Goal: Book appointment/travel/reservation

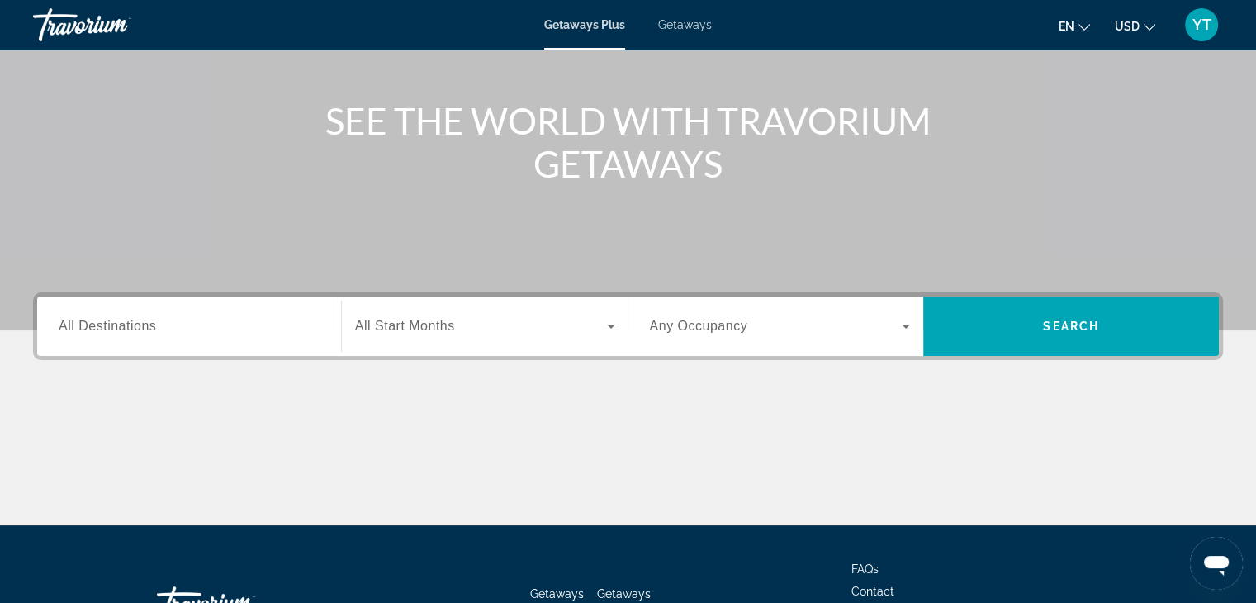
click at [220, 312] on div "Search widget" at bounding box center [189, 326] width 261 height 47
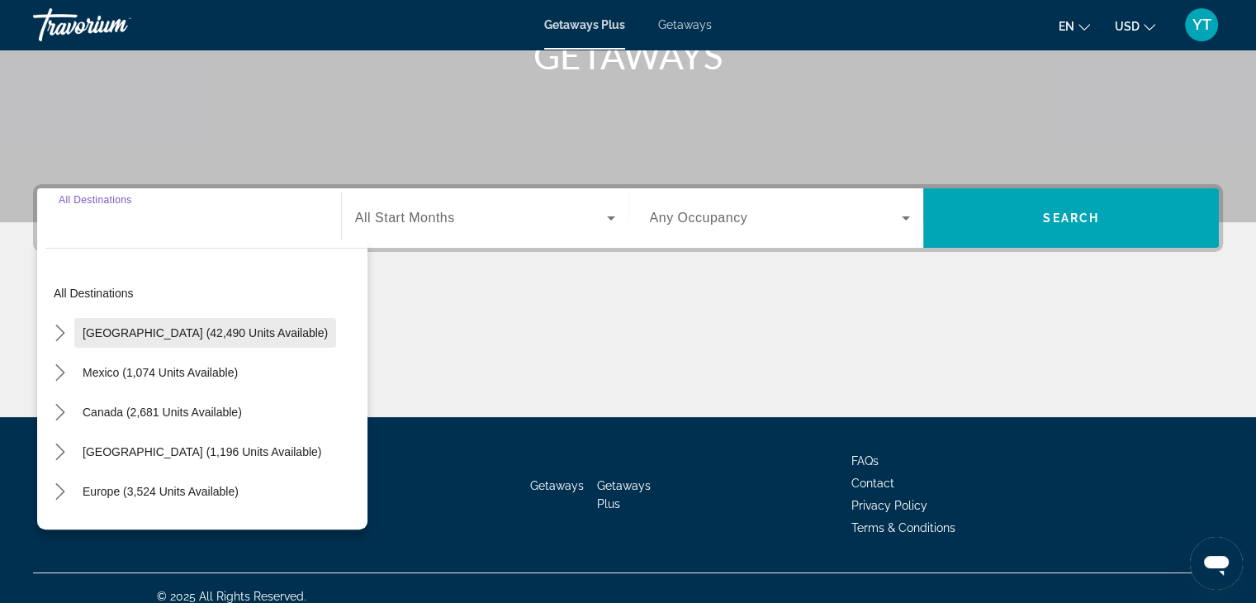
scroll to position [290, 0]
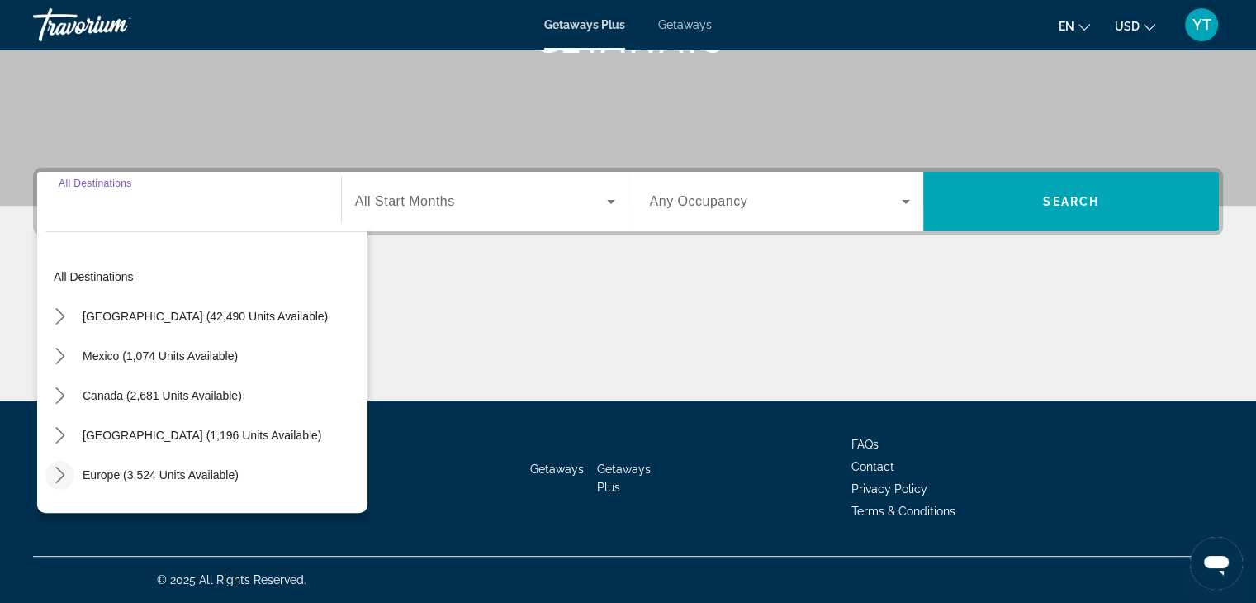
click at [56, 471] on icon "Toggle Europe (3,524 units available) submenu" at bounding box center [60, 474] width 17 height 17
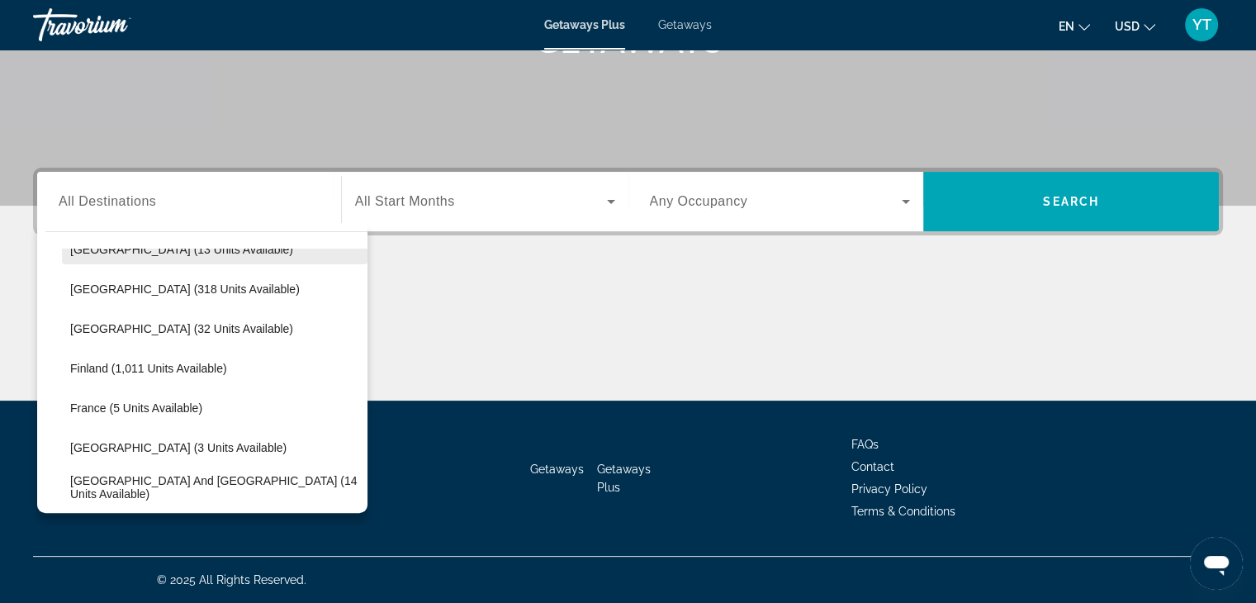
scroll to position [289, 0]
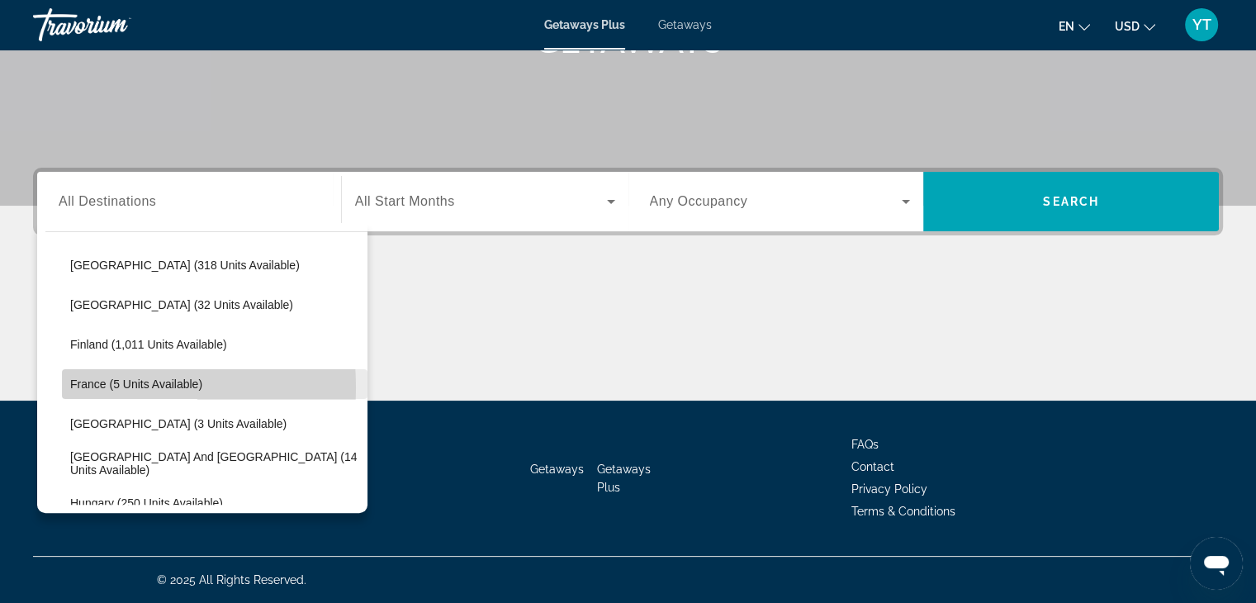
click at [66, 386] on span "Select destination: France (5 units available)" at bounding box center [214, 384] width 305 height 40
type input "**********"
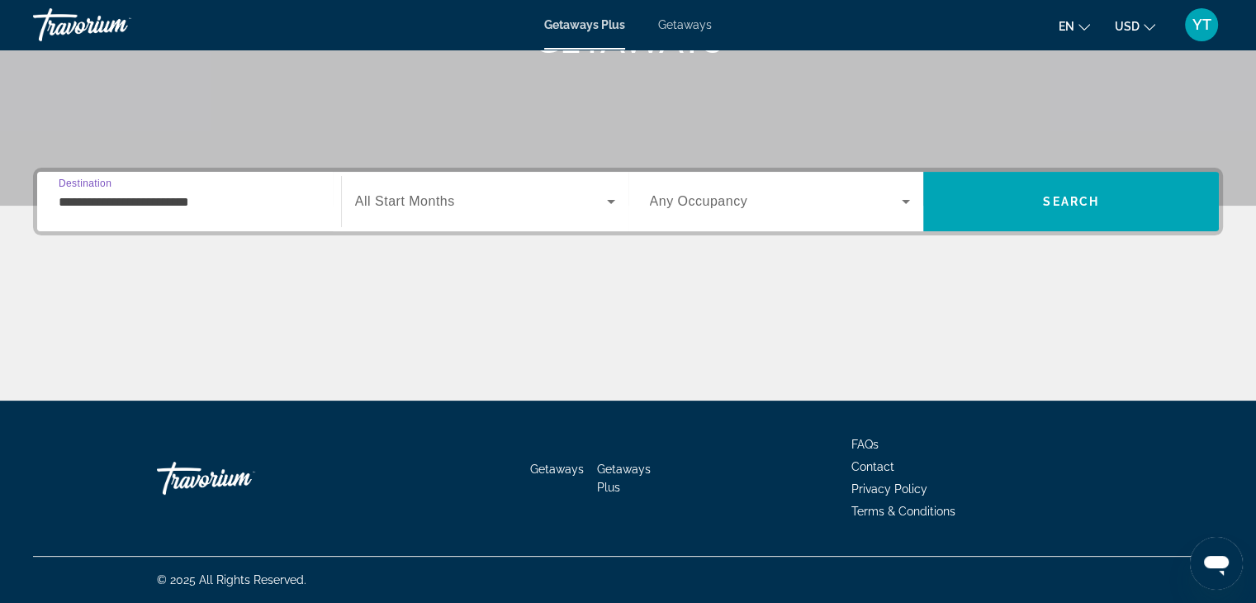
click at [520, 201] on span "Search widget" at bounding box center [481, 202] width 252 height 20
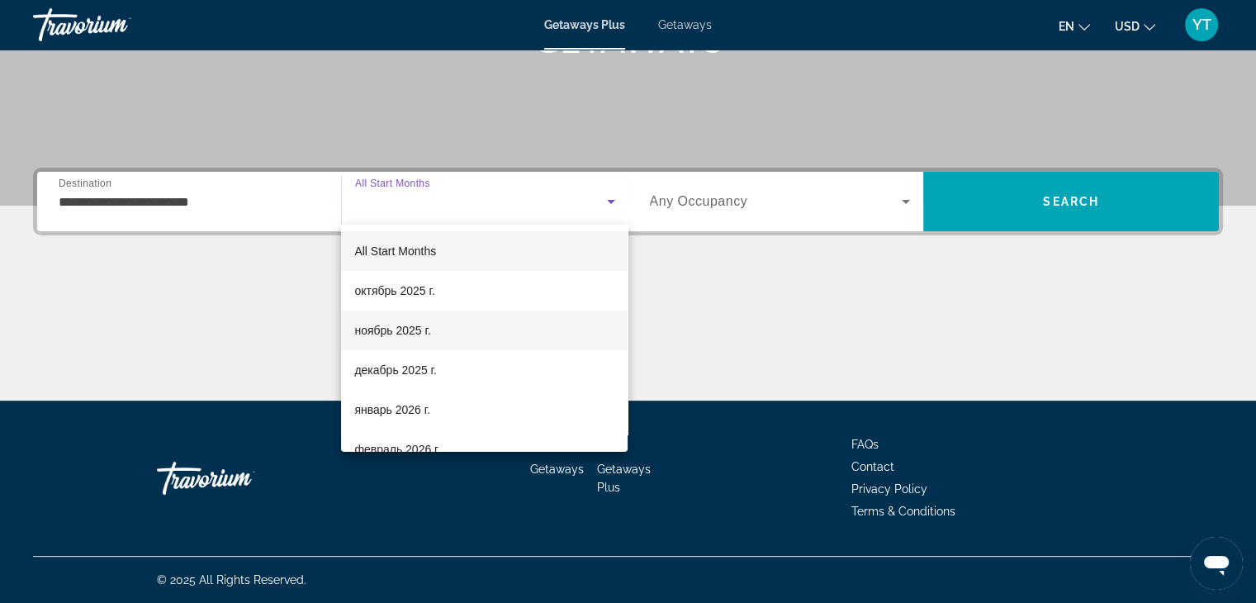
click at [449, 327] on mat-option "ноябрь 2025 г." at bounding box center [484, 330] width 286 height 40
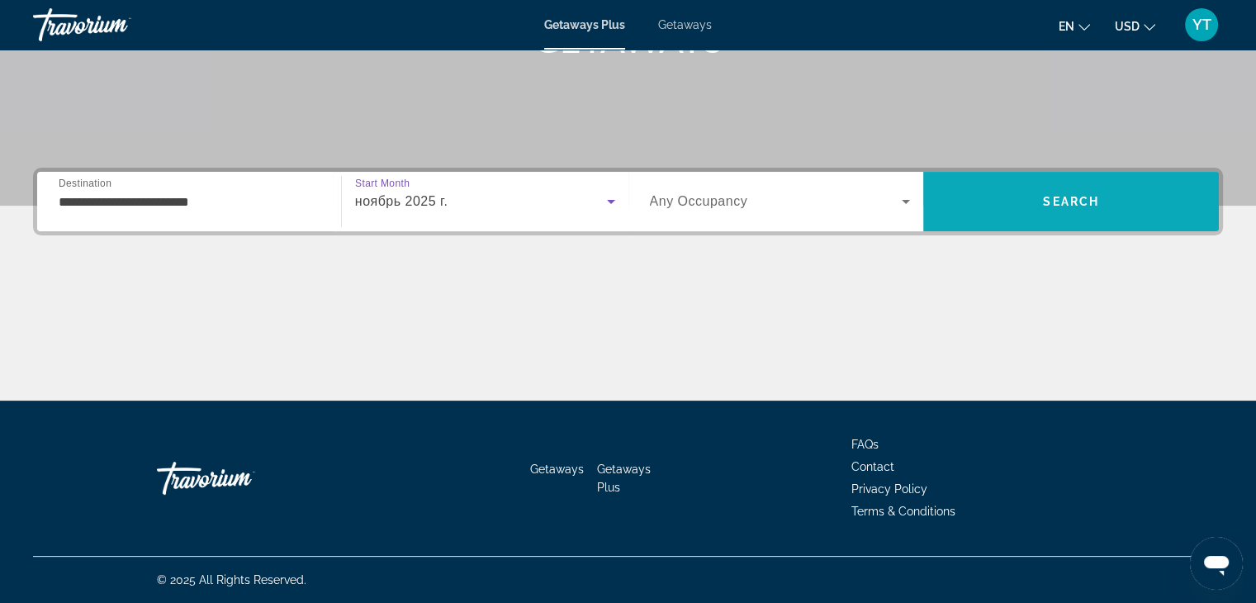
click at [1110, 191] on span "Search" at bounding box center [1071, 202] width 296 height 40
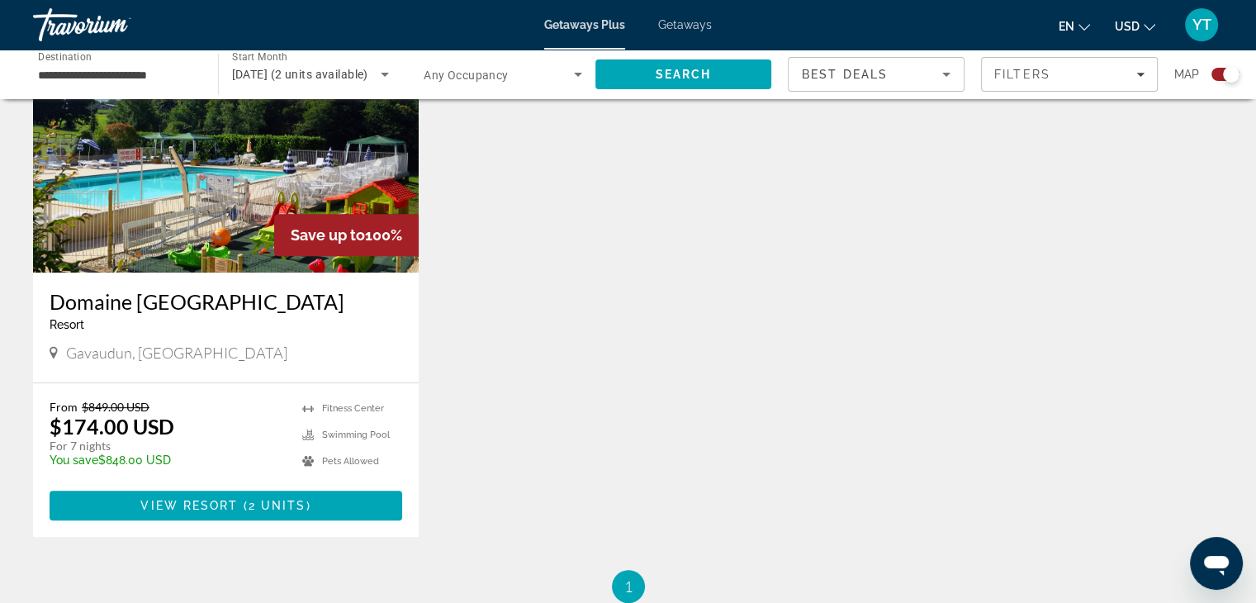
scroll to position [647, 0]
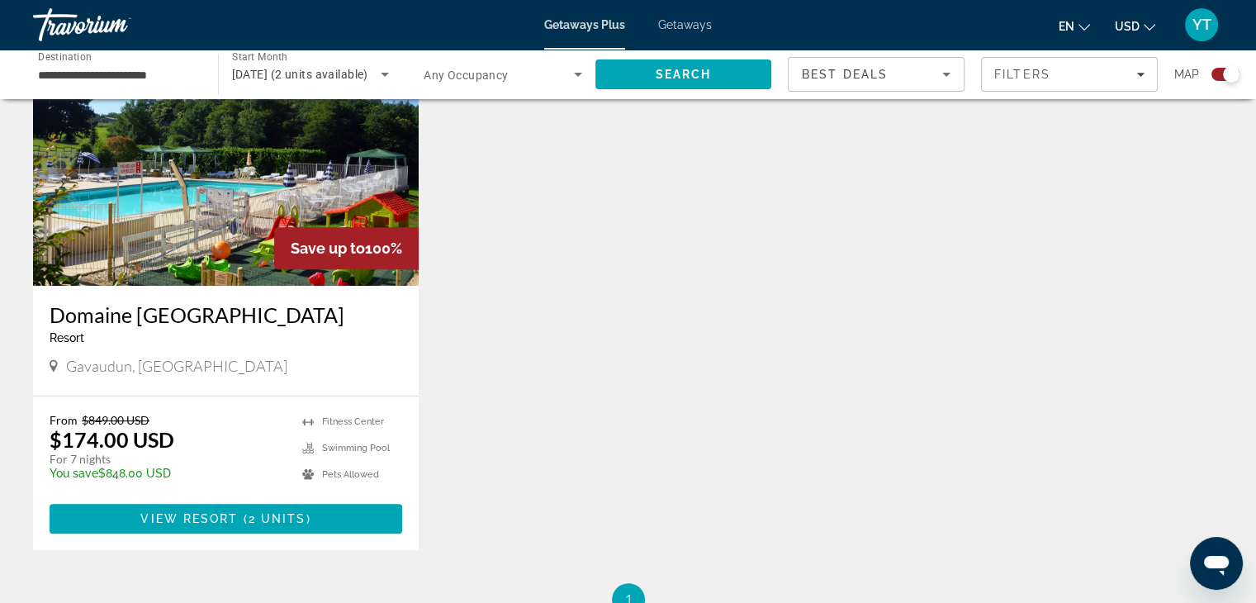
click at [214, 318] on h3 "Domaine [GEOGRAPHIC_DATA]" at bounding box center [226, 314] width 353 height 25
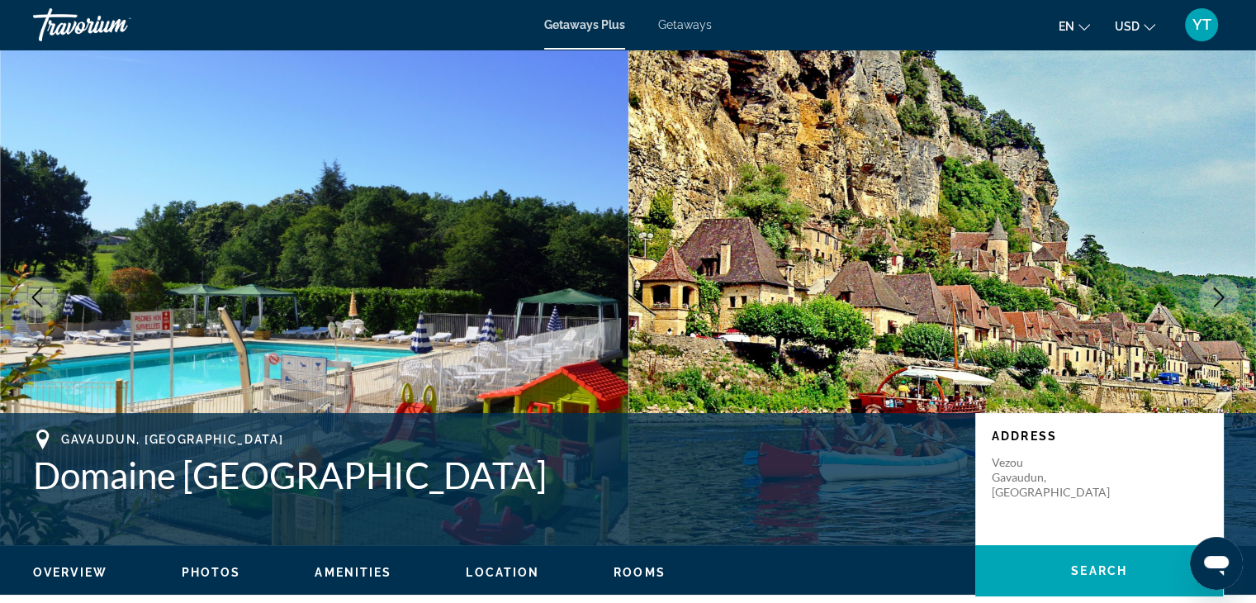
click at [674, 32] on div "Getaways Plus Getaways en English Español Français Italiano Português русский U…" at bounding box center [628, 24] width 1256 height 43
click at [680, 19] on span "Getaways" at bounding box center [685, 24] width 54 height 13
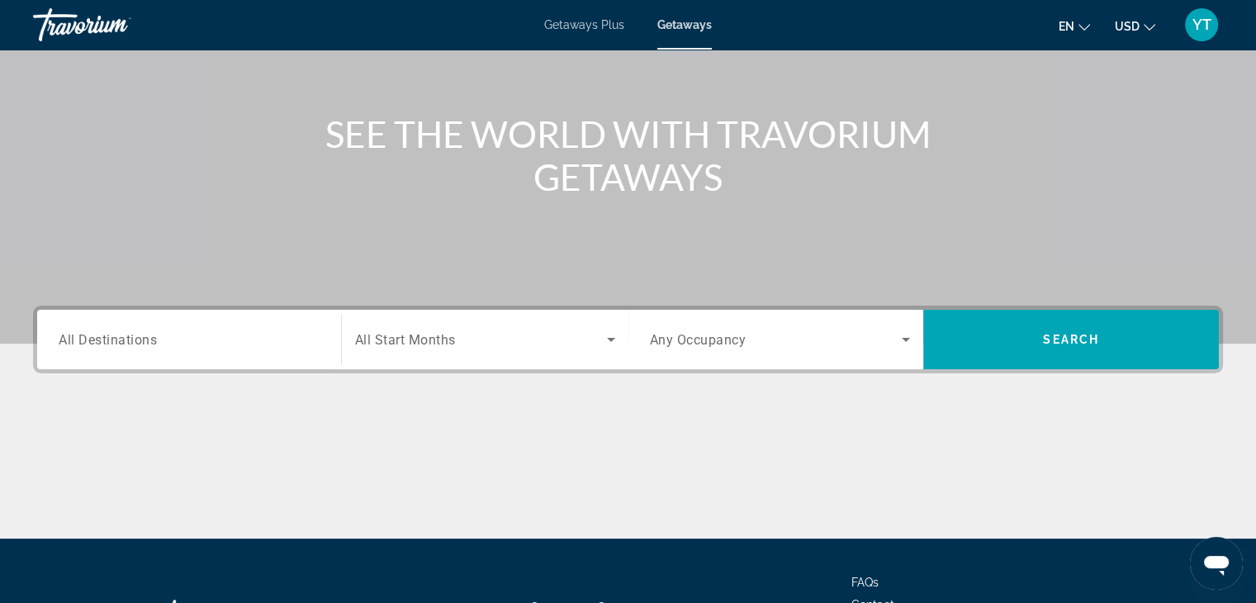
scroll to position [290, 0]
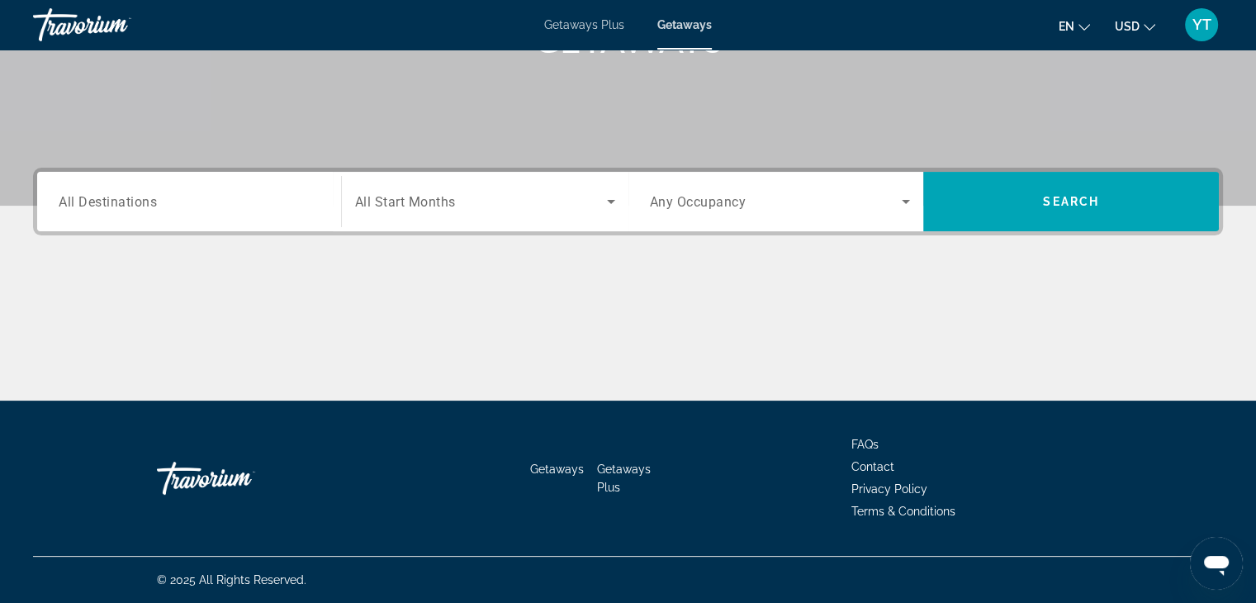
click at [192, 206] on input "Destination All Destinations" at bounding box center [189, 202] width 261 height 20
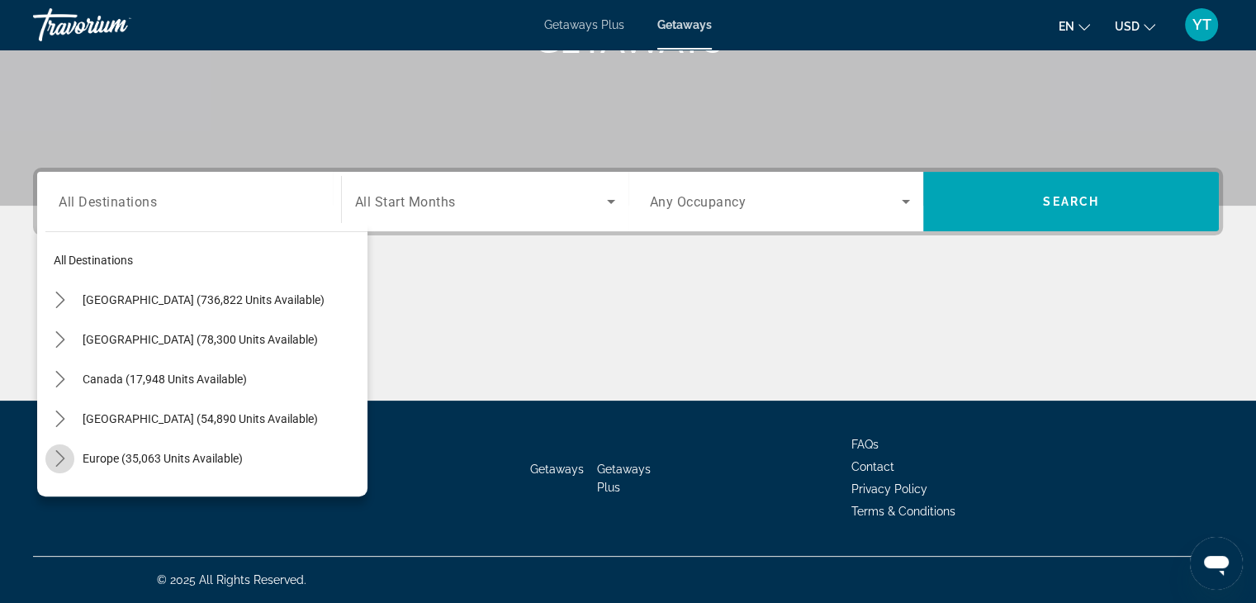
click at [60, 451] on icon "Toggle Europe (35,063 units available) submenu" at bounding box center [60, 458] width 17 height 17
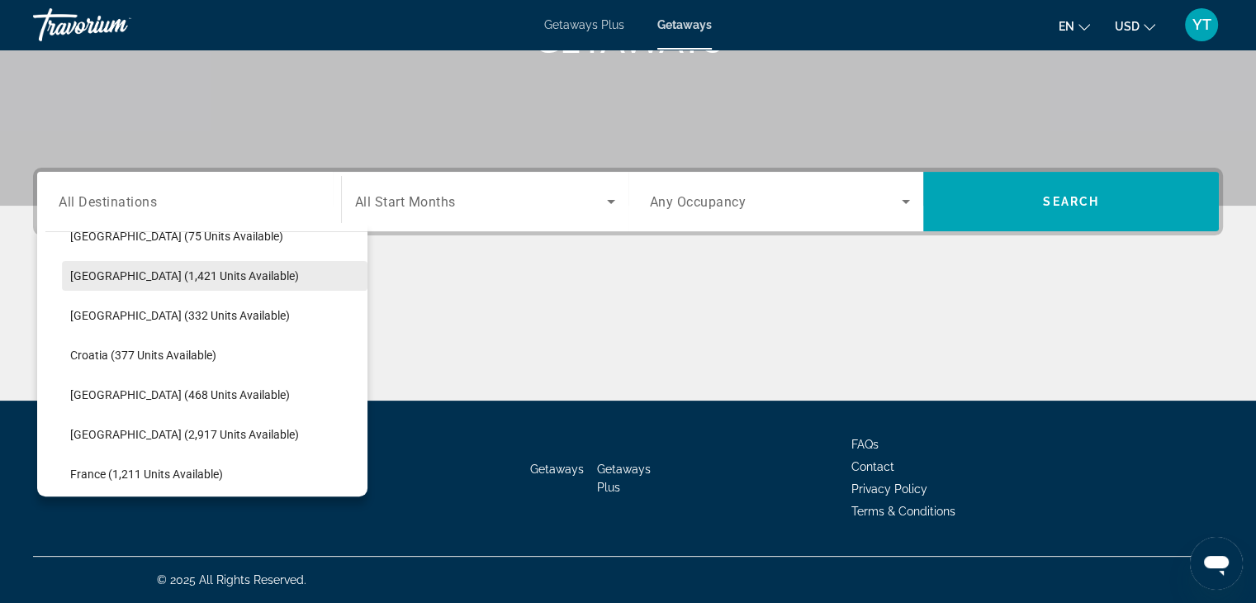
scroll to position [289, 0]
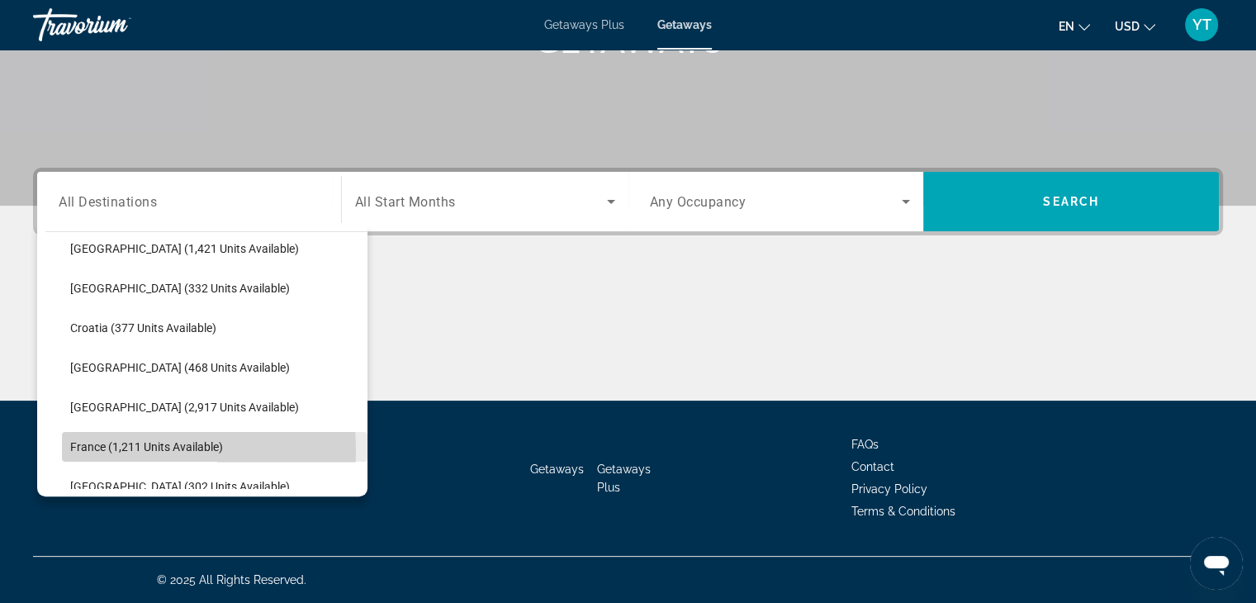
click at [76, 450] on span "France (1,211 units available)" at bounding box center [146, 446] width 153 height 13
type input "**********"
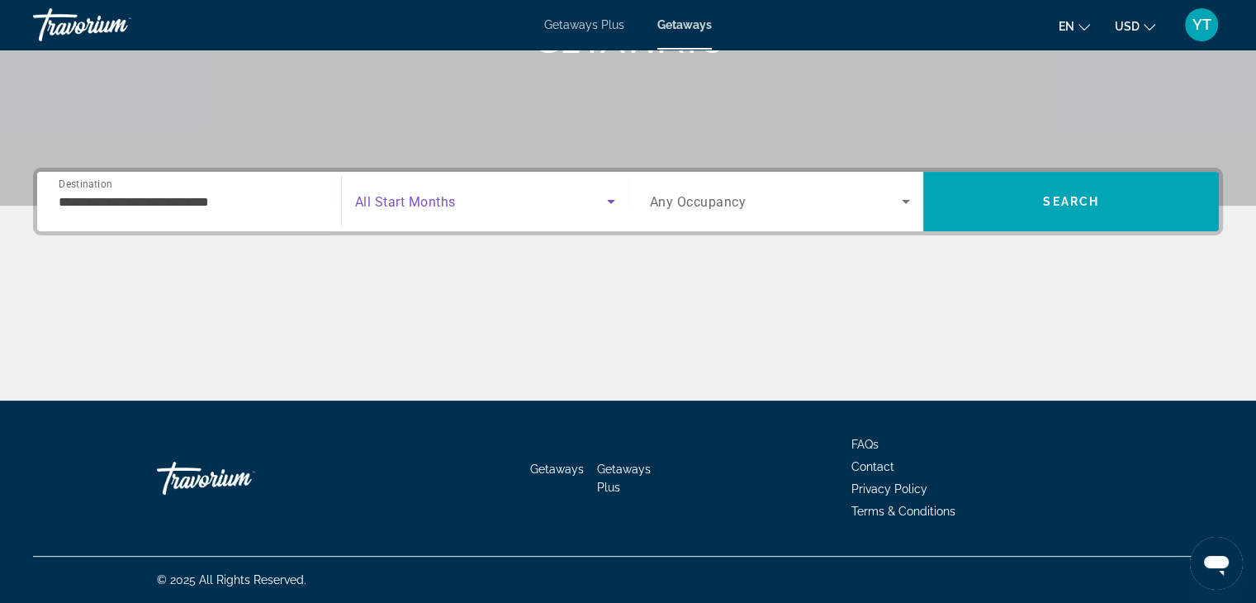
click at [518, 198] on span "Search widget" at bounding box center [481, 202] width 252 height 20
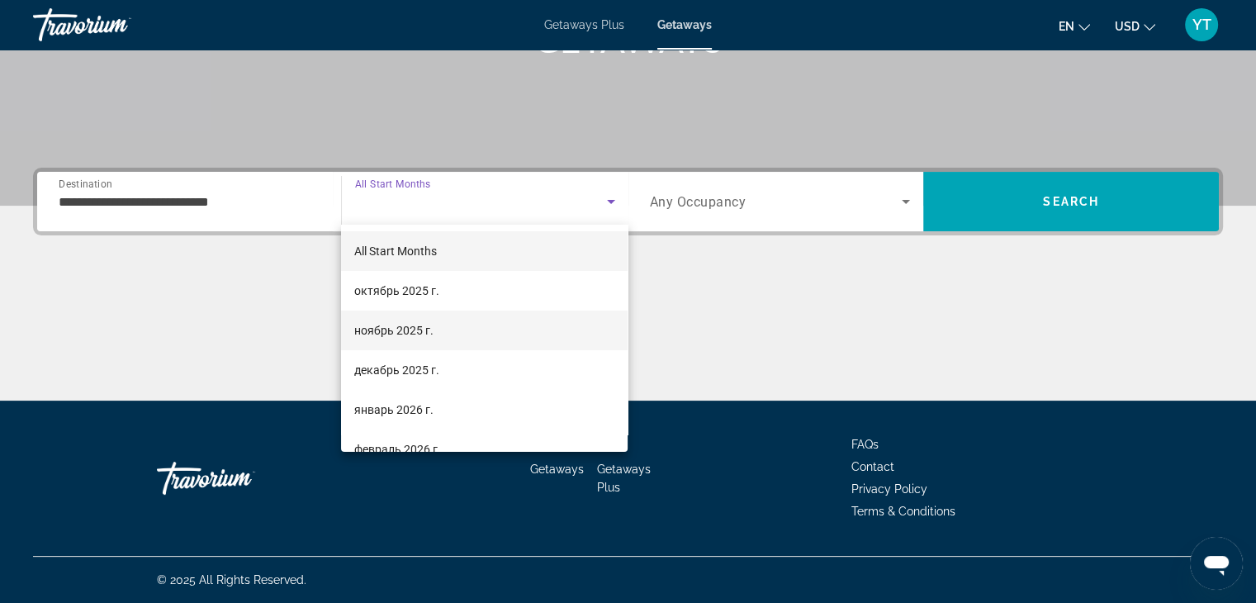
click at [455, 338] on mat-option "ноябрь 2025 г." at bounding box center [484, 330] width 286 height 40
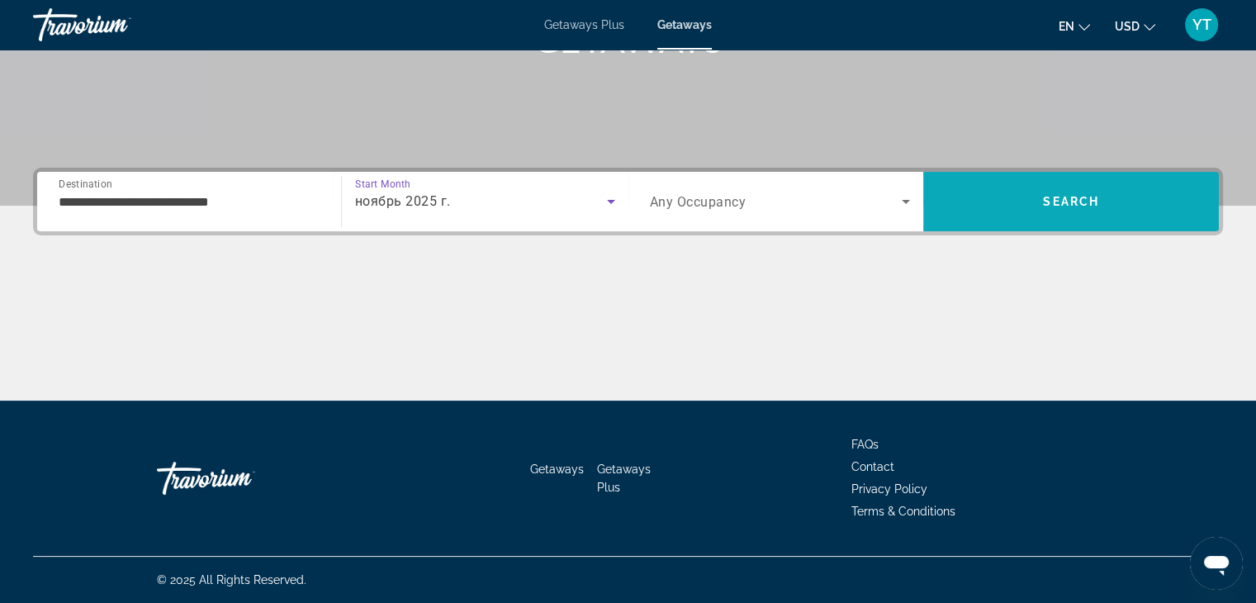
click at [1004, 207] on span "Search" at bounding box center [1071, 202] width 296 height 40
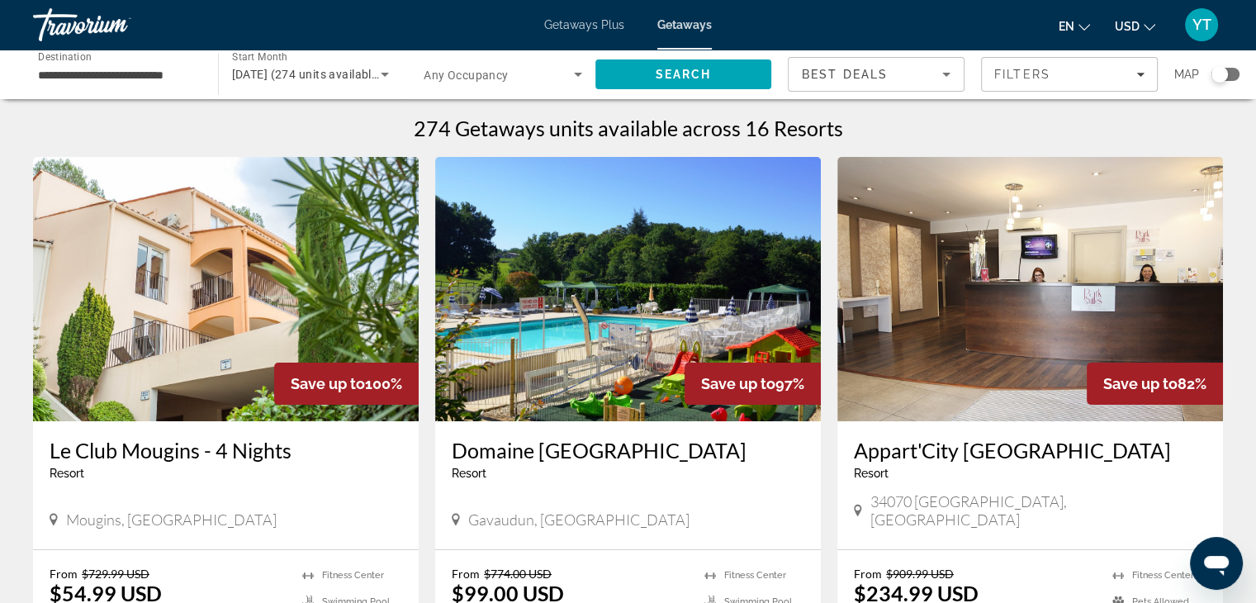
click at [1245, 70] on div "**********" at bounding box center [628, 75] width 1256 height 50
click at [1228, 75] on div "Search widget" at bounding box center [1225, 74] width 28 height 13
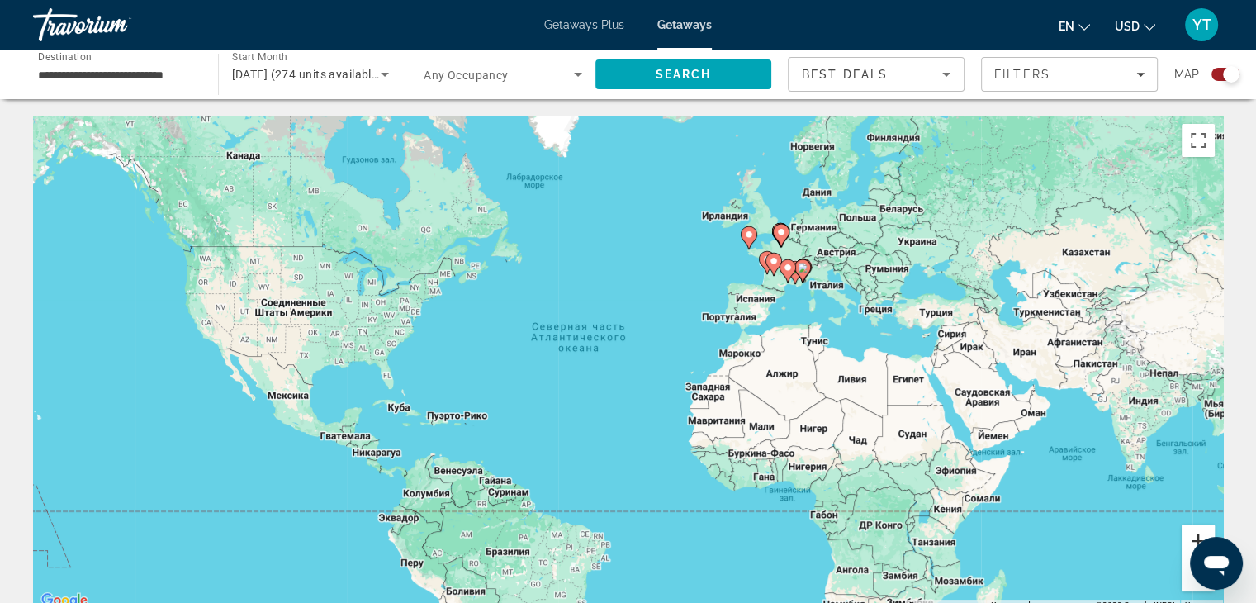
click at [1189, 539] on button "Увеличить" at bounding box center [1197, 540] width 33 height 33
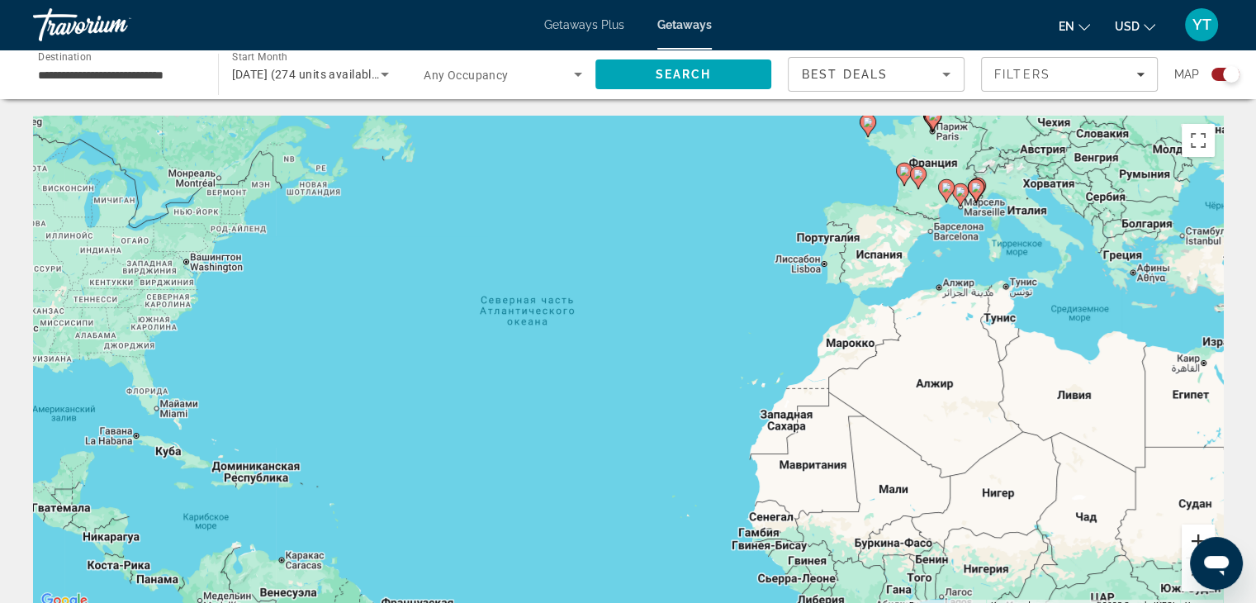
click at [1189, 539] on button "Увеличить" at bounding box center [1197, 540] width 33 height 33
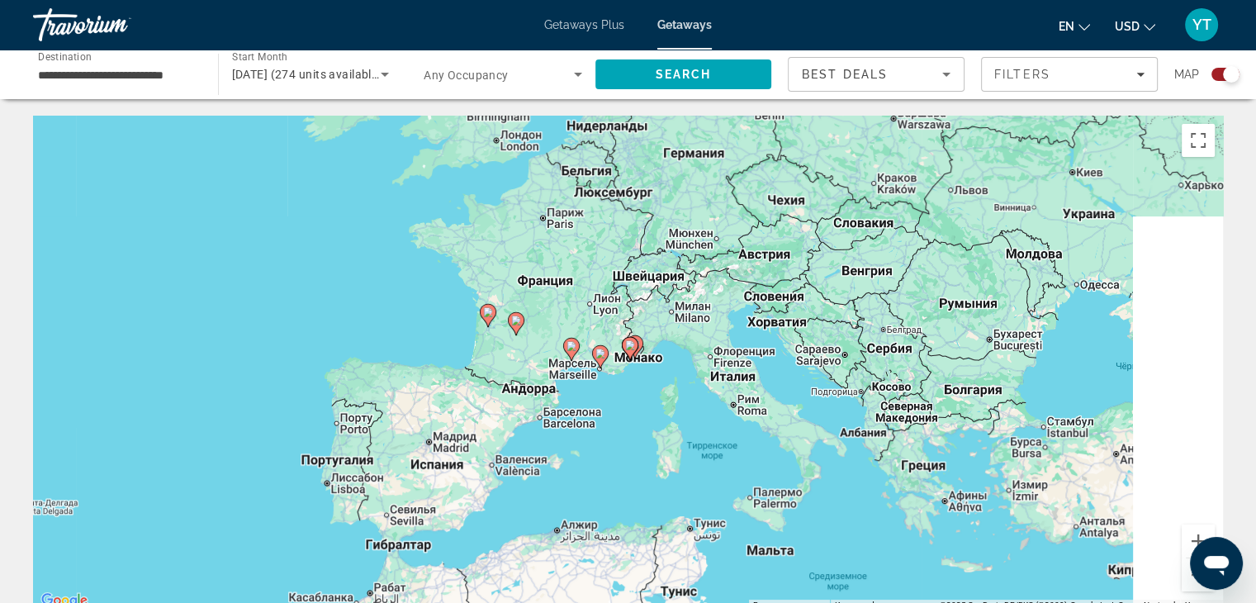
drag, startPoint x: 1015, startPoint y: 263, endPoint x: 319, endPoint y: 582, distance: 764.7
click at [319, 582] on div "Чтобы активировать перетаскивание с помощью клавиатуры, нажмите Alt + Ввод. Пос…" at bounding box center [628, 363] width 1190 height 495
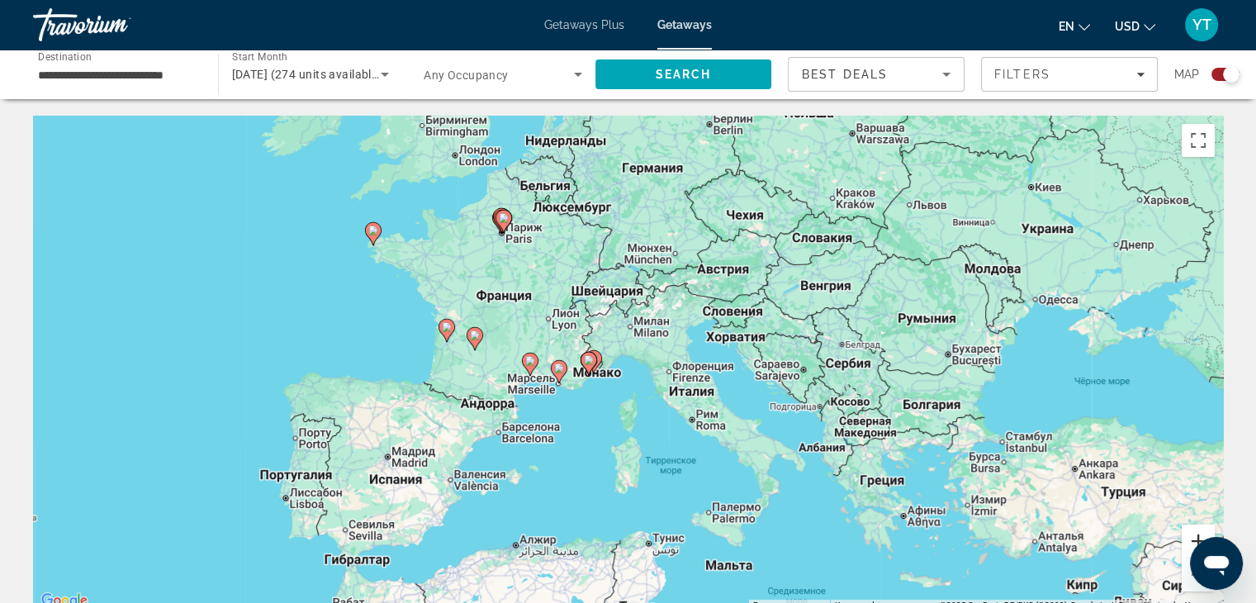
click at [1197, 537] on button "Увеличить" at bounding box center [1197, 540] width 33 height 33
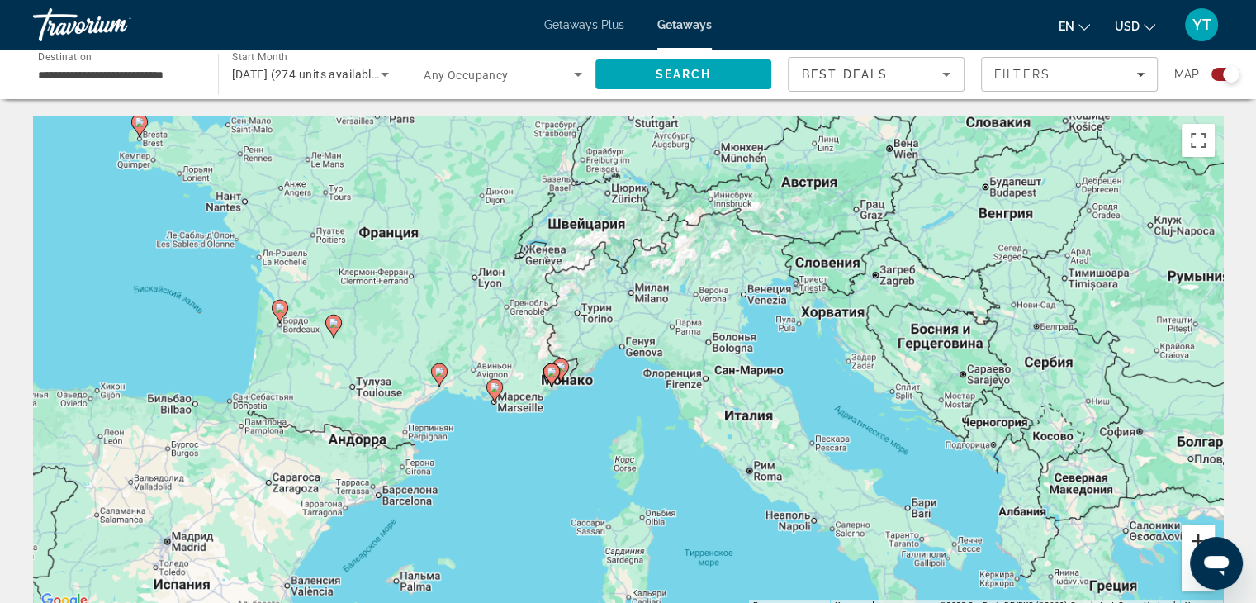
click at [1197, 537] on button "Увеличить" at bounding box center [1197, 540] width 33 height 33
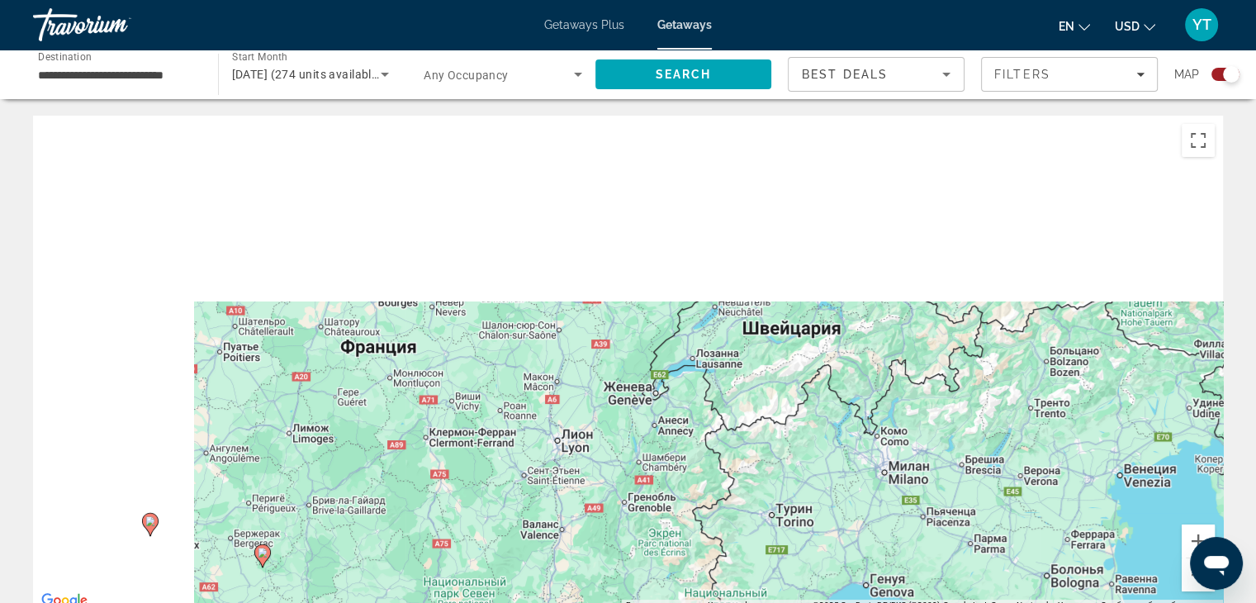
drag, startPoint x: 348, startPoint y: 269, endPoint x: 710, endPoint y: 641, distance: 518.4
click at [710, 602] on html "**********" at bounding box center [628, 301] width 1256 height 603
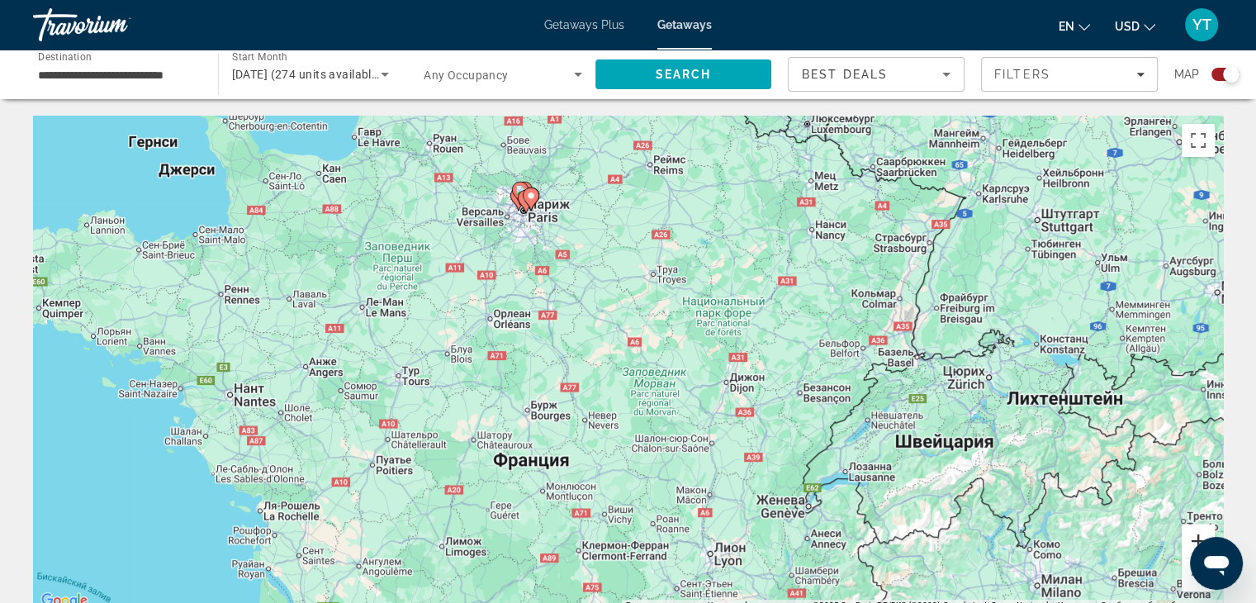
click at [1190, 532] on button "Увеличить" at bounding box center [1197, 540] width 33 height 33
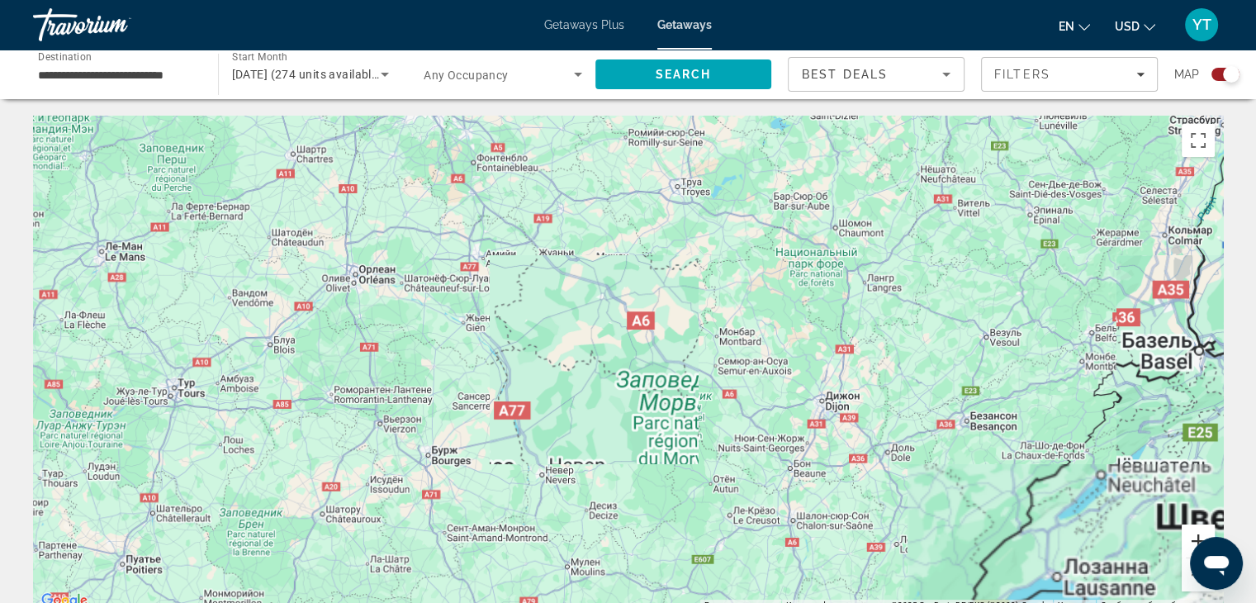
click at [1190, 532] on button "Увеличить" at bounding box center [1197, 540] width 33 height 33
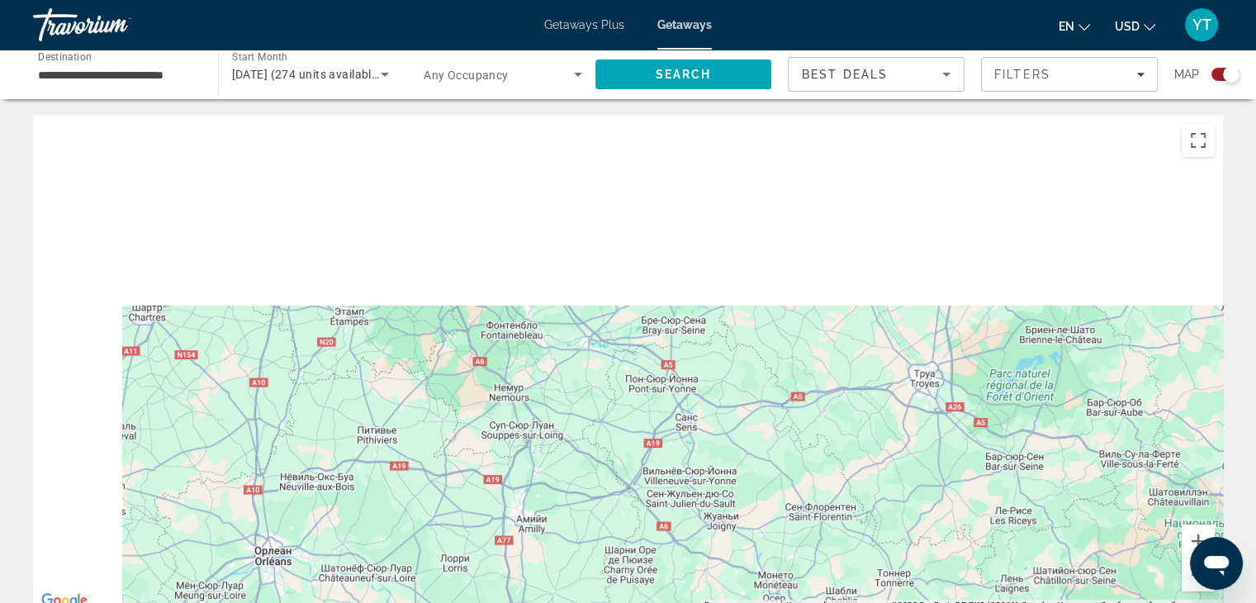
drag, startPoint x: 573, startPoint y: 206, endPoint x: 807, endPoint y: 641, distance: 494.2
click at [807, 602] on html "**********" at bounding box center [628, 301] width 1256 height 603
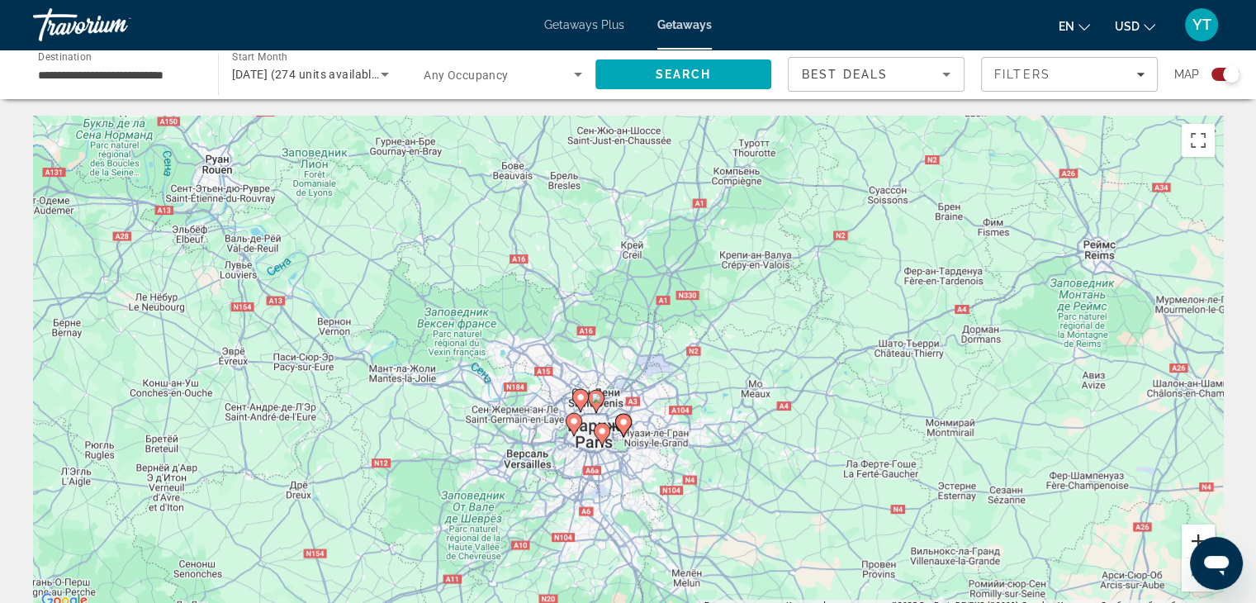
click at [1195, 540] on button "Увеличить" at bounding box center [1197, 540] width 33 height 33
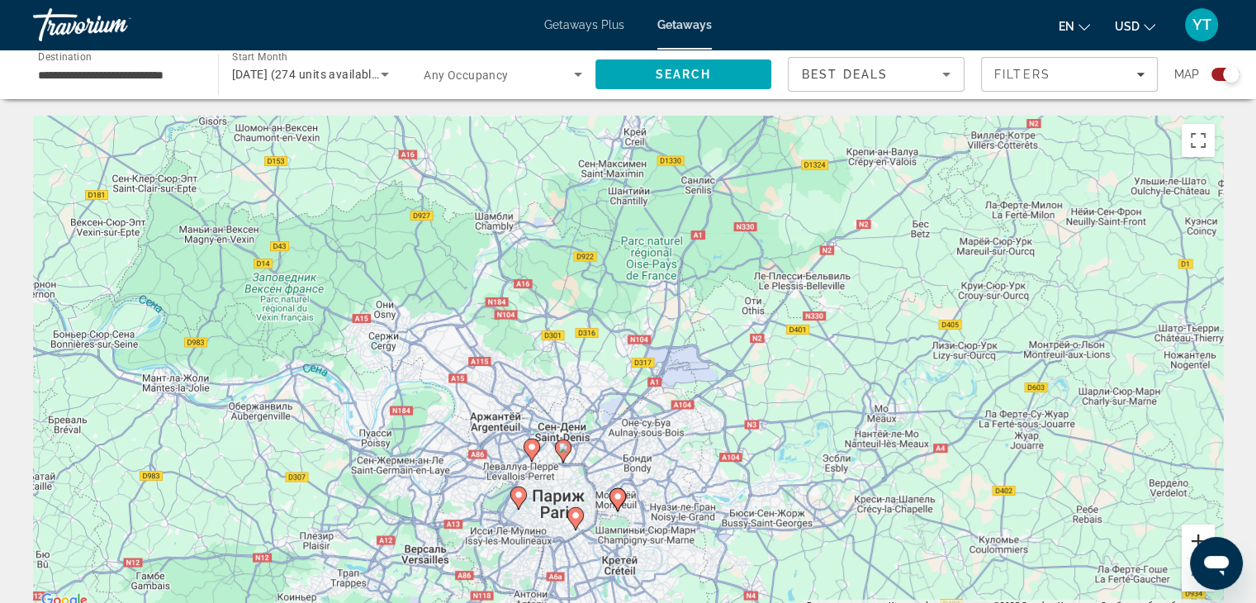
click at [1195, 540] on button "Увеличить" at bounding box center [1197, 540] width 33 height 33
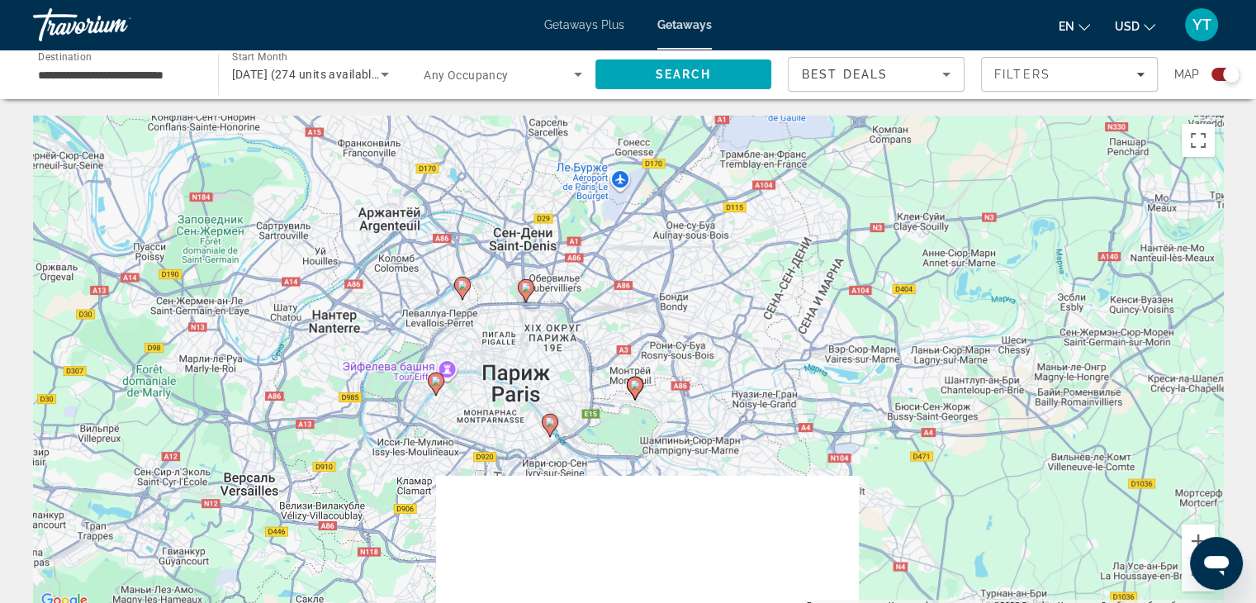
drag, startPoint x: 631, startPoint y: 456, endPoint x: 648, endPoint y: 243, distance: 213.7
click at [648, 243] on div "Чтобы активировать перетаскивание с помощью клавиатуры, нажмите Alt + Ввод. Пос…" at bounding box center [628, 363] width 1190 height 495
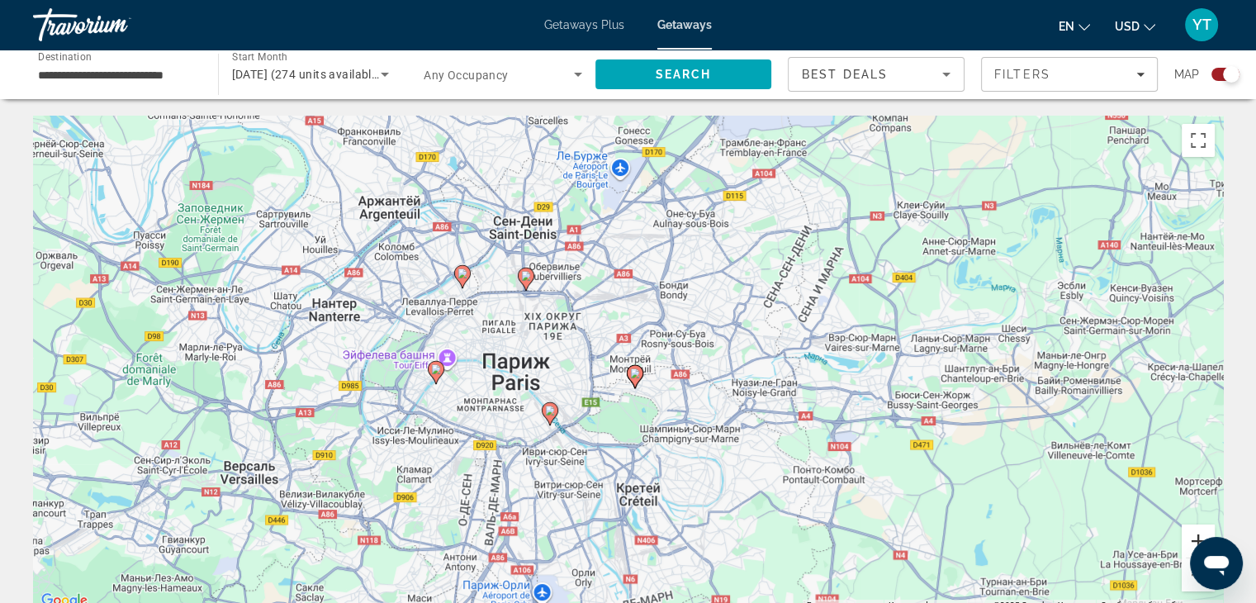
click at [1195, 539] on button "Увеличить" at bounding box center [1197, 540] width 33 height 33
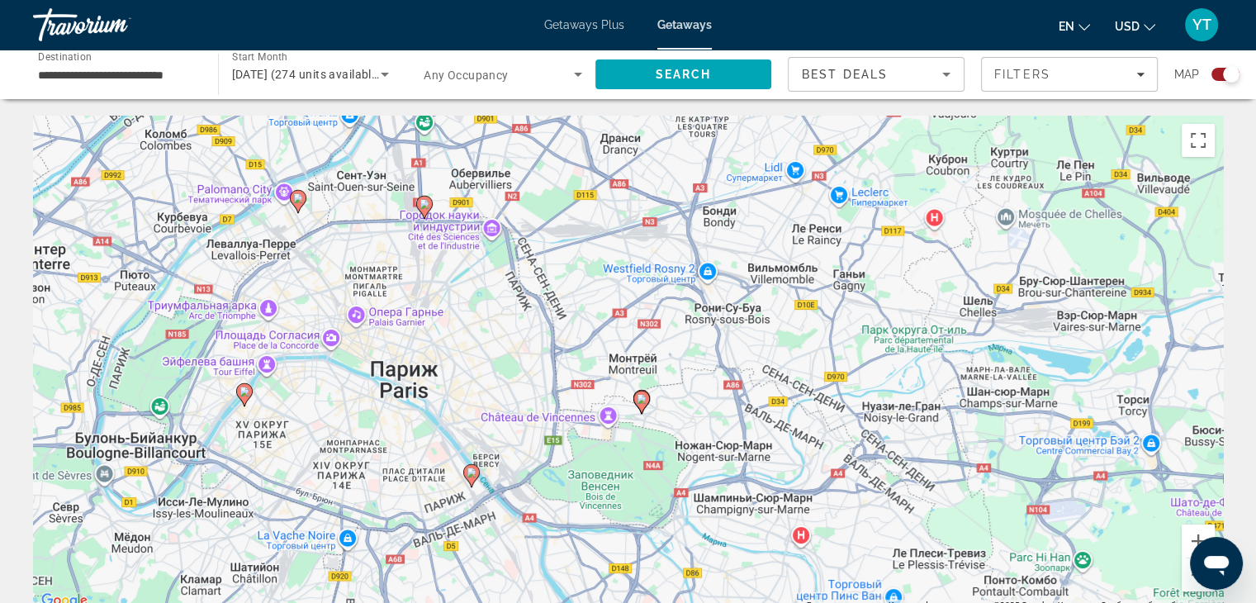
click at [245, 394] on image "Main content" at bounding box center [244, 391] width 10 height 10
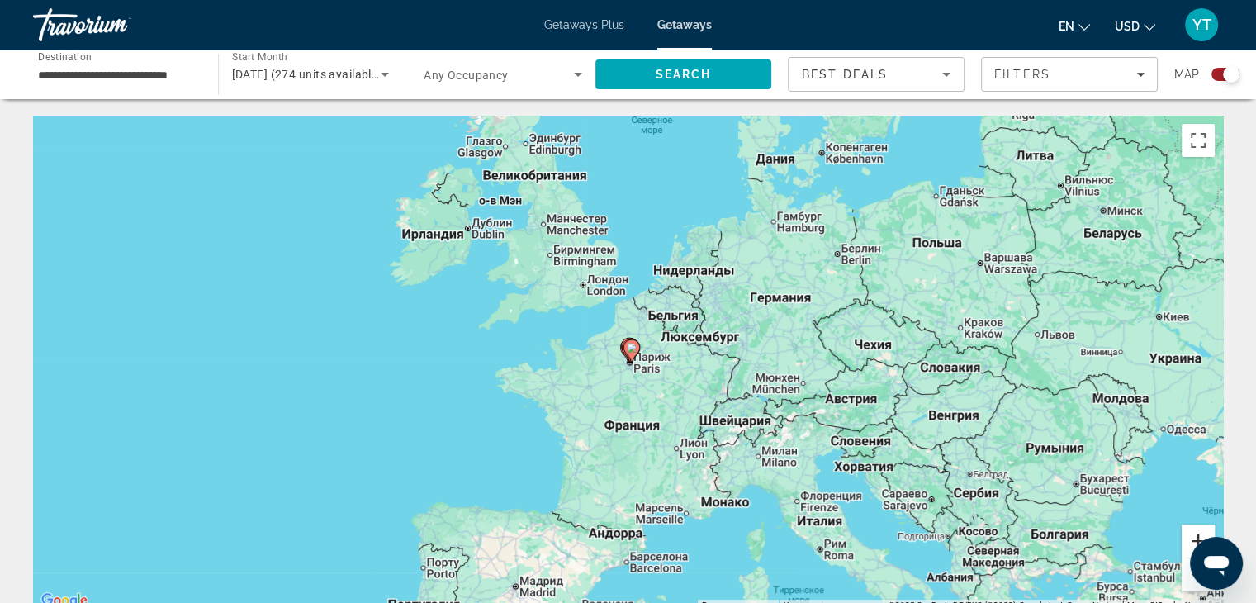
click at [1204, 531] on button "Увеличить" at bounding box center [1197, 540] width 33 height 33
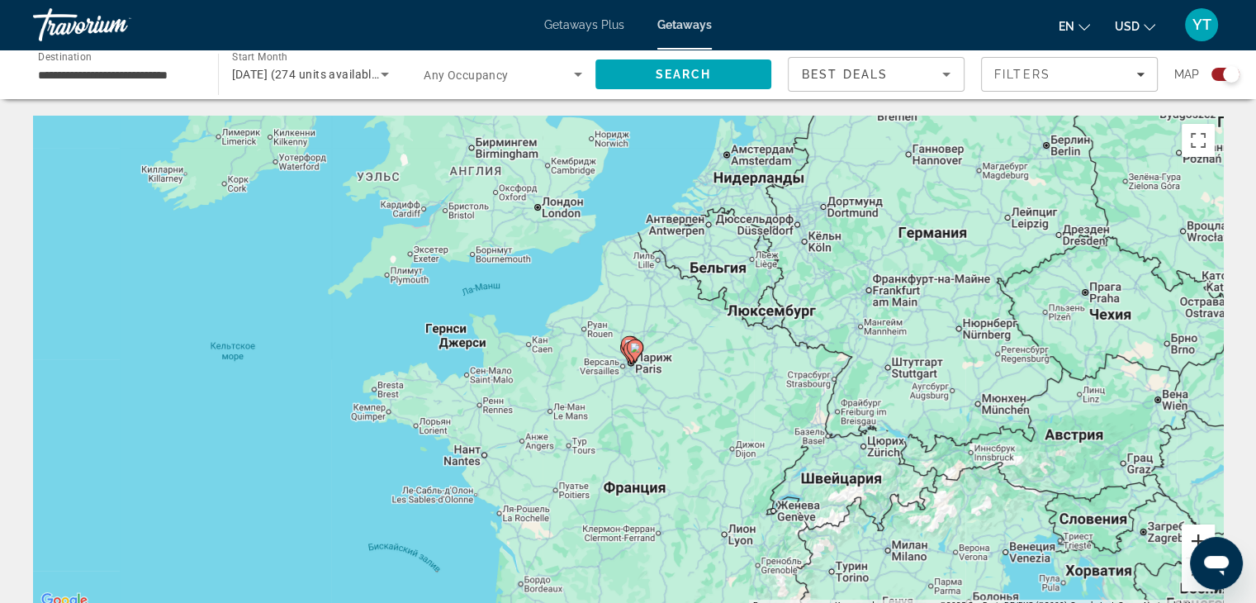
click at [1204, 531] on button "Увеличить" at bounding box center [1197, 540] width 33 height 33
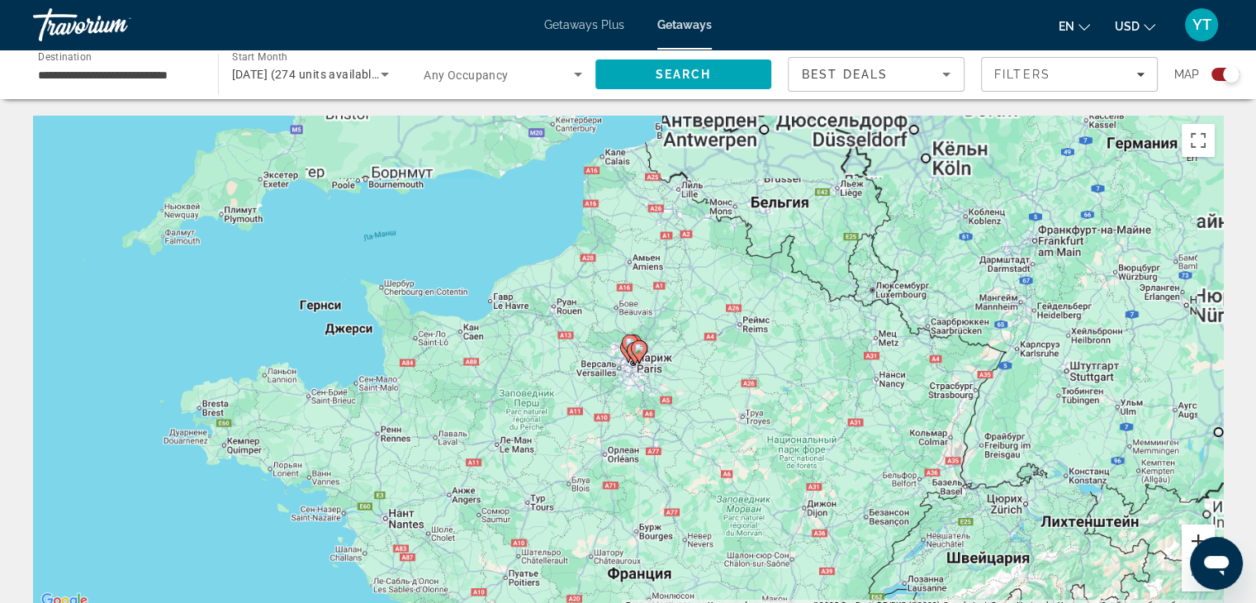
click at [1204, 531] on button "Увеличить" at bounding box center [1197, 540] width 33 height 33
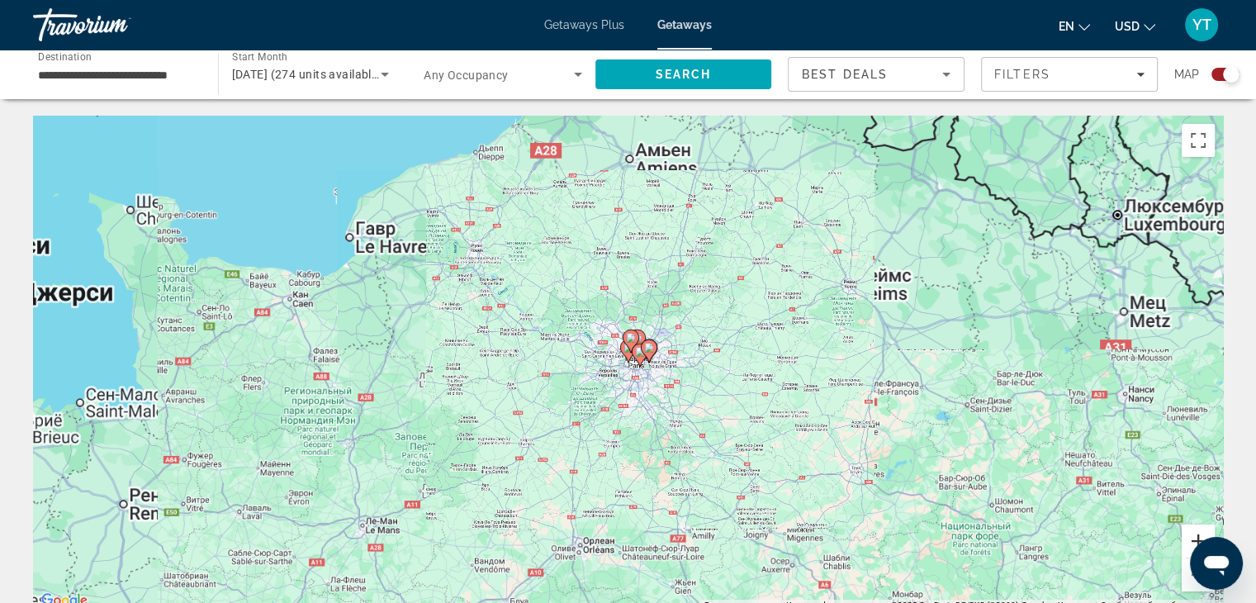
click at [1204, 531] on button "Увеличить" at bounding box center [1197, 540] width 33 height 33
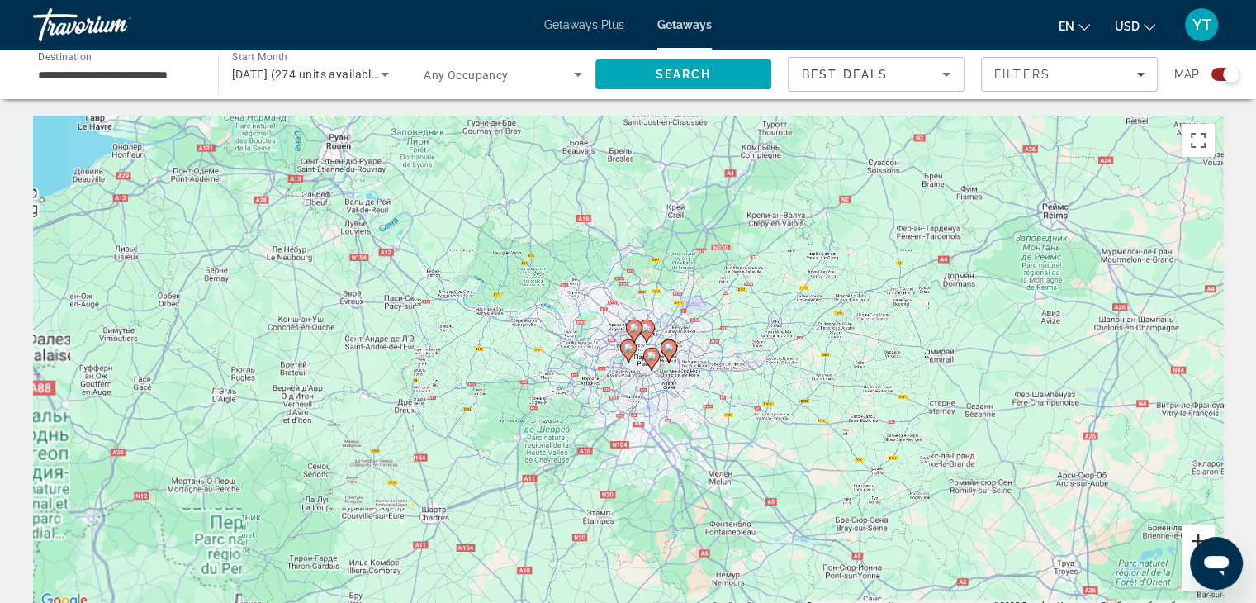
click at [1204, 531] on button "Увеличить" at bounding box center [1197, 540] width 33 height 33
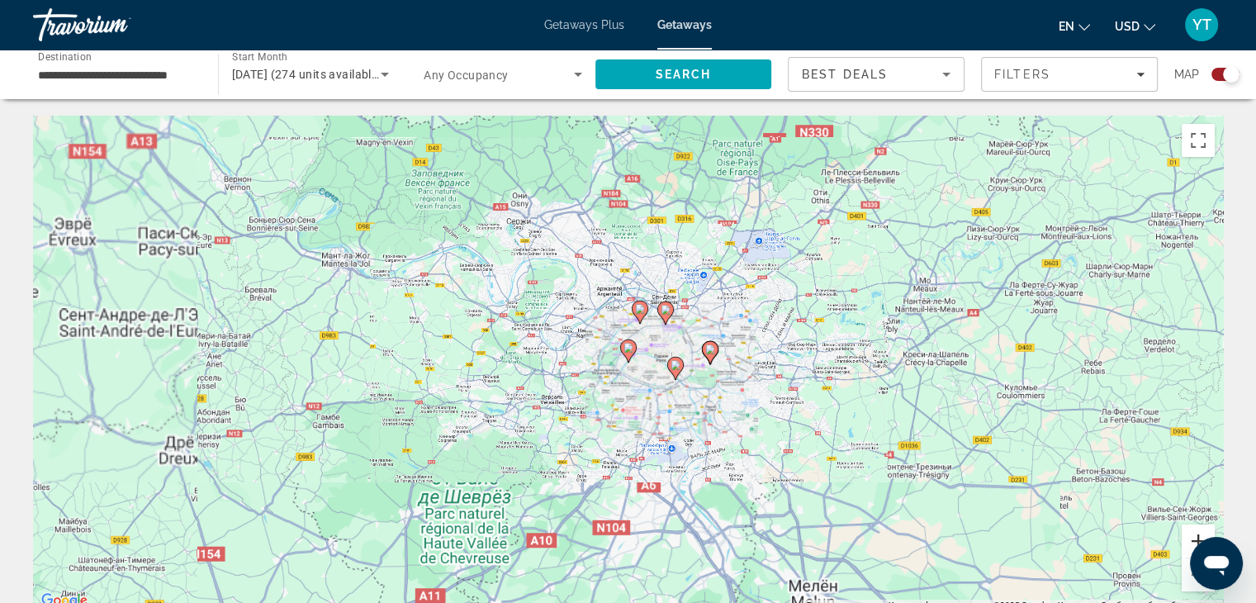
click at [1204, 531] on button "Увеличить" at bounding box center [1197, 540] width 33 height 33
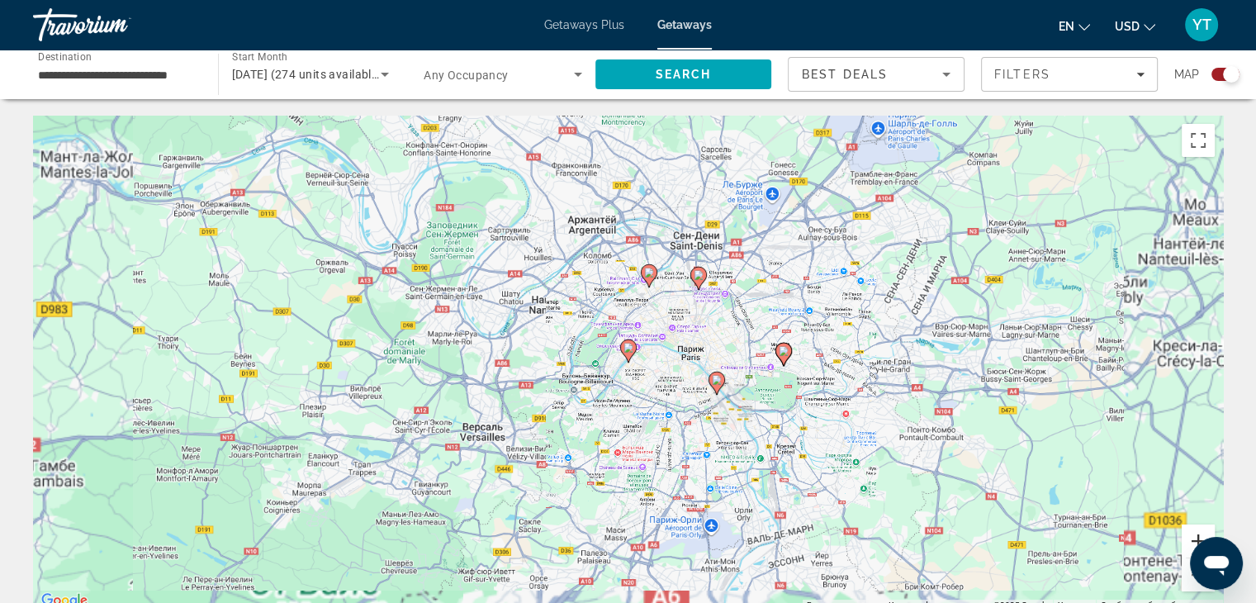
click at [1204, 531] on button "Увеличить" at bounding box center [1197, 540] width 33 height 33
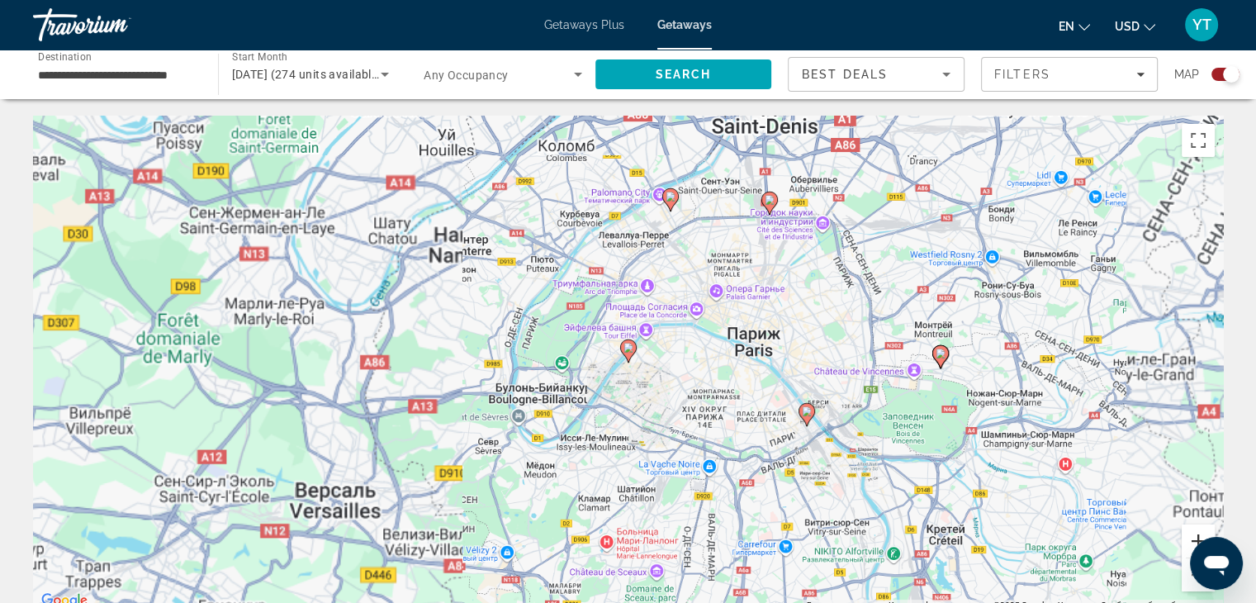
click at [1204, 531] on button "Увеличить" at bounding box center [1197, 540] width 33 height 33
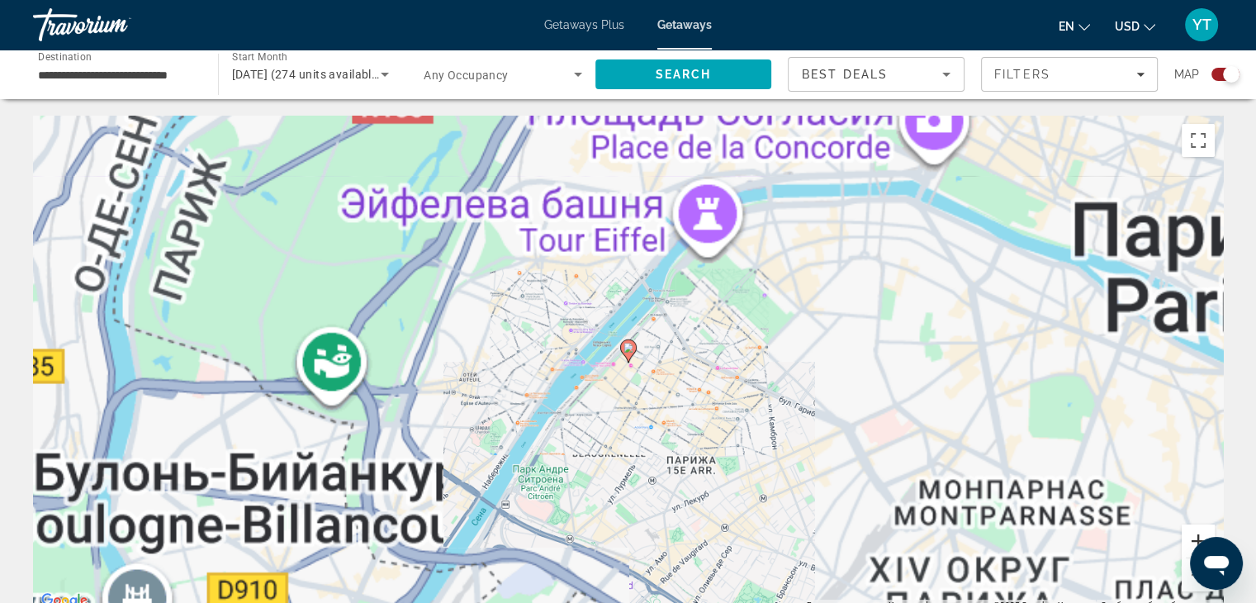
click at [1204, 531] on button "Увеличить" at bounding box center [1197, 540] width 33 height 33
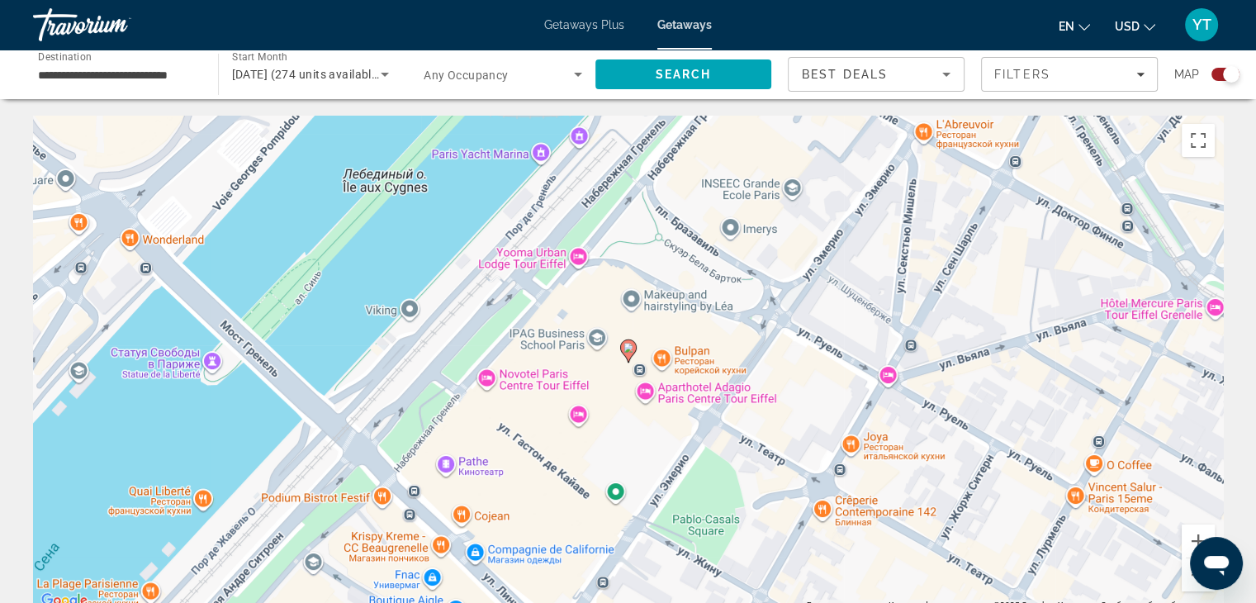
click at [627, 349] on image "Main content" at bounding box center [628, 348] width 10 height 10
type input "**********"
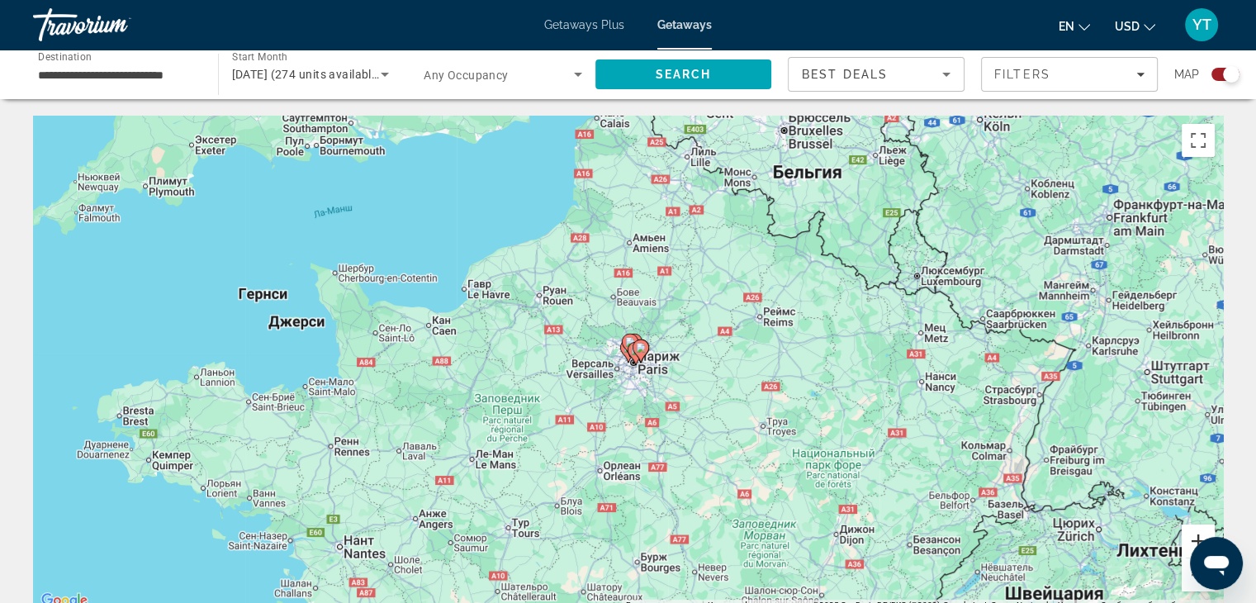
click at [1200, 532] on button "Увеличить" at bounding box center [1197, 540] width 33 height 33
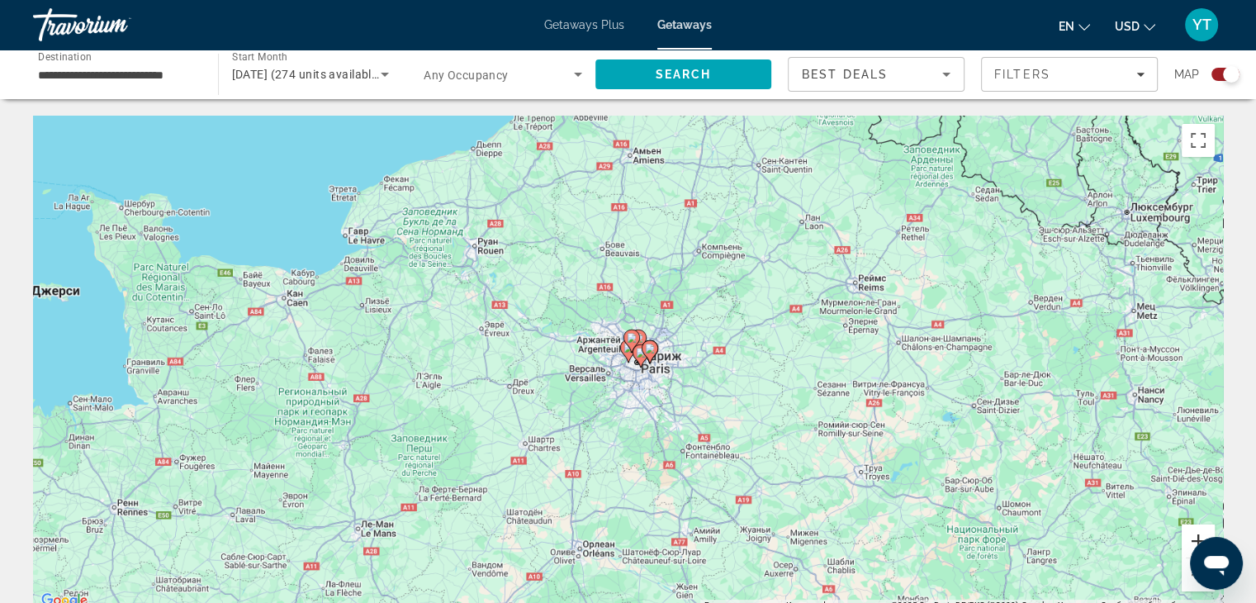
click at [1200, 532] on button "Увеличить" at bounding box center [1197, 540] width 33 height 33
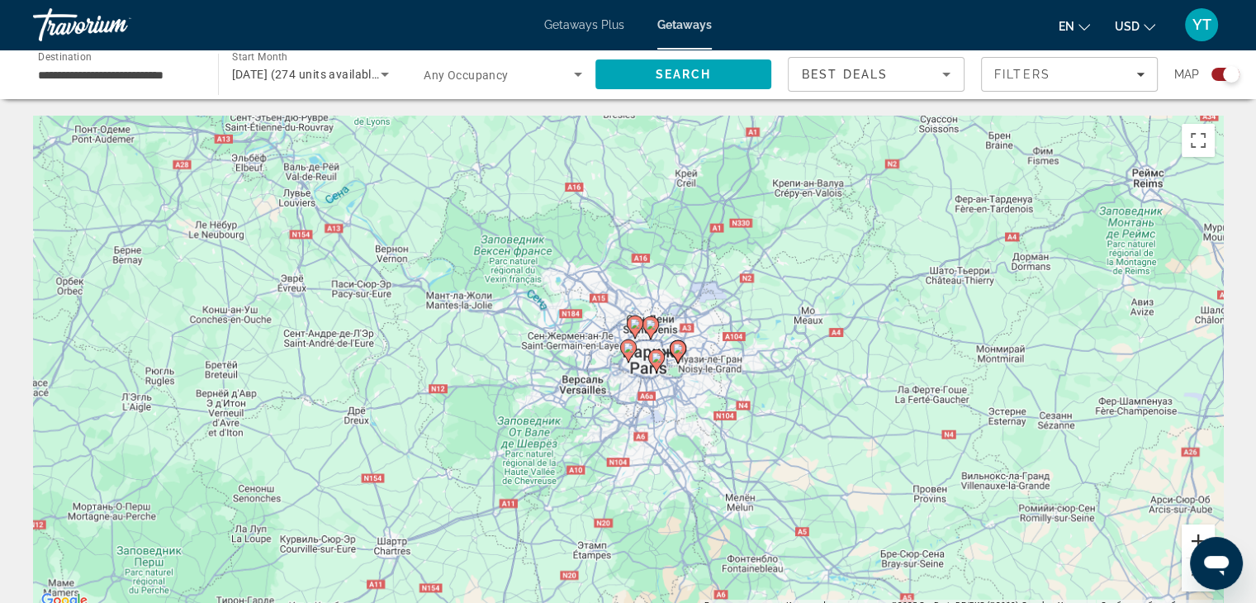
click at [1200, 532] on button "Увеличить" at bounding box center [1197, 540] width 33 height 33
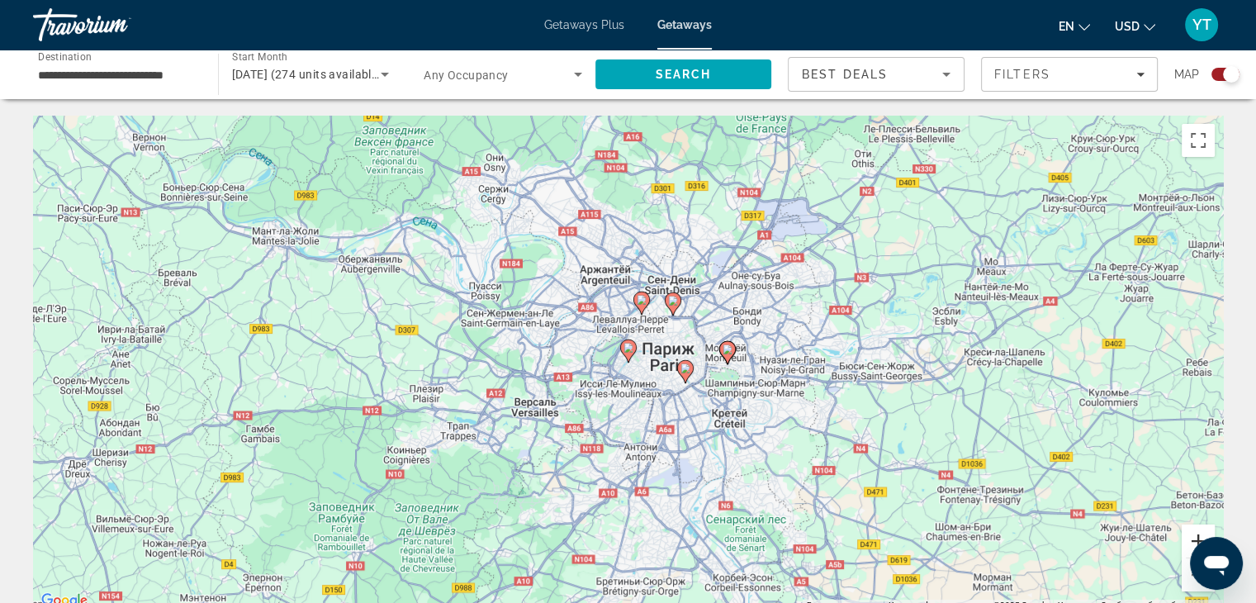
click at [1200, 532] on button "Увеличить" at bounding box center [1197, 540] width 33 height 33
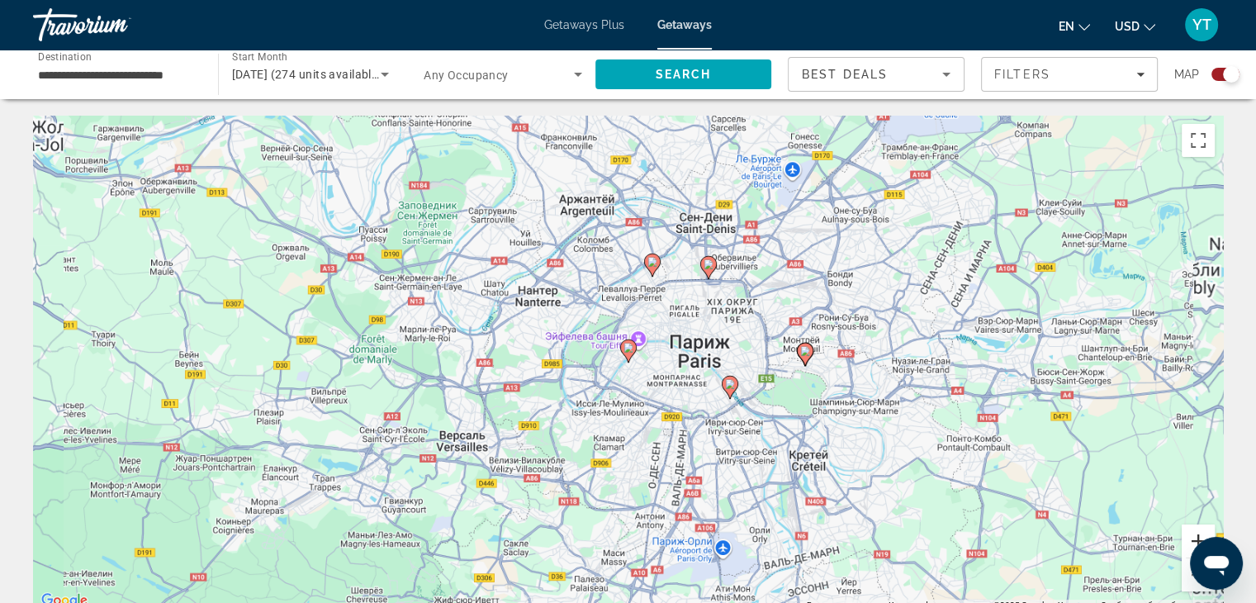
click at [1200, 532] on button "Увеличить" at bounding box center [1197, 540] width 33 height 33
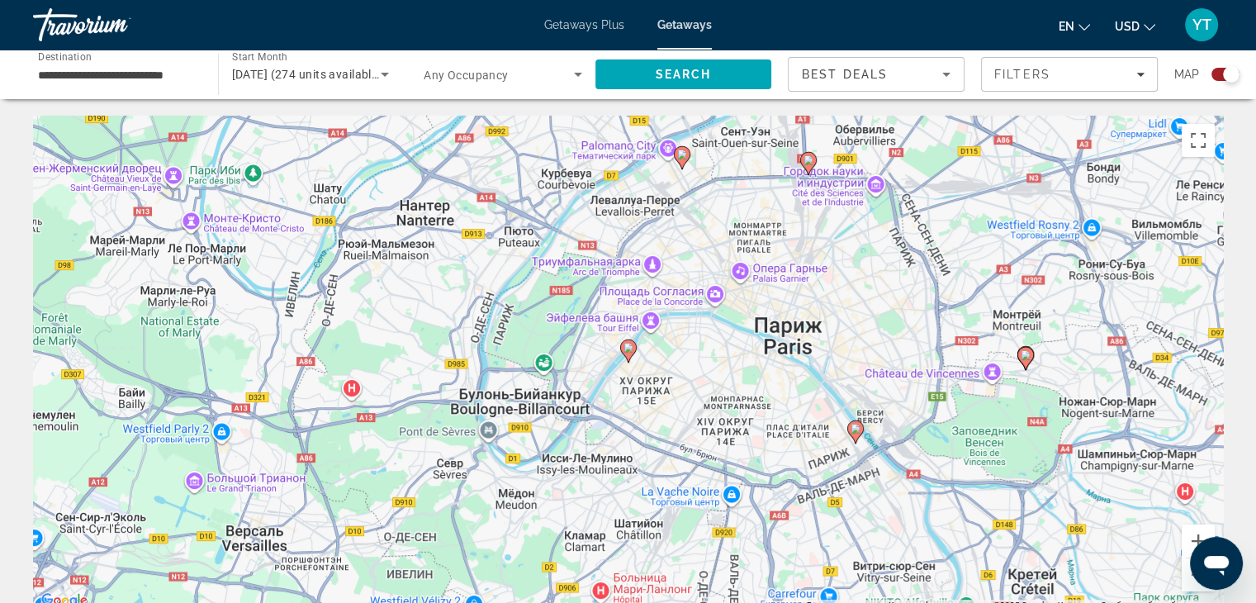
click at [627, 352] on image "Main content" at bounding box center [628, 348] width 10 height 10
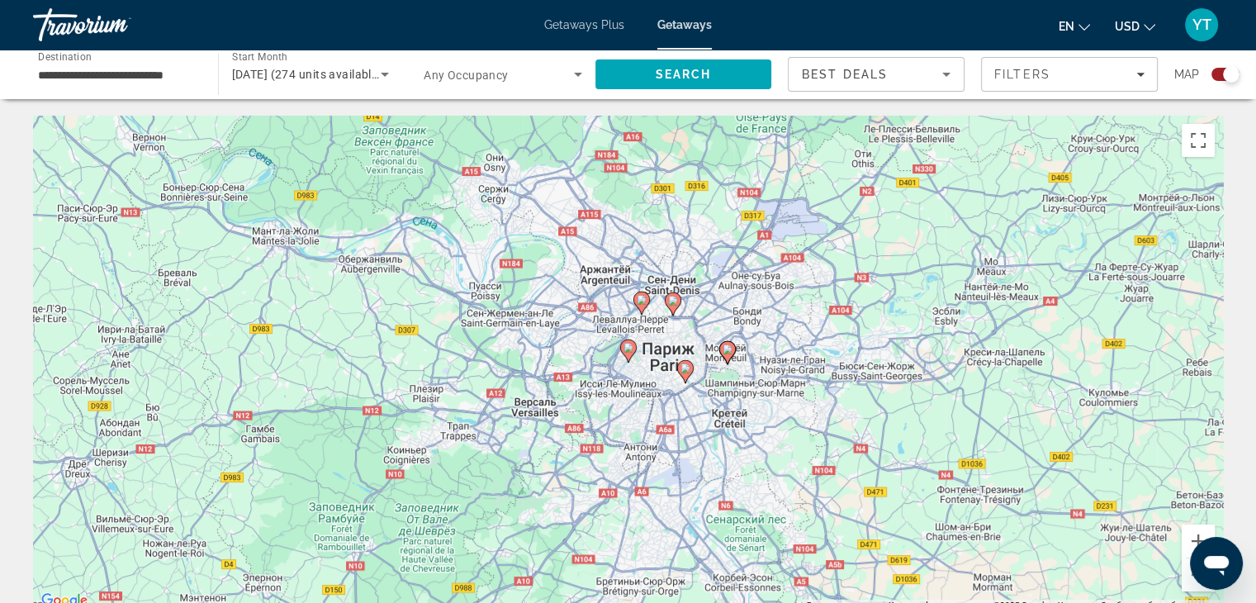
click at [627, 351] on image "Main content" at bounding box center [628, 348] width 10 height 10
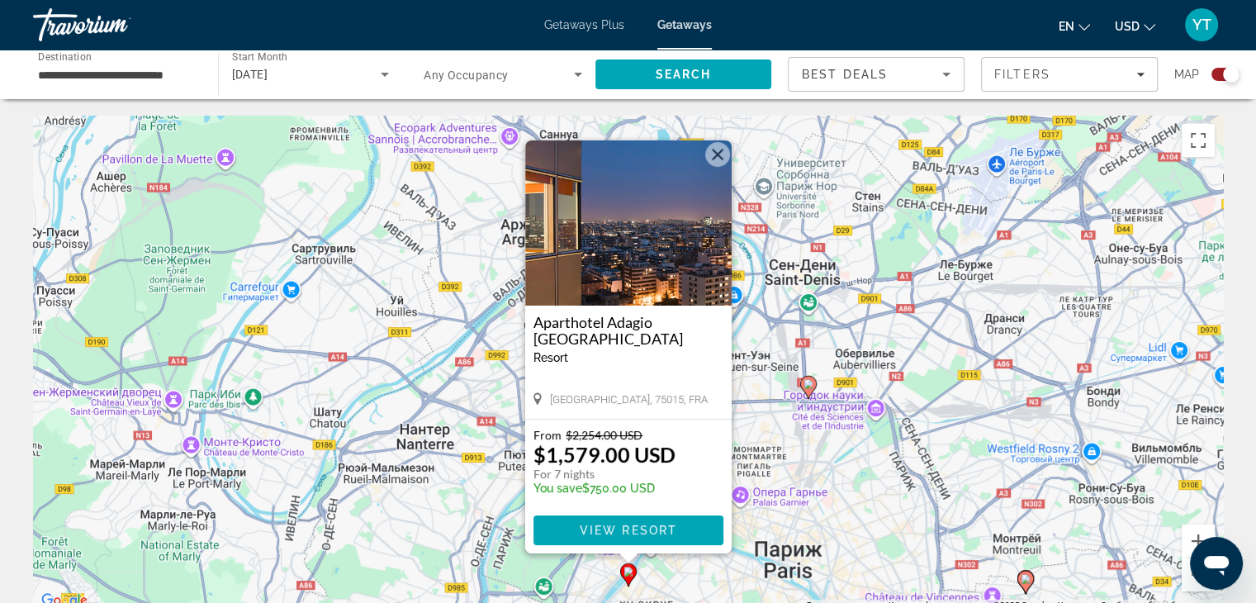
click at [714, 154] on button "Закрыть" at bounding box center [717, 154] width 25 height 25
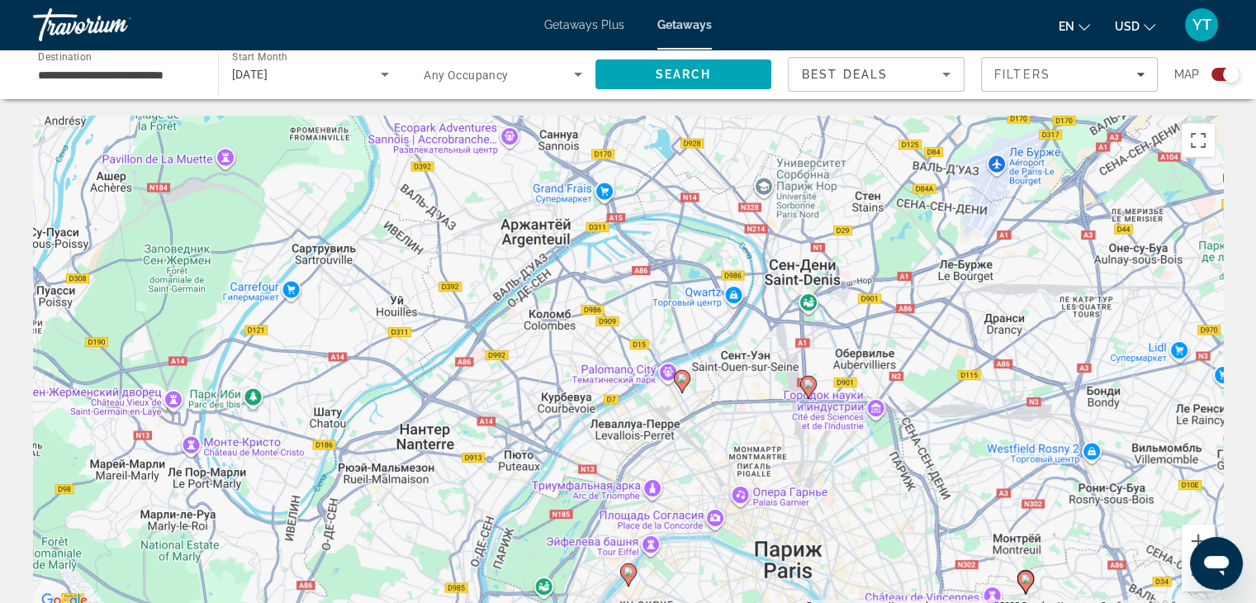
click at [681, 384] on icon "Main content" at bounding box center [681, 381] width 15 height 21
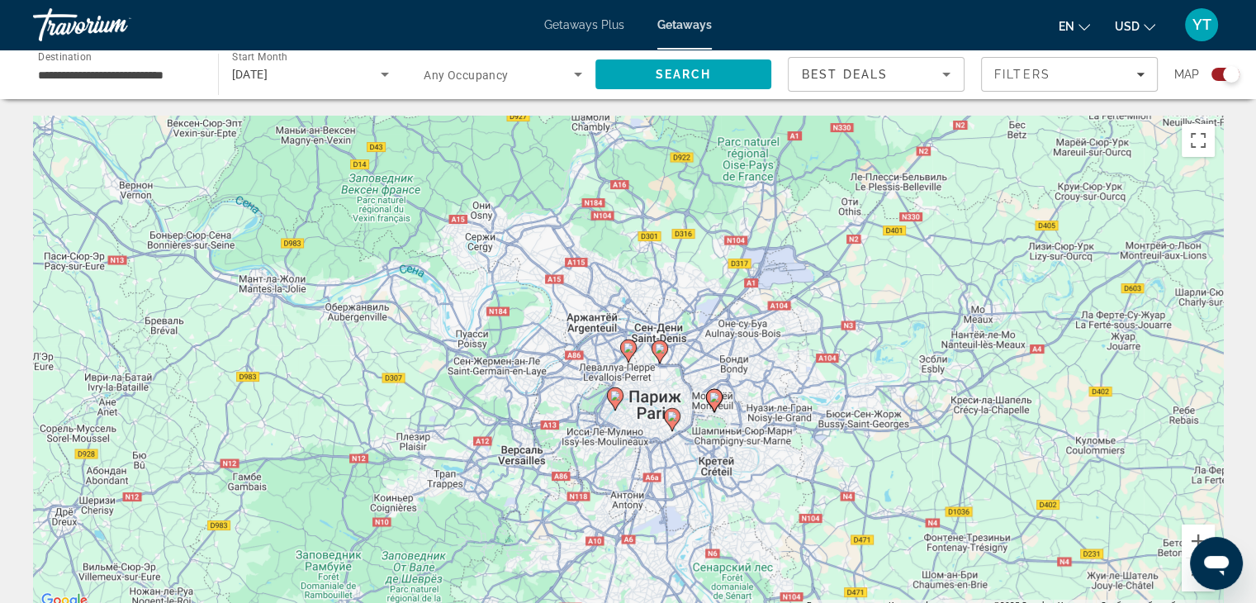
click at [634, 357] on gmp-advanced-marker "Main content" at bounding box center [628, 350] width 17 height 25
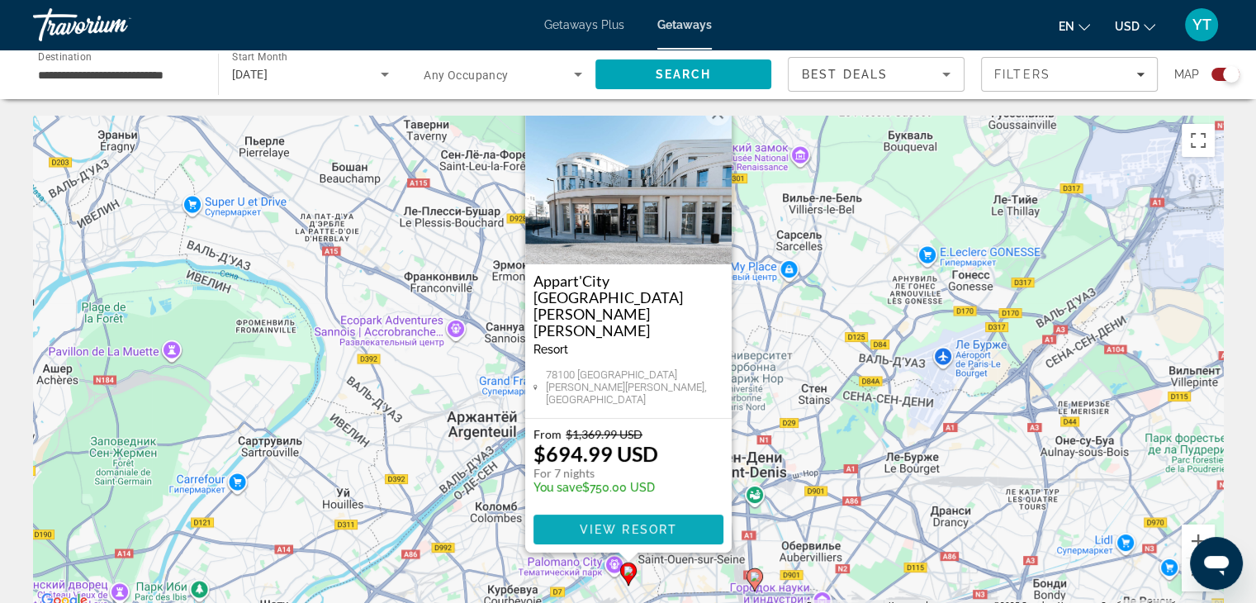
click at [664, 529] on span "View Resort" at bounding box center [627, 529] width 97 height 13
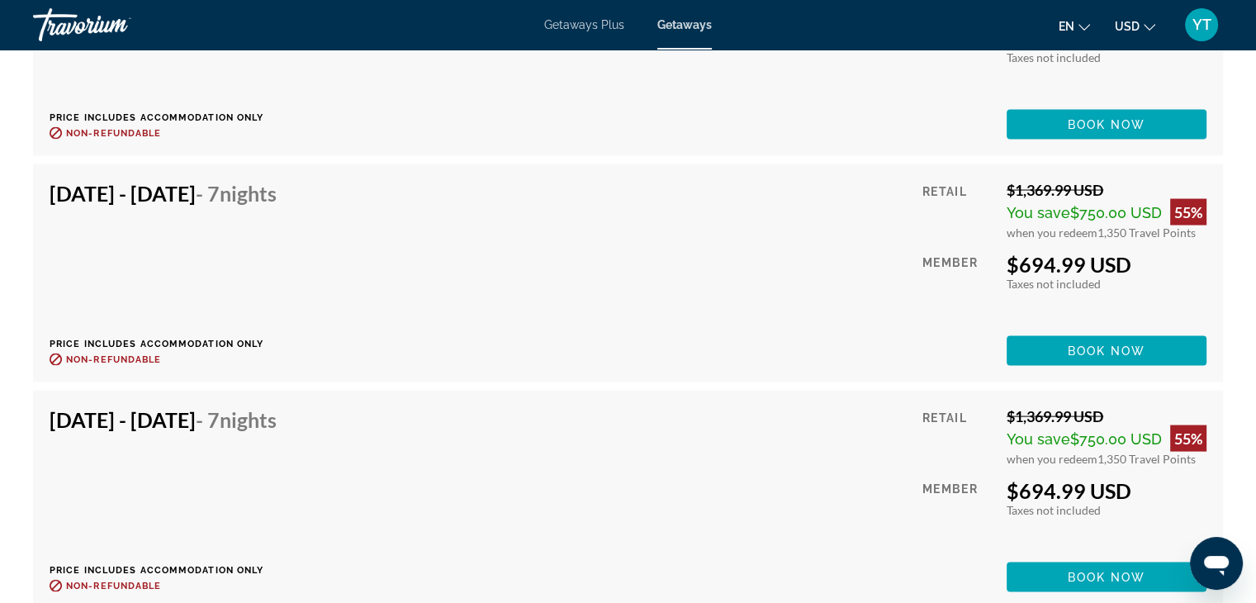
scroll to position [3187, 0]
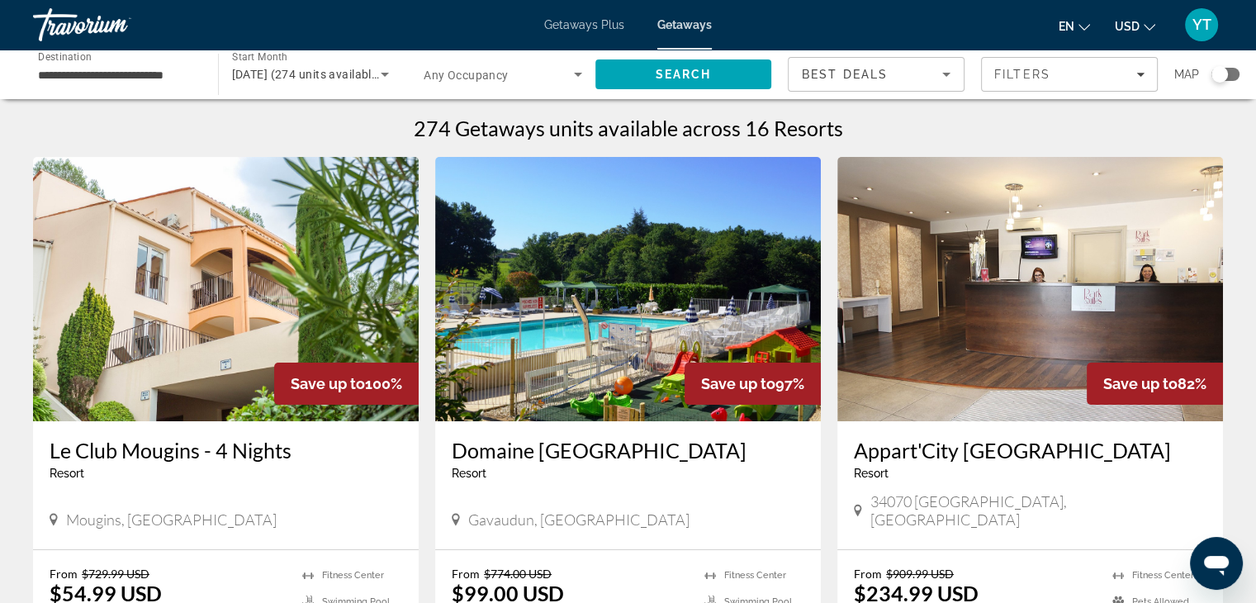
click at [1232, 73] on div "Search widget" at bounding box center [1225, 74] width 28 height 13
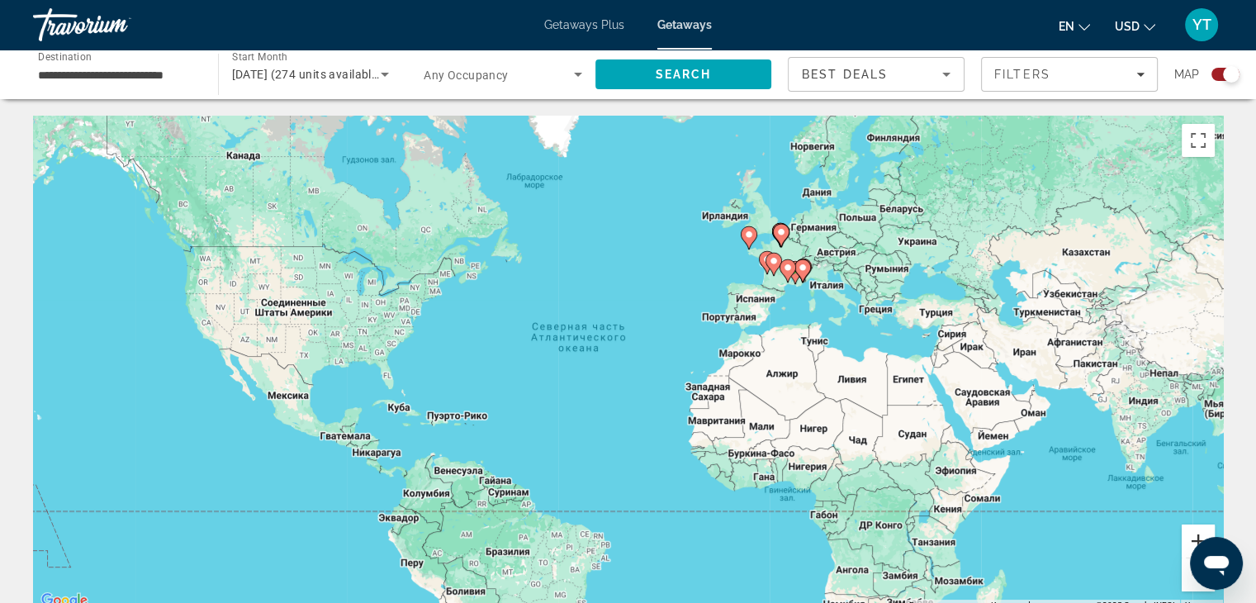
click at [1199, 537] on button "Увеличить" at bounding box center [1197, 540] width 33 height 33
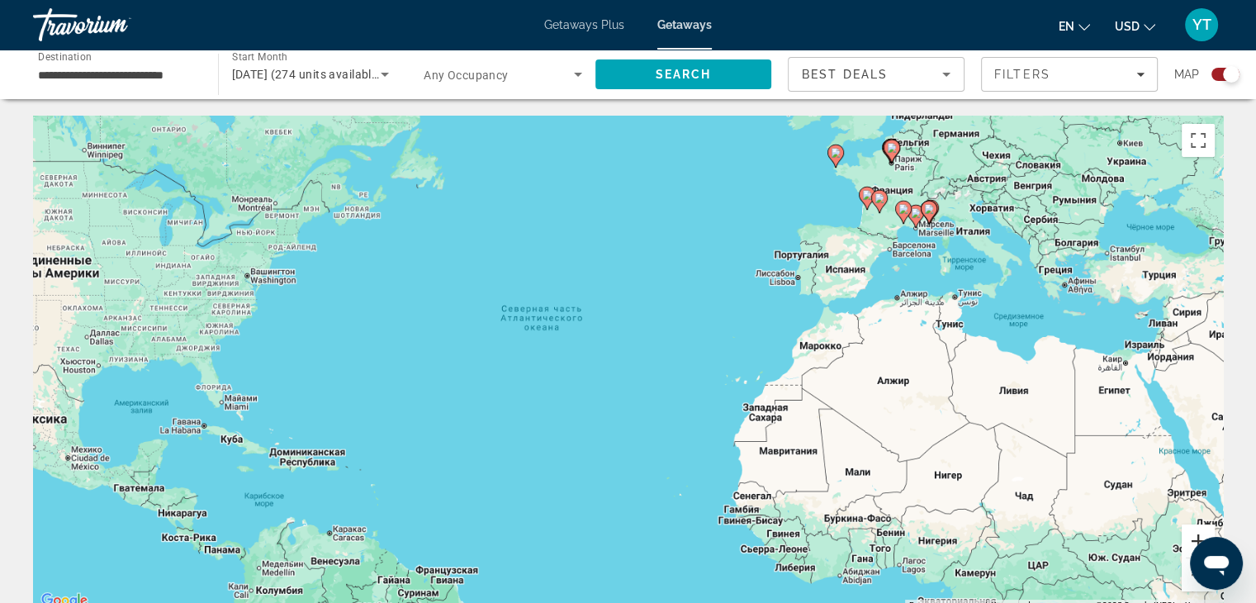
click at [1199, 537] on button "Увеличить" at bounding box center [1197, 540] width 33 height 33
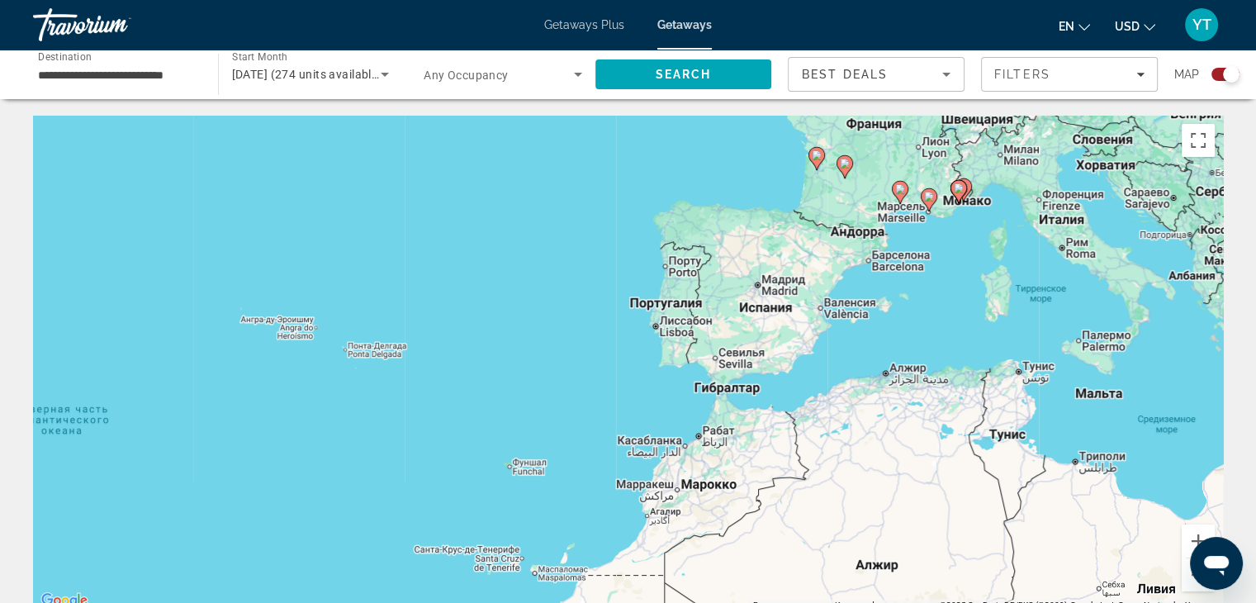
drag, startPoint x: 1073, startPoint y: 272, endPoint x: 409, endPoint y: 566, distance: 726.7
click at [409, 566] on div "Чтобы активировать перетаскивание с помощью клавиатуры, нажмите Alt + Ввод. Пос…" at bounding box center [628, 363] width 1190 height 495
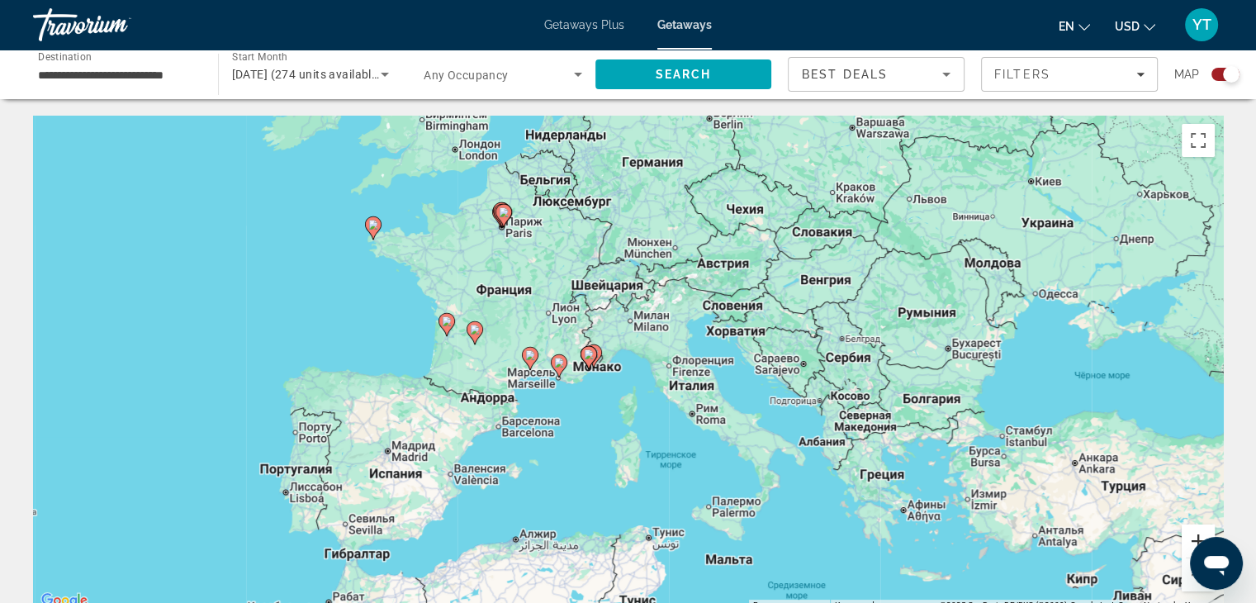
click at [1192, 537] on button "Увеличить" at bounding box center [1197, 540] width 33 height 33
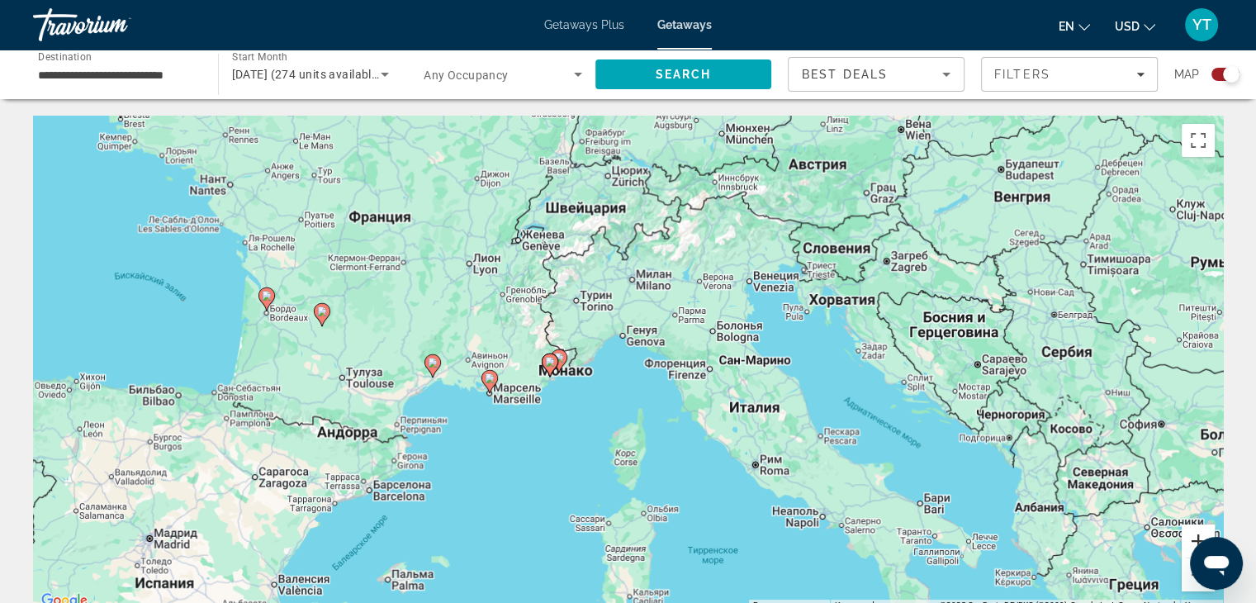
click at [1191, 537] on button "Увеличить" at bounding box center [1197, 540] width 33 height 33
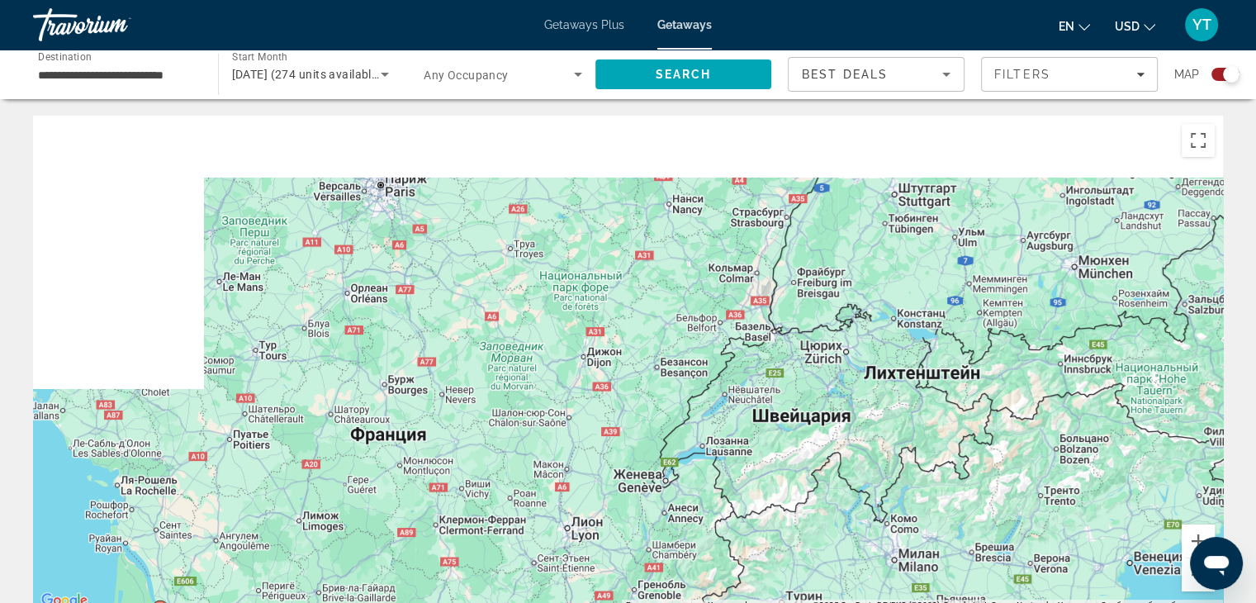
drag, startPoint x: 338, startPoint y: 208, endPoint x: 680, endPoint y: 641, distance: 551.8
click at [680, 602] on html "**********" at bounding box center [628, 301] width 1256 height 603
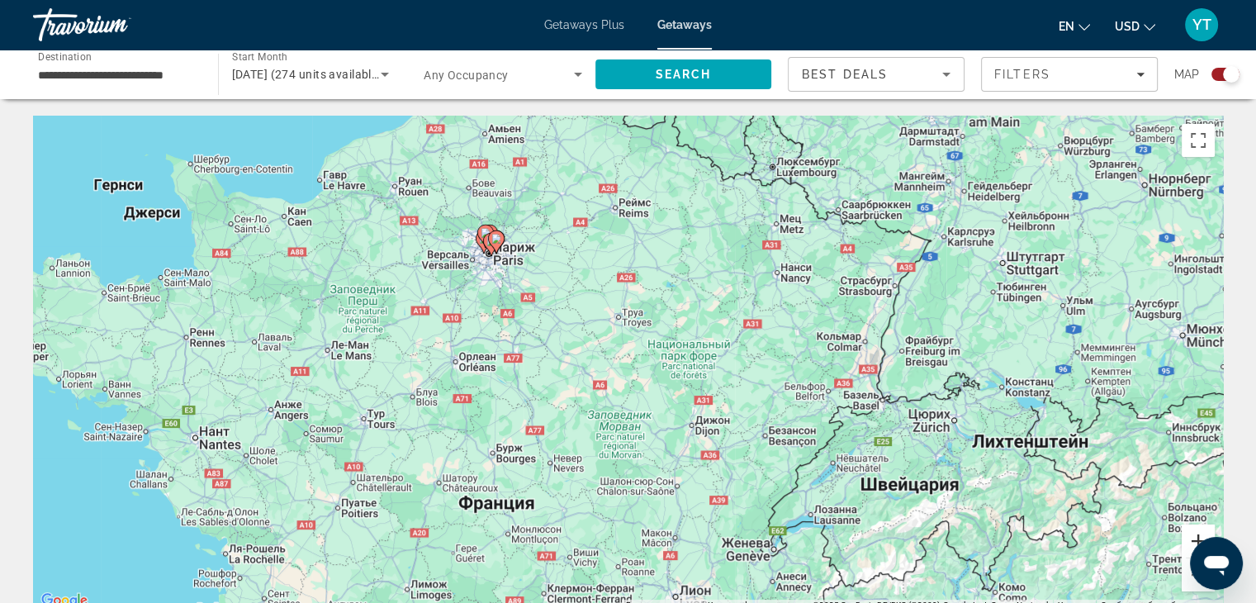
click at [1190, 537] on button "Увеличить" at bounding box center [1197, 540] width 33 height 33
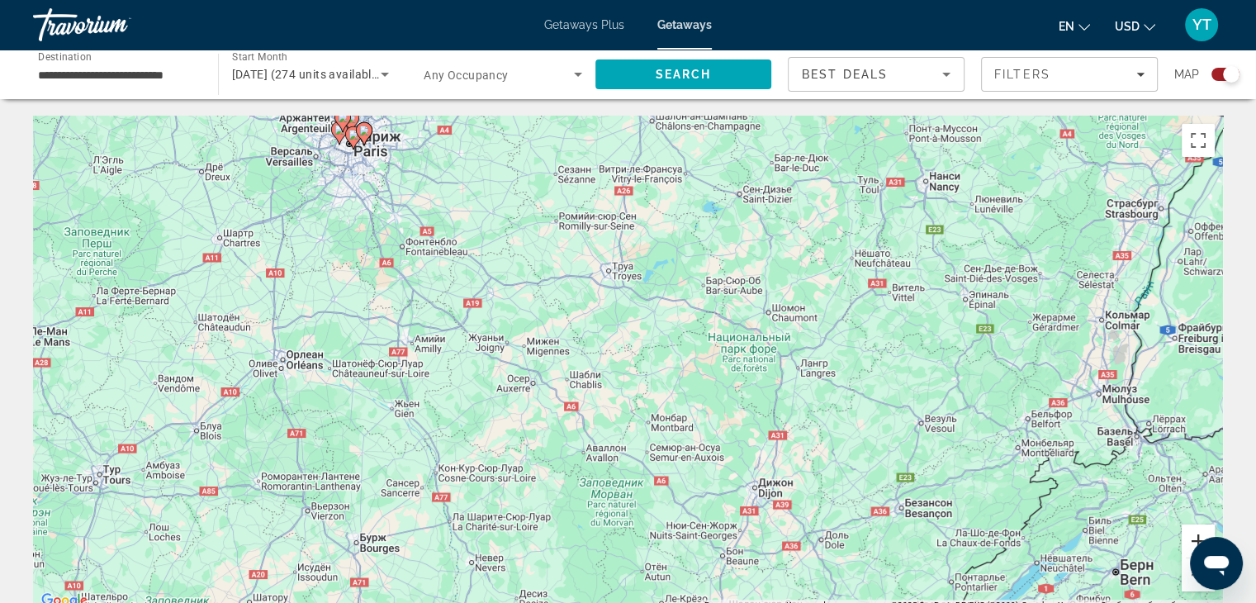
click at [1190, 537] on button "Увеличить" at bounding box center [1197, 540] width 33 height 33
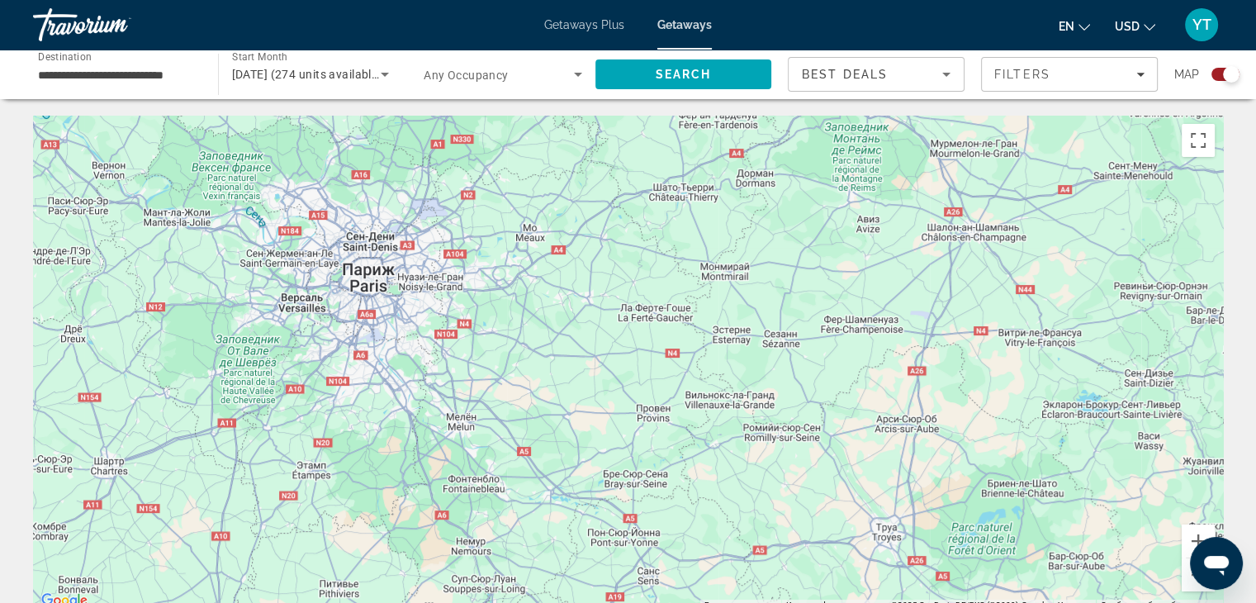
drag, startPoint x: 367, startPoint y: 205, endPoint x: 682, endPoint y: 575, distance: 486.2
click at [681, 579] on div "Main content" at bounding box center [628, 363] width 1190 height 495
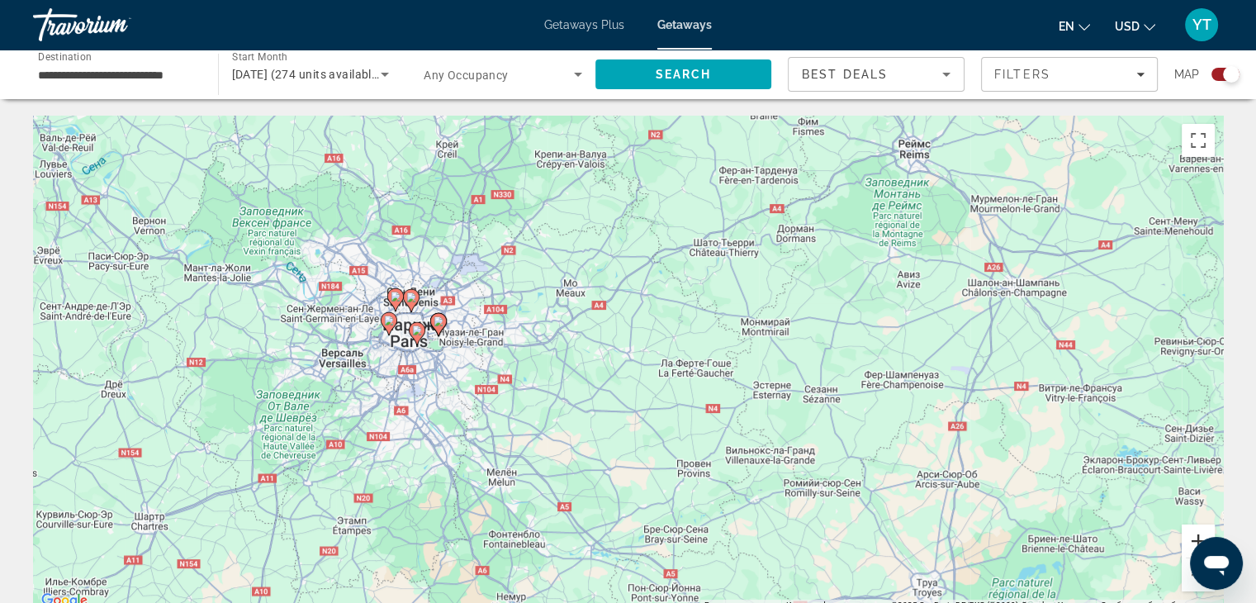
click at [1192, 532] on button "Увеличить" at bounding box center [1197, 540] width 33 height 33
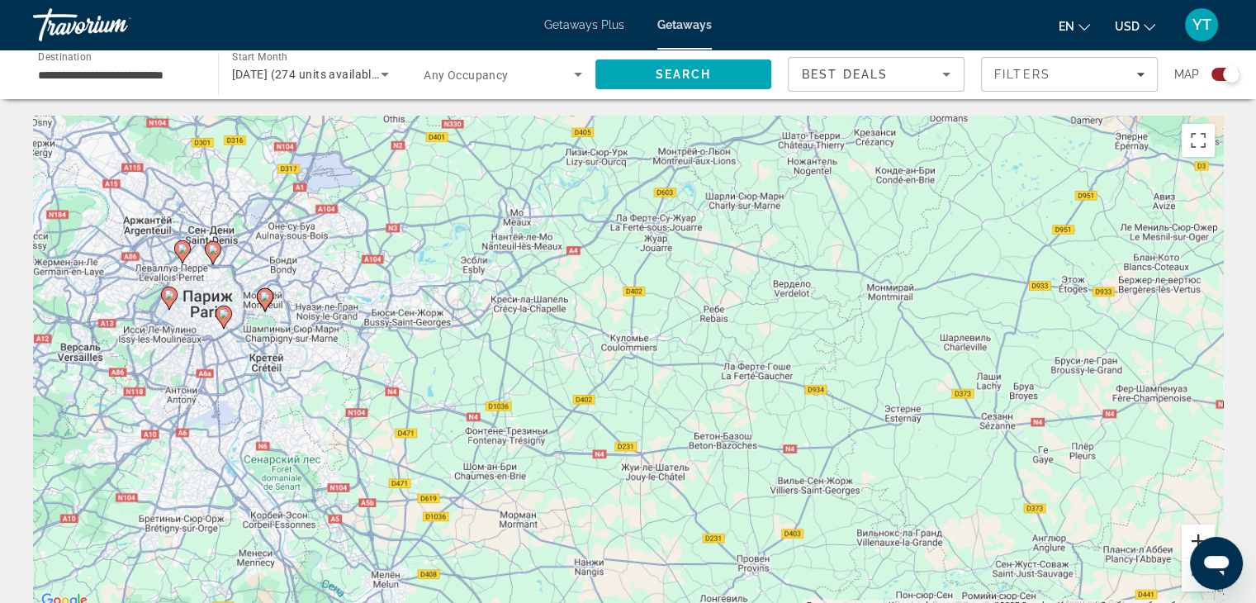
click at [1192, 532] on button "Увеличить" at bounding box center [1197, 540] width 33 height 33
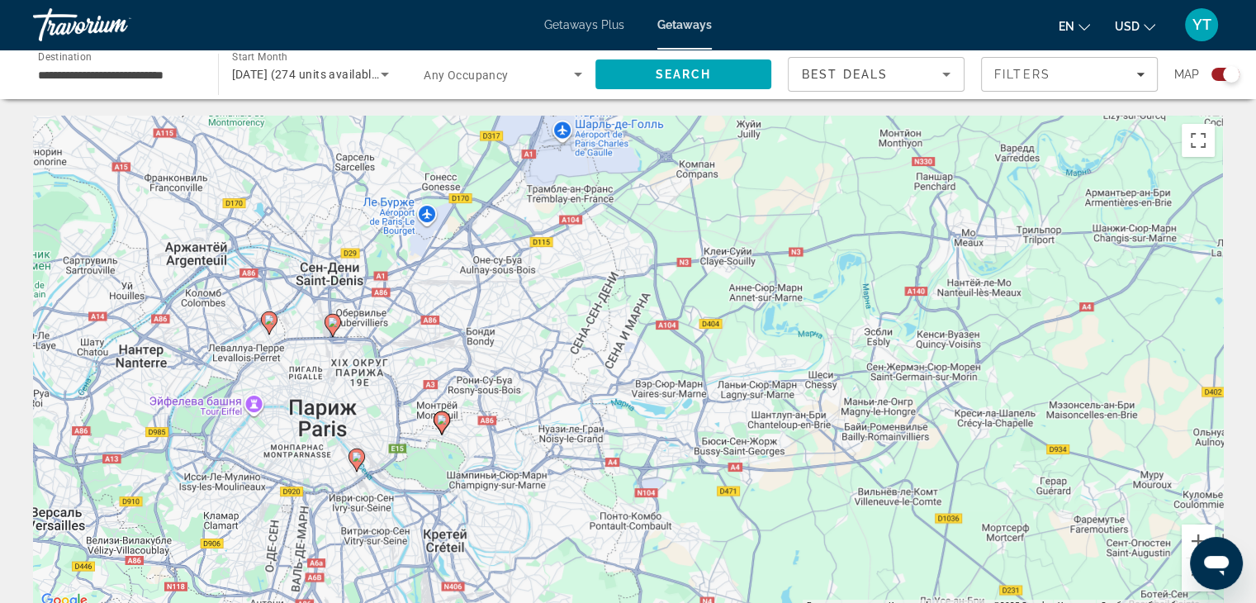
drag, startPoint x: 298, startPoint y: 291, endPoint x: 930, endPoint y: 476, distance: 658.3
click at [930, 476] on div "Чтобы активировать перетаскивание с помощью клавиатуры, нажмите Alt + Ввод. Пос…" at bounding box center [628, 363] width 1190 height 495
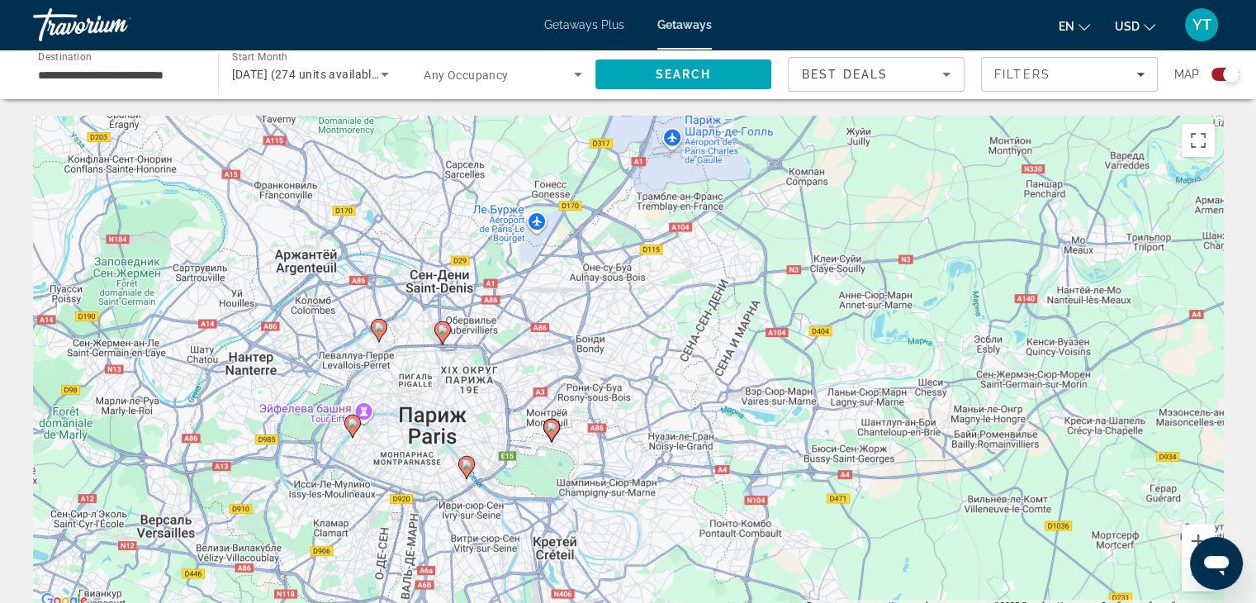
click at [441, 331] on image "Main content" at bounding box center [443, 329] width 10 height 10
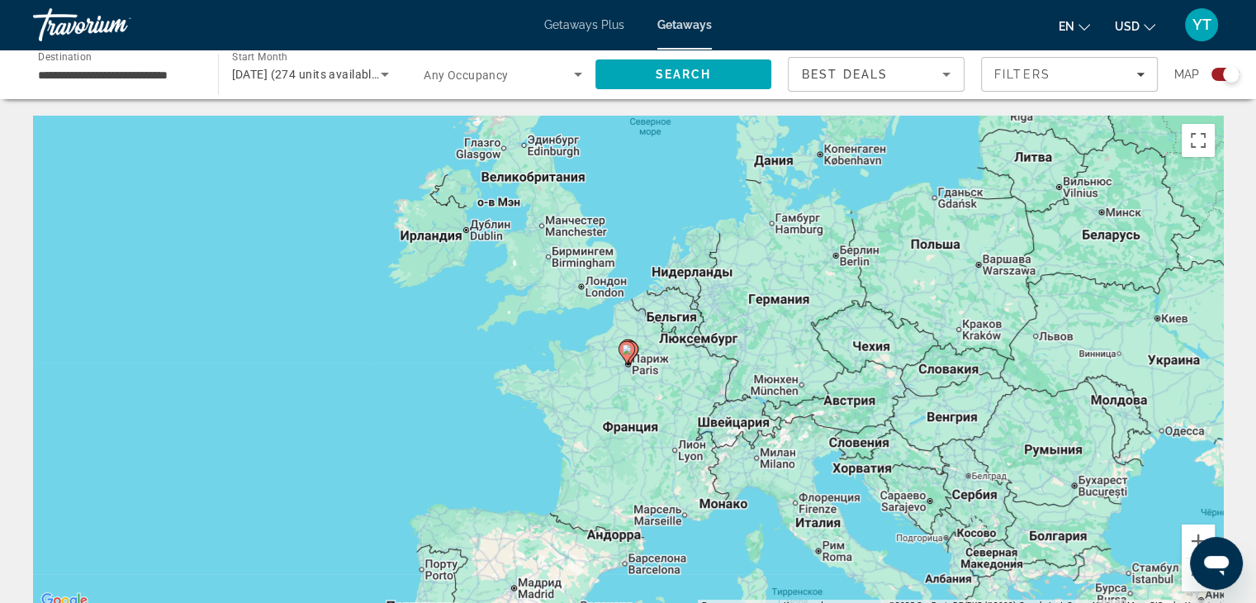
click at [637, 349] on icon "Main content" at bounding box center [629, 352] width 15 height 21
type input "**********"
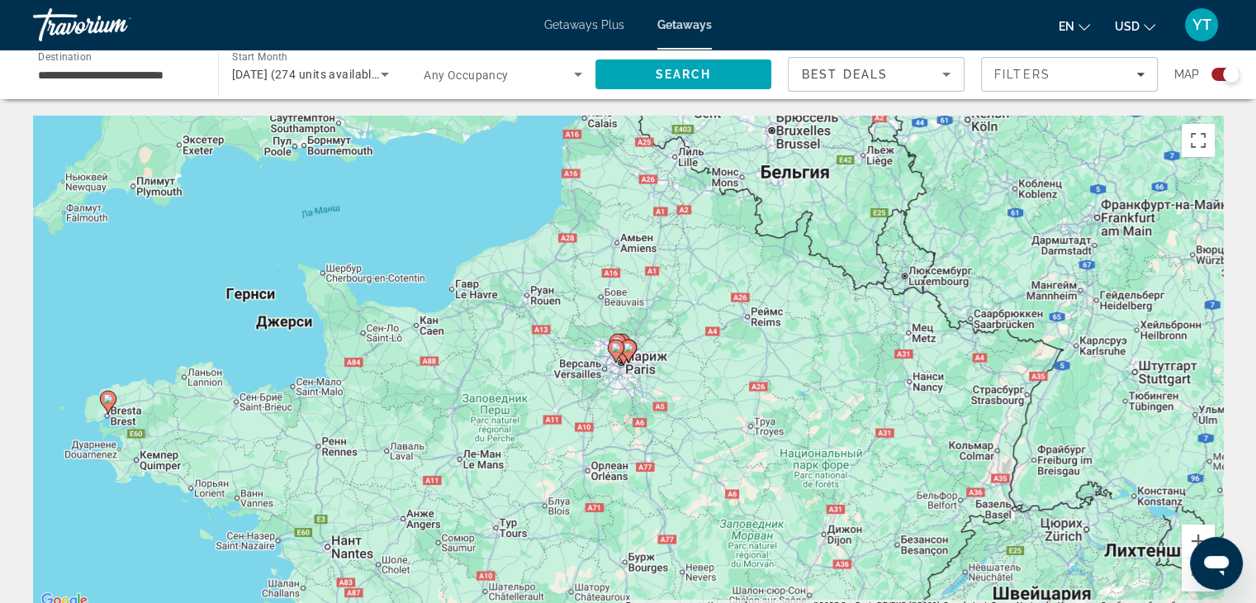
click at [624, 351] on image "Main content" at bounding box center [628, 348] width 10 height 10
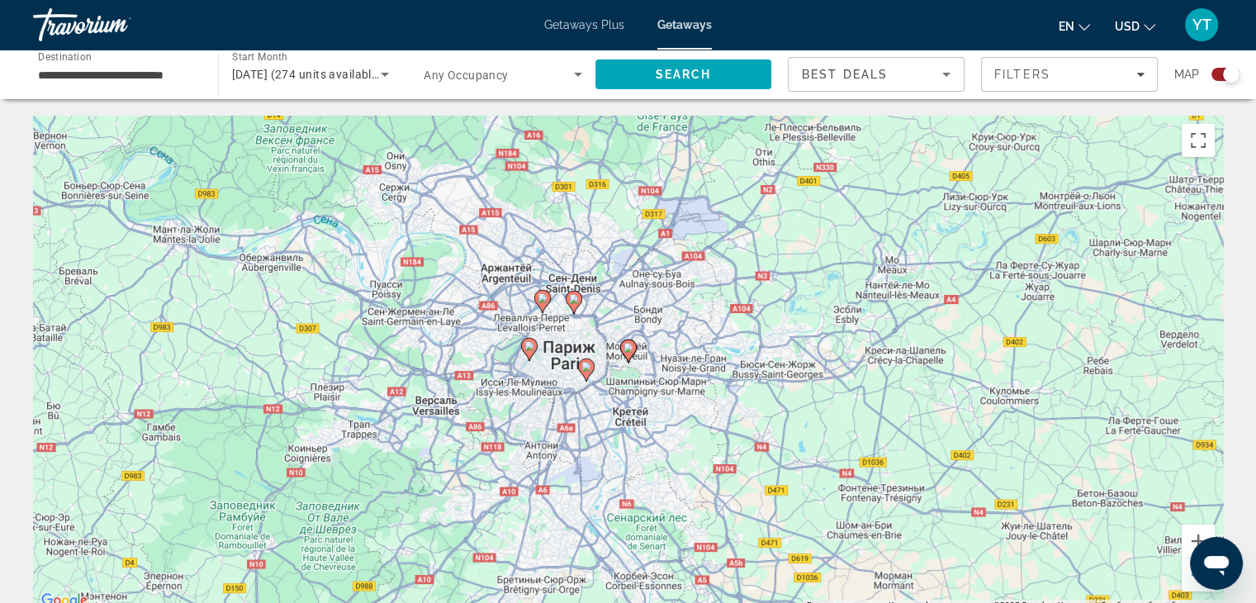
click at [573, 302] on image "Main content" at bounding box center [574, 299] width 10 height 10
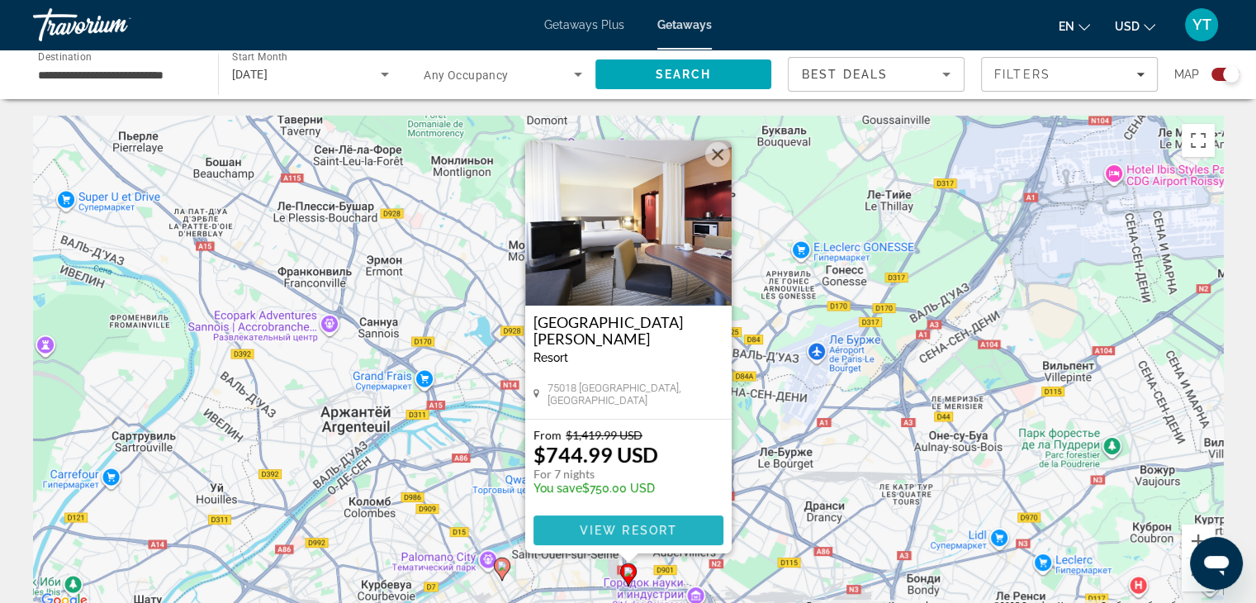
click at [660, 530] on span "View Resort" at bounding box center [627, 529] width 97 height 13
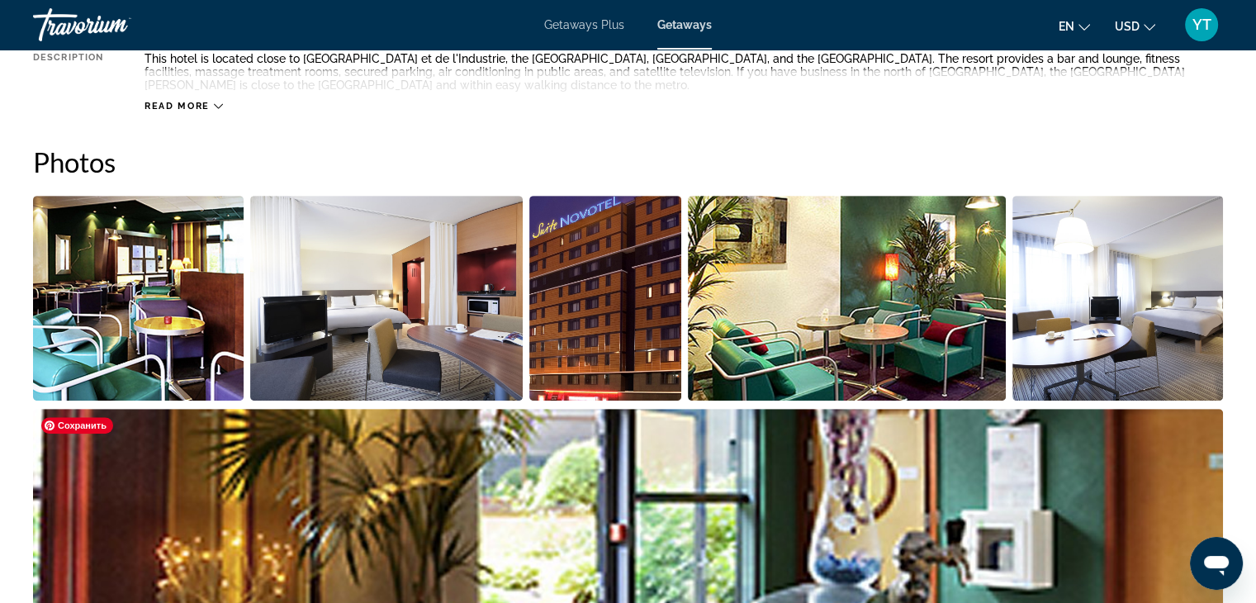
scroll to position [578, 0]
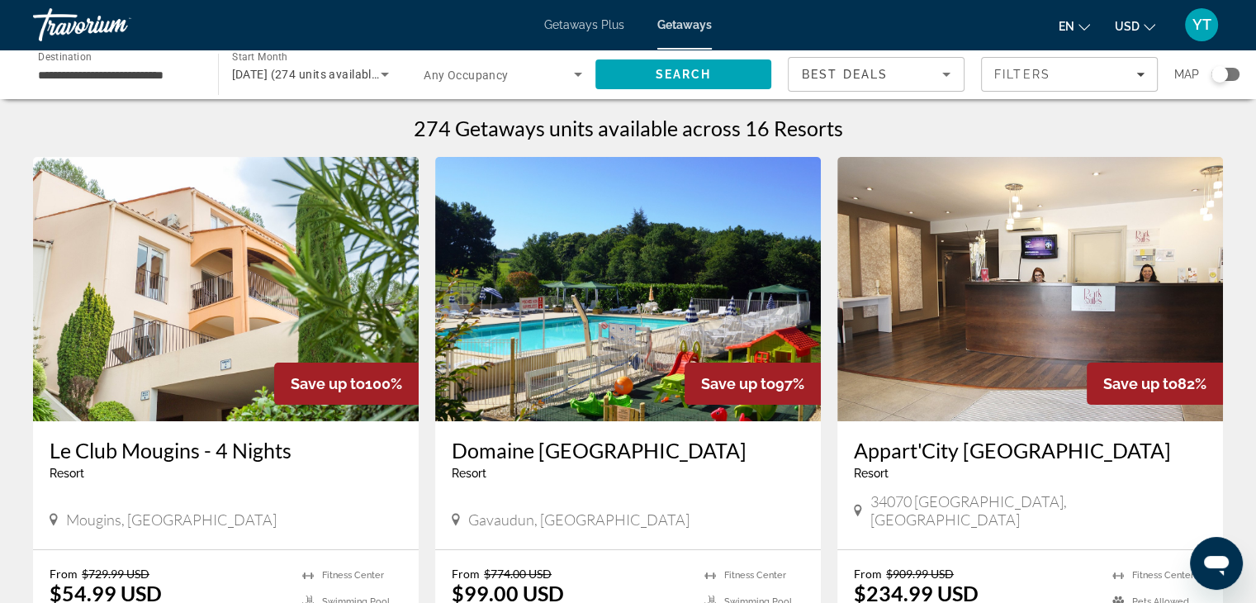
click at [1239, 79] on div "**********" at bounding box center [628, 75] width 1256 height 50
click at [1226, 77] on div "Search widget" at bounding box center [1225, 74] width 28 height 13
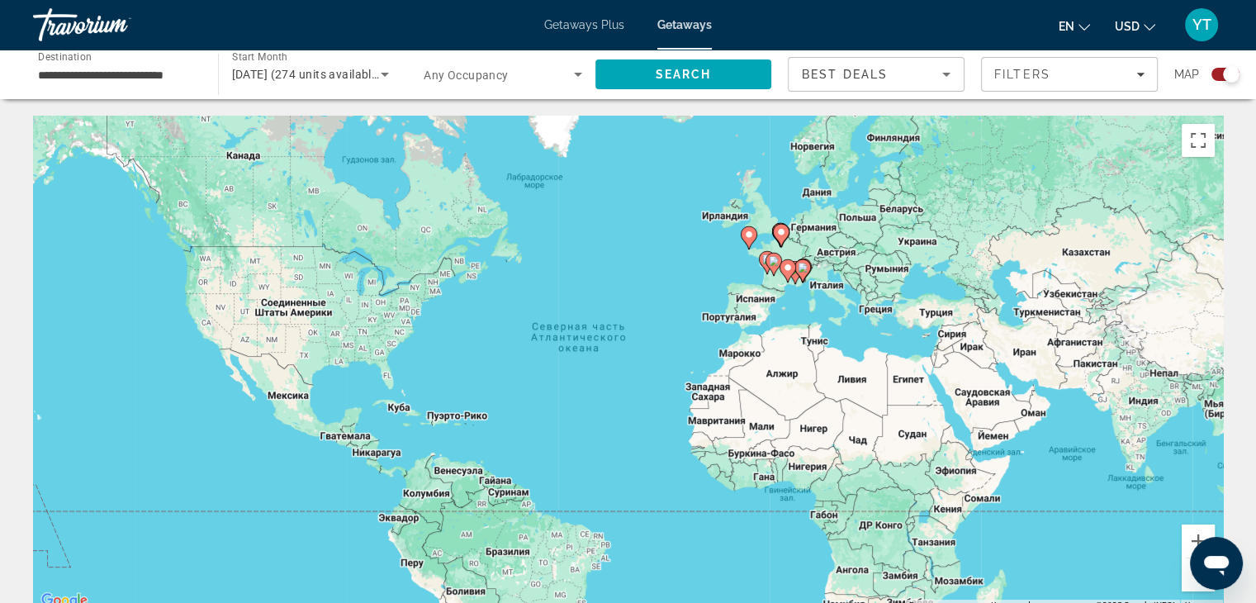
click at [788, 239] on gmp-advanced-marker "Main content" at bounding box center [781, 235] width 17 height 25
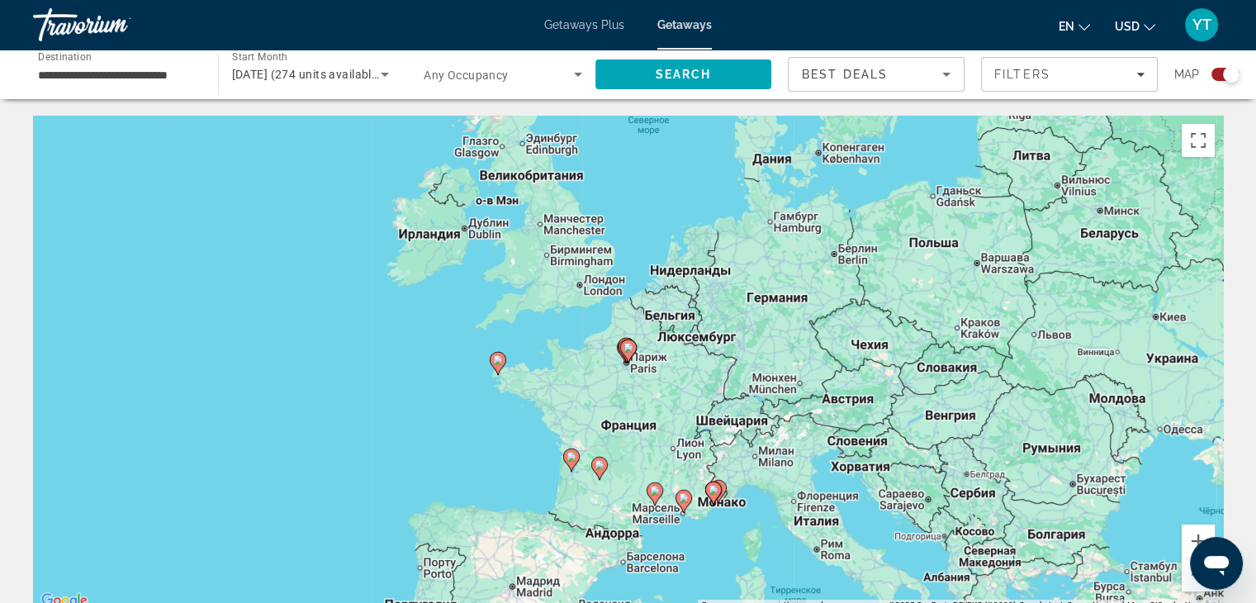
click at [636, 360] on gmp-advanced-marker "Main content" at bounding box center [628, 350] width 17 height 25
type input "**********"
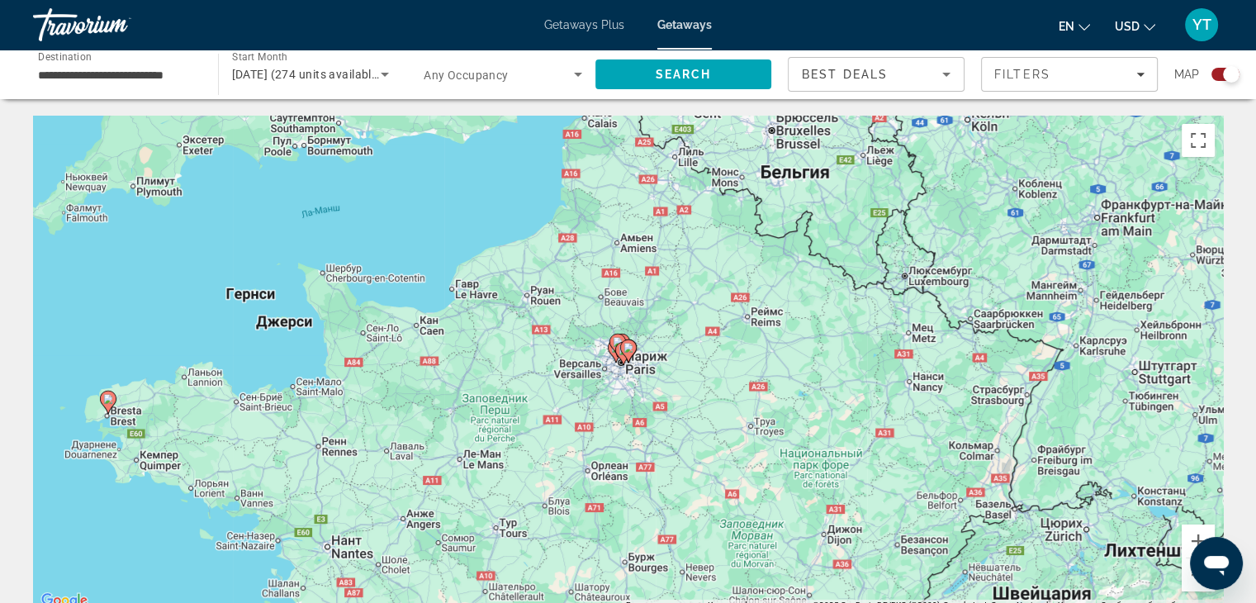
click at [634, 357] on gmp-advanced-marker "Main content" at bounding box center [628, 350] width 17 height 25
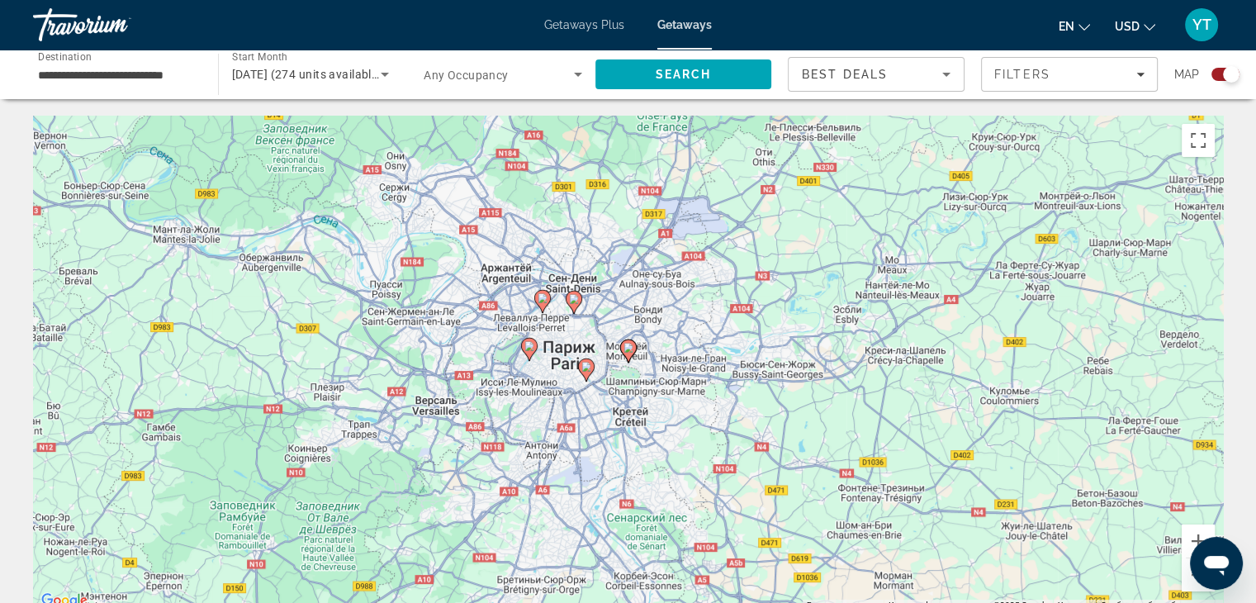
click at [591, 372] on icon "Main content" at bounding box center [585, 369] width 15 height 21
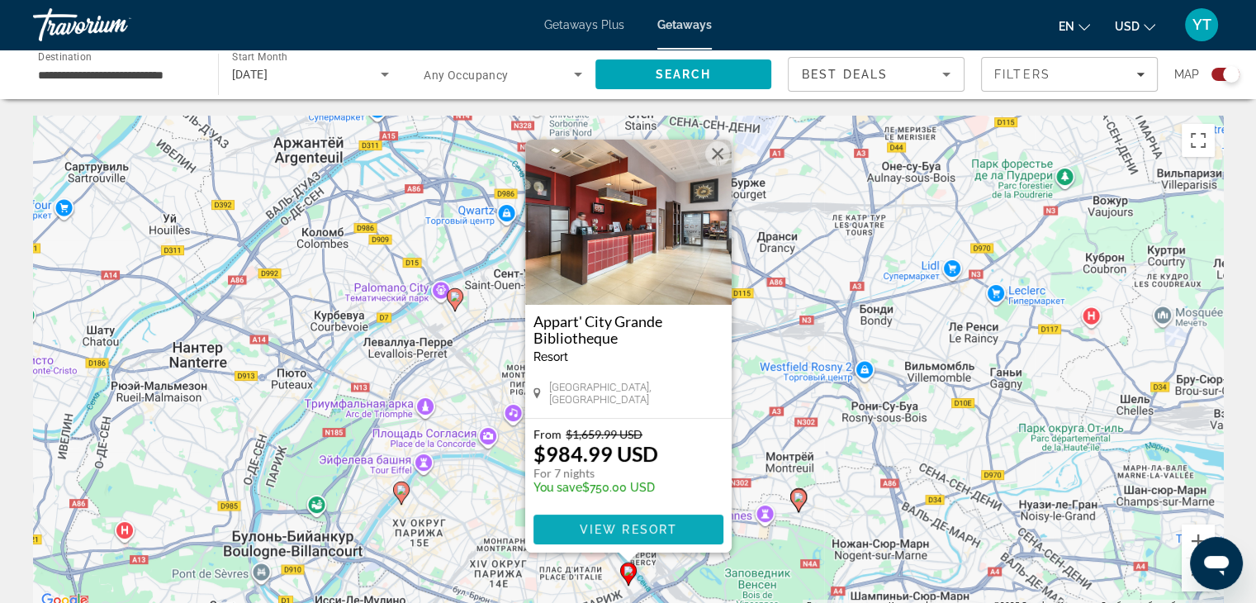
click at [631, 526] on span "View Resort" at bounding box center [627, 529] width 97 height 13
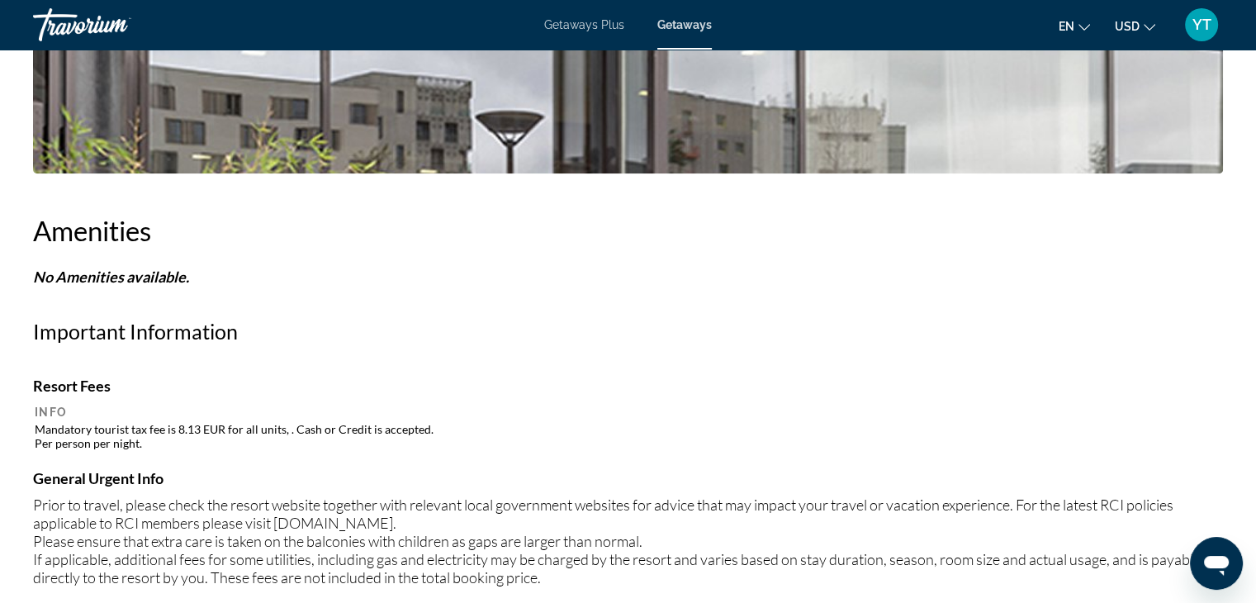
scroll to position [495, 0]
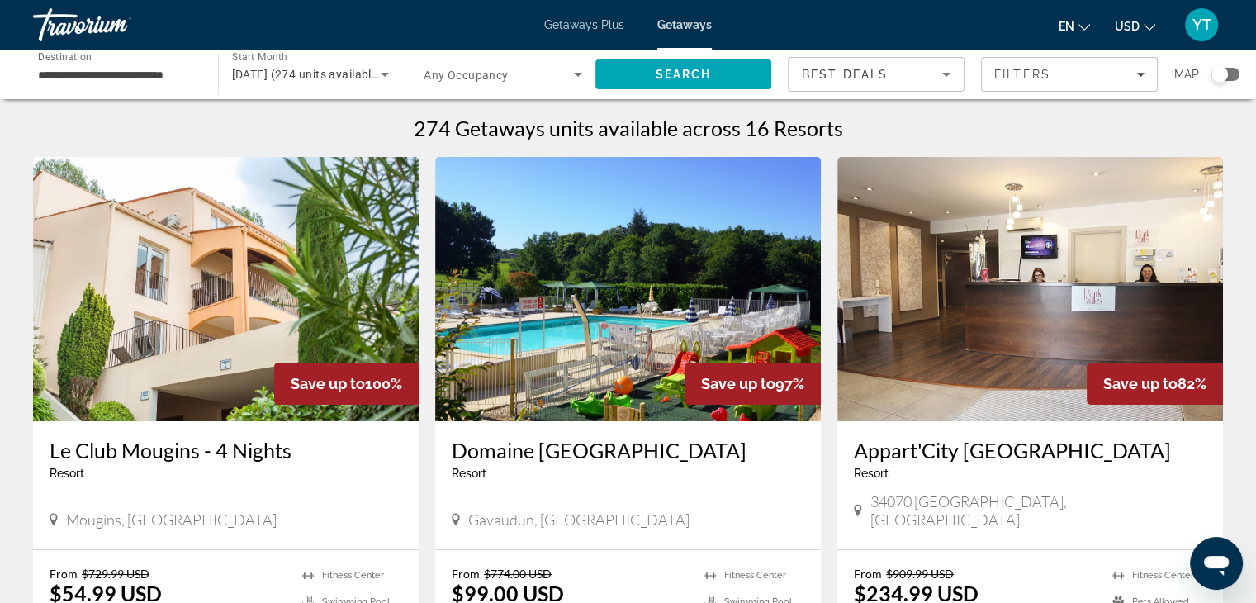
click at [1232, 69] on div "Search widget" at bounding box center [1225, 74] width 28 height 13
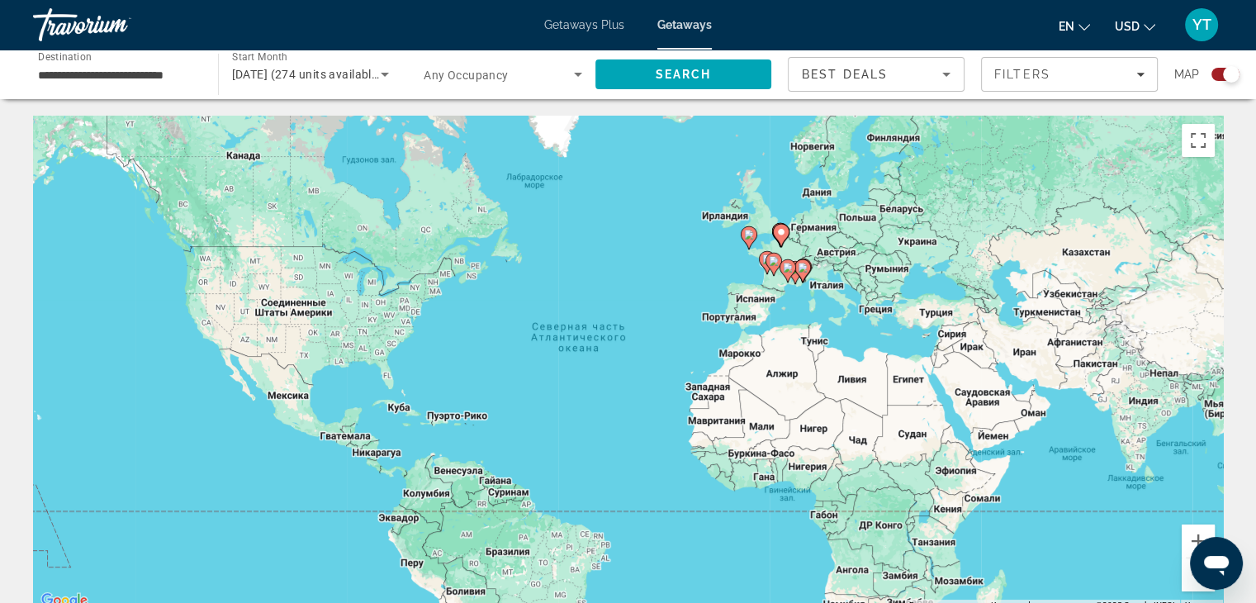
click at [784, 234] on image "Main content" at bounding box center [781, 232] width 10 height 10
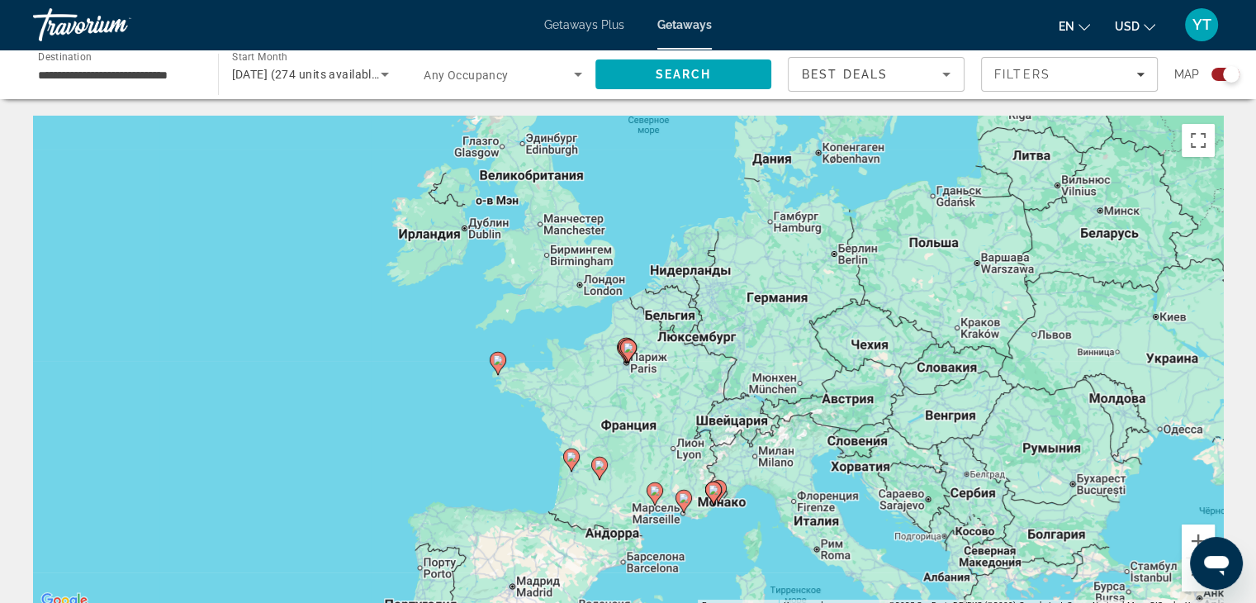
click at [629, 353] on g "Main content" at bounding box center [628, 350] width 17 height 23
type input "**********"
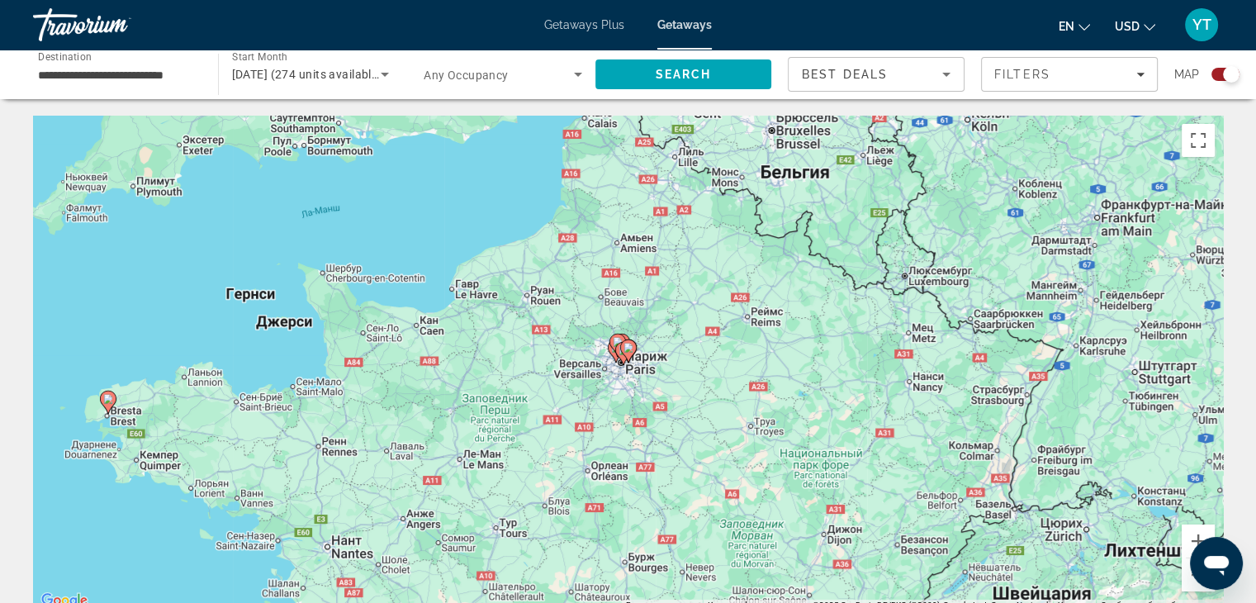
click at [627, 356] on icon "Main content" at bounding box center [627, 350] width 15 height 21
click at [631, 353] on icon "Main content" at bounding box center [627, 350] width 15 height 21
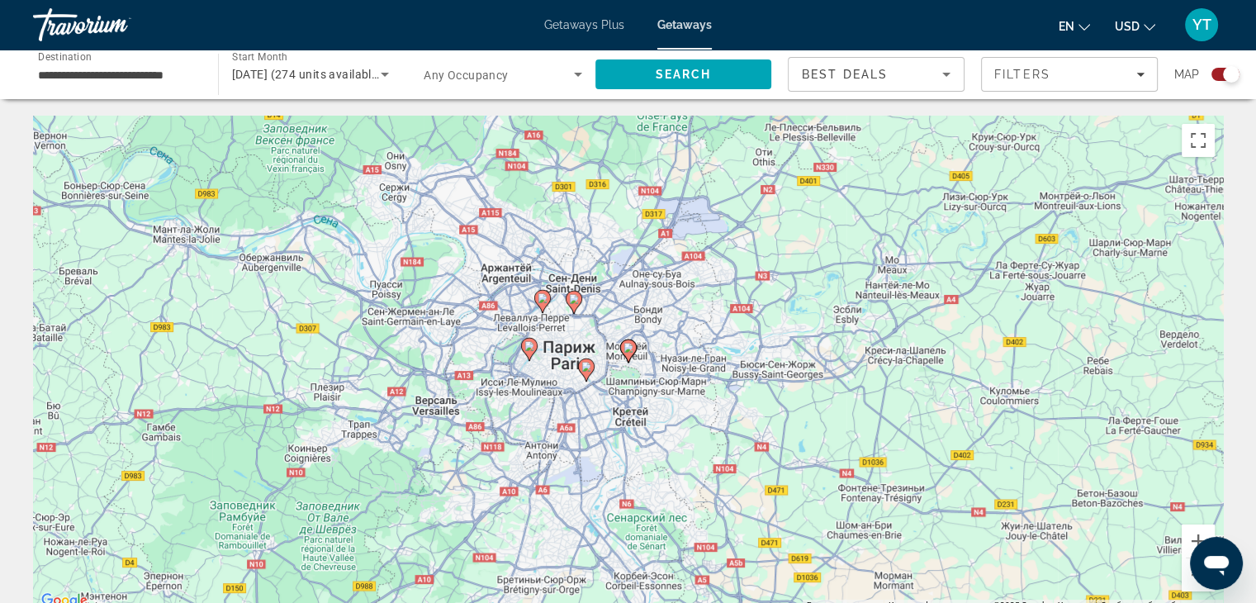
click at [533, 349] on image "Main content" at bounding box center [529, 346] width 10 height 10
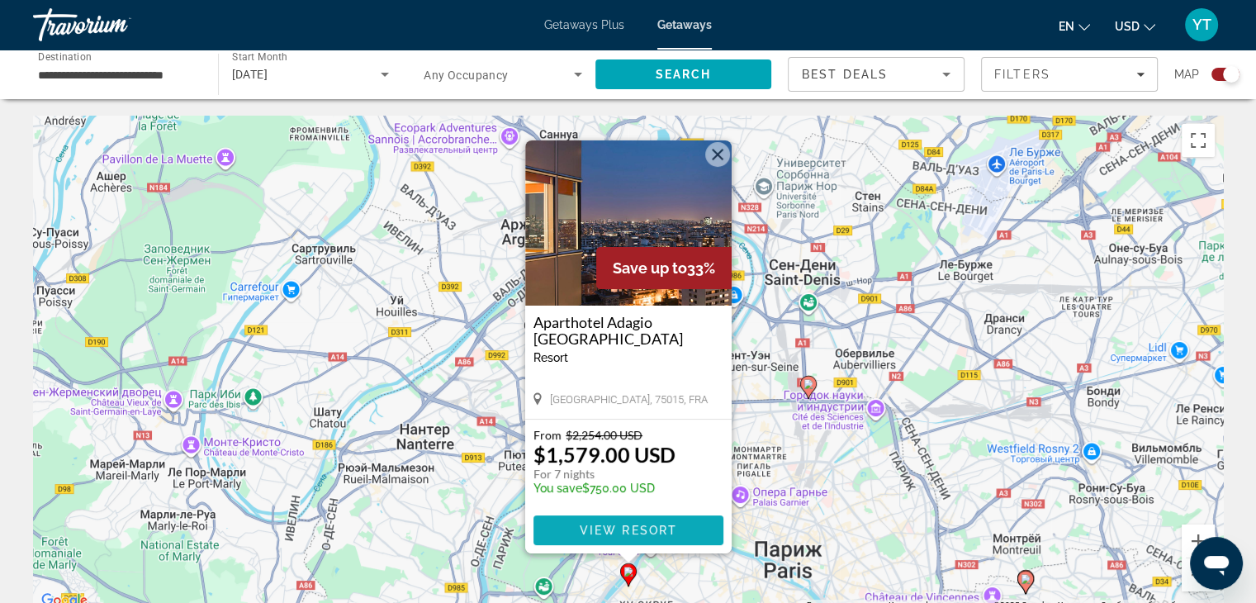
click at [630, 523] on span "View Resort" at bounding box center [627, 529] width 97 height 13
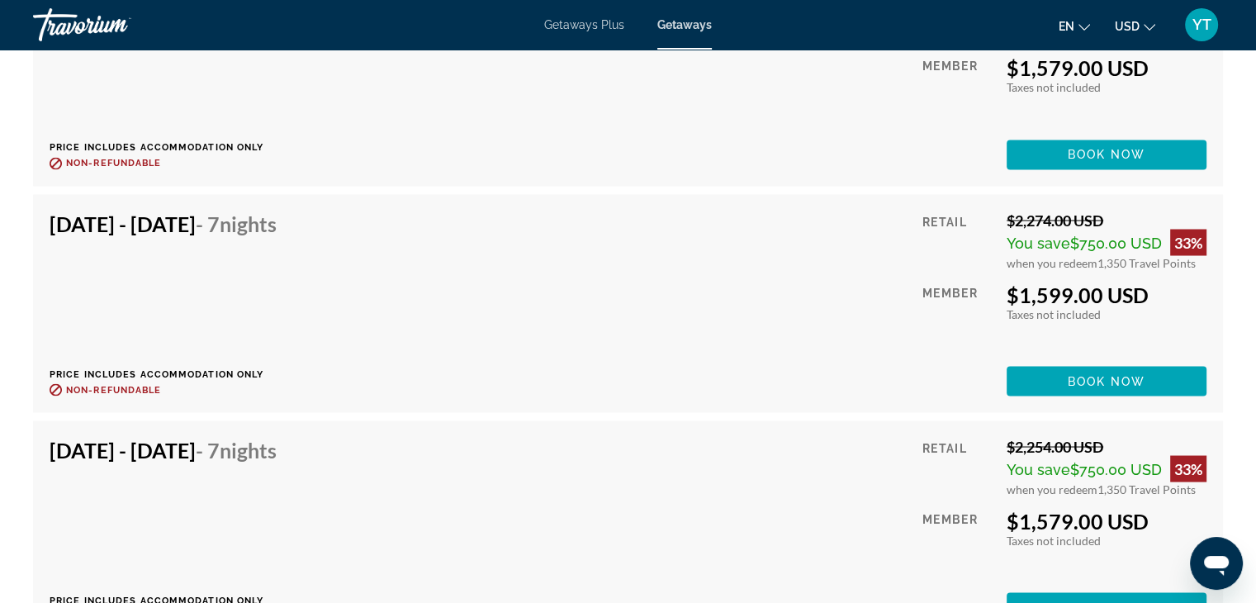
scroll to position [2972, 0]
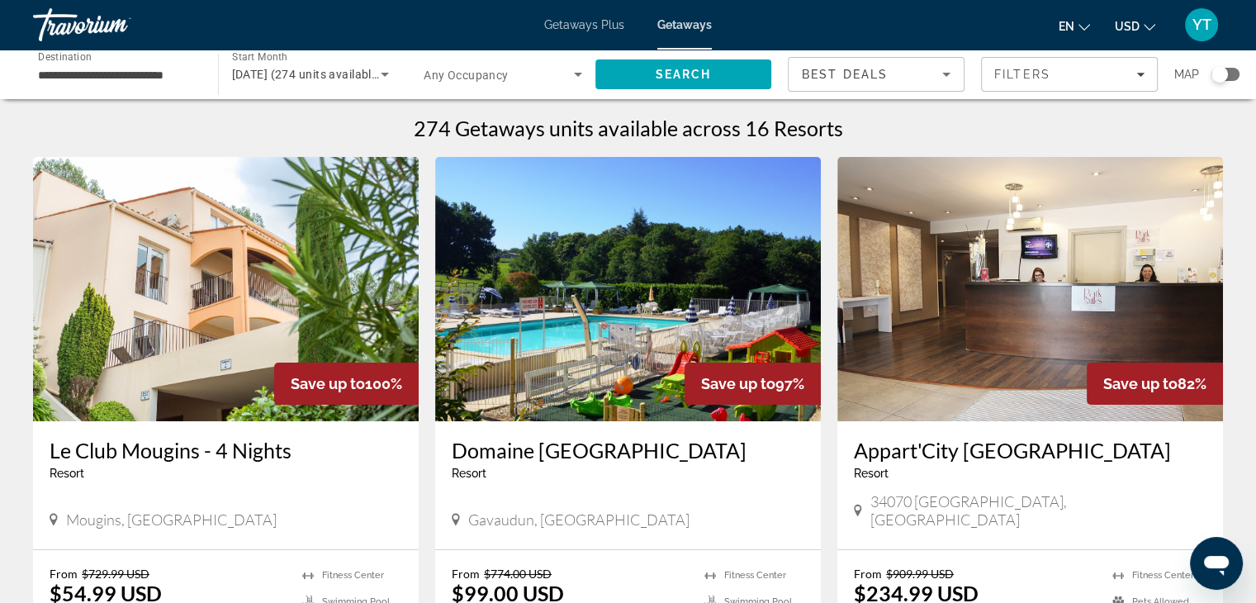
click at [1232, 73] on div "Search widget" at bounding box center [1225, 74] width 28 height 13
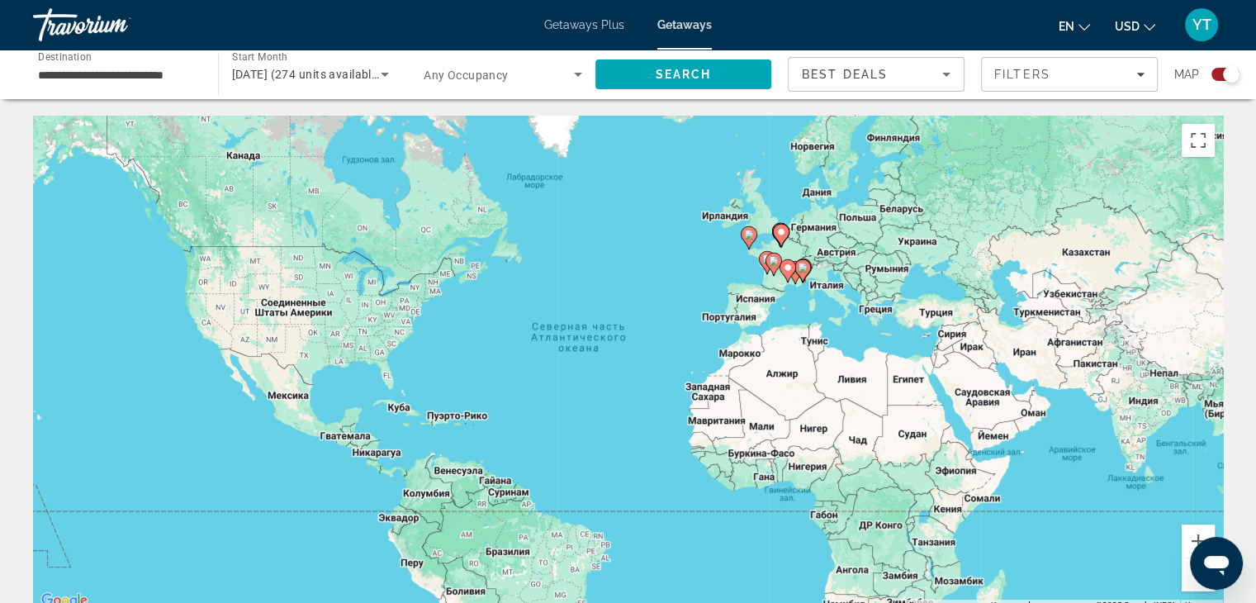
click at [776, 234] on icon "Main content" at bounding box center [780, 235] width 15 height 21
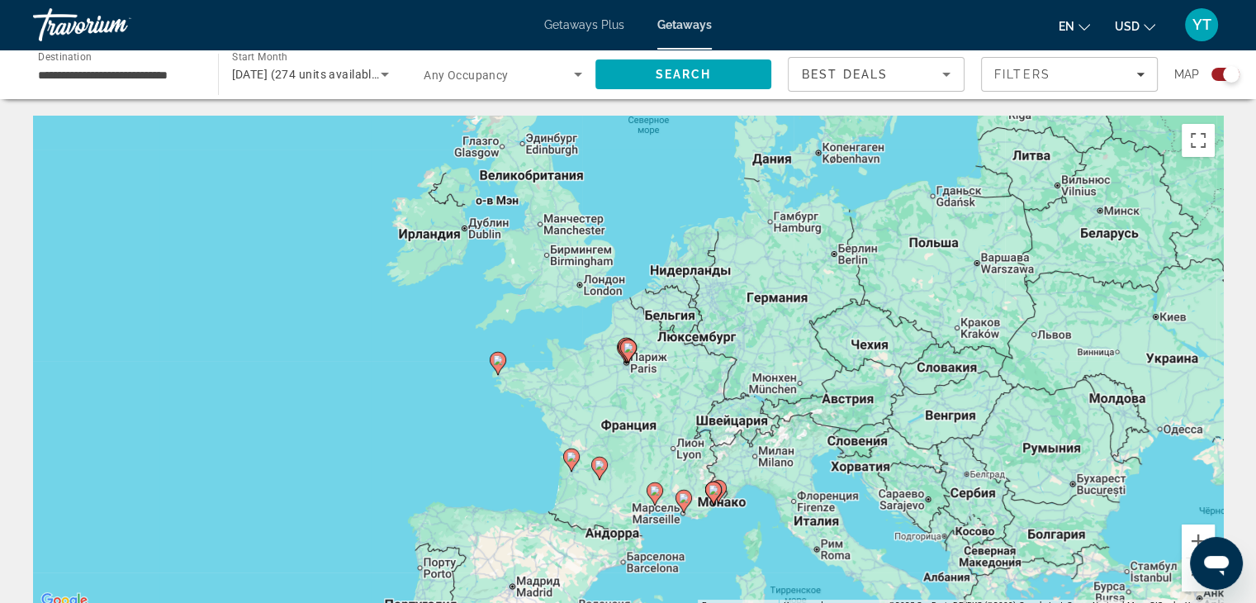
click at [632, 352] on image "Main content" at bounding box center [628, 348] width 10 height 10
type input "**********"
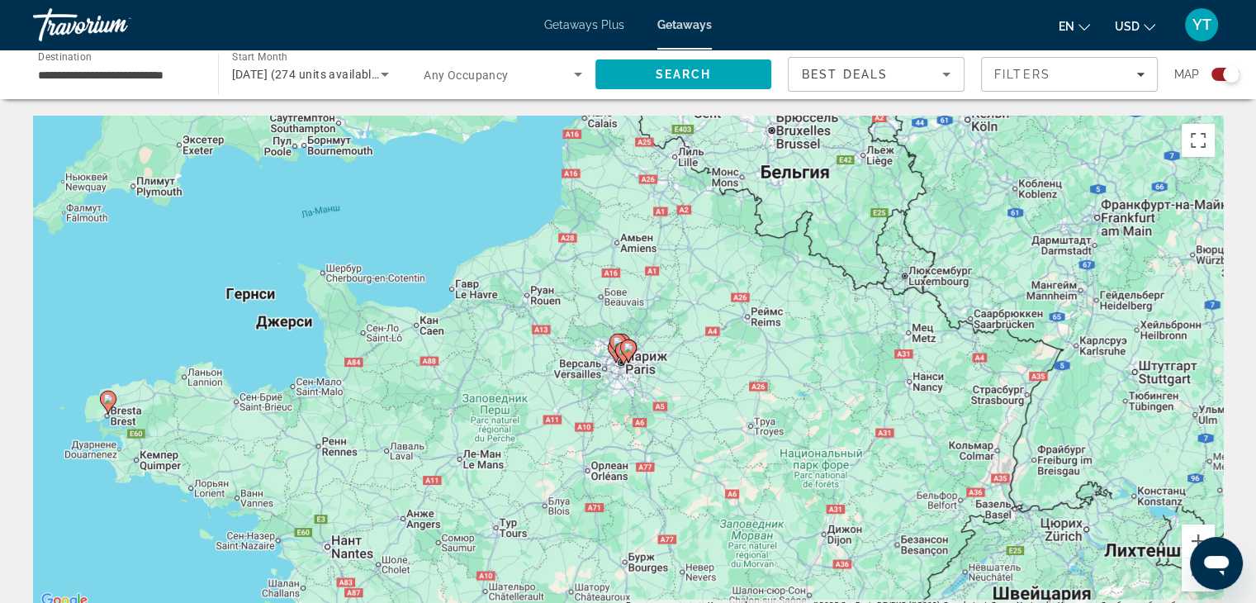
click at [627, 357] on icon "Main content" at bounding box center [627, 350] width 15 height 21
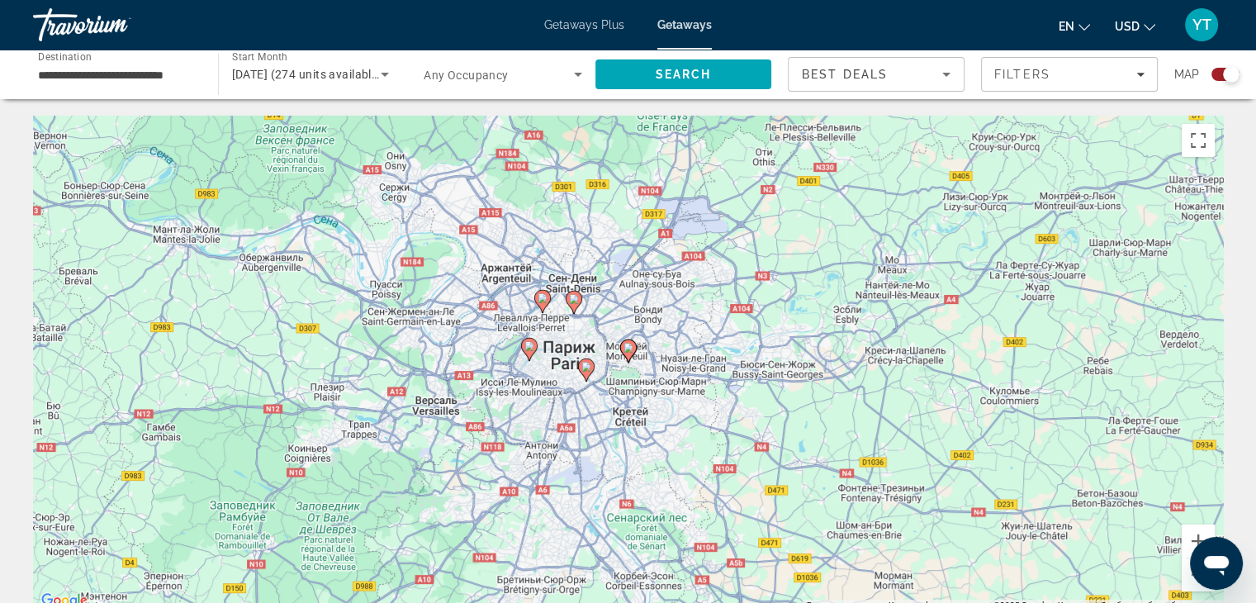
click at [624, 356] on gmp-advanced-marker "Main content" at bounding box center [628, 350] width 17 height 25
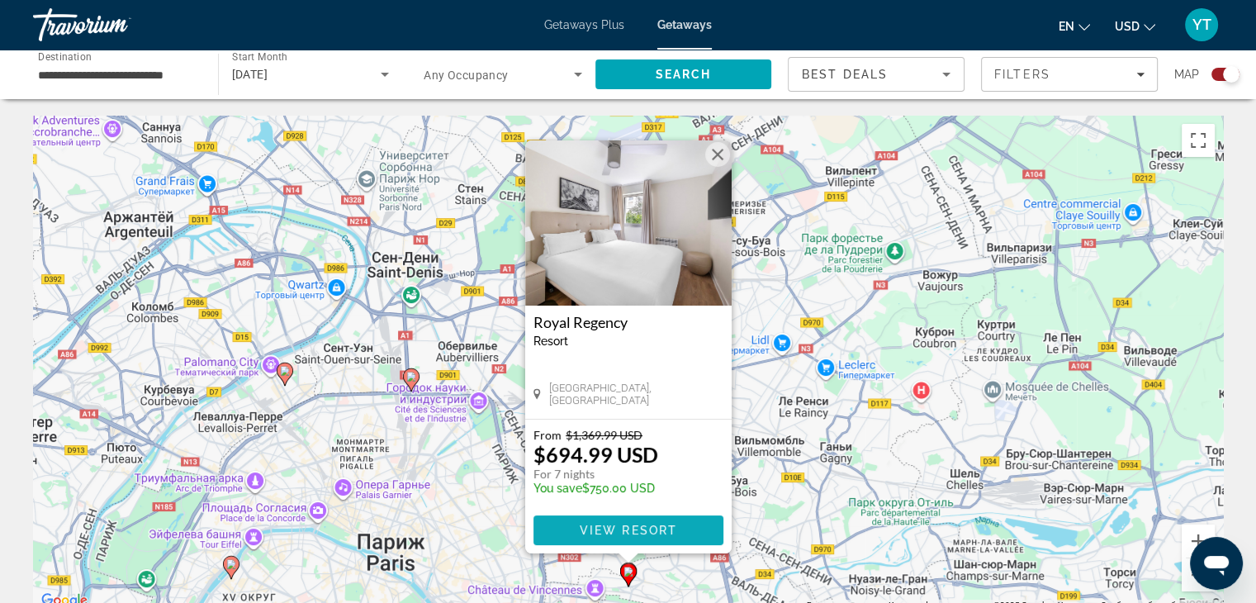
click at [641, 528] on span "View Resort" at bounding box center [627, 529] width 97 height 13
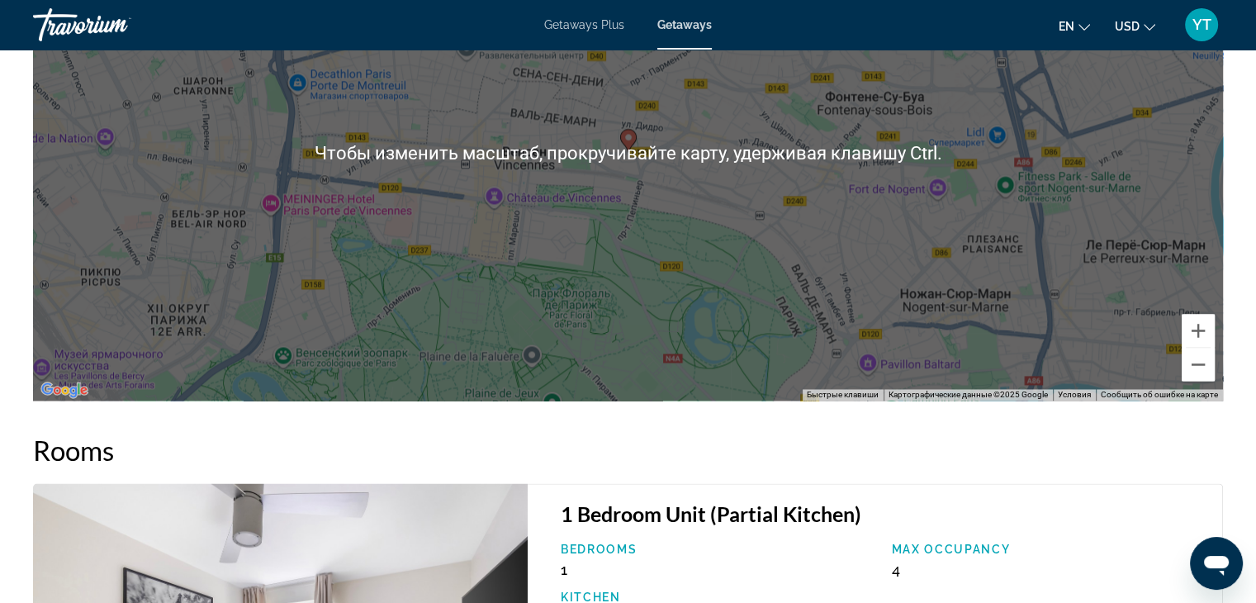
scroll to position [2642, 0]
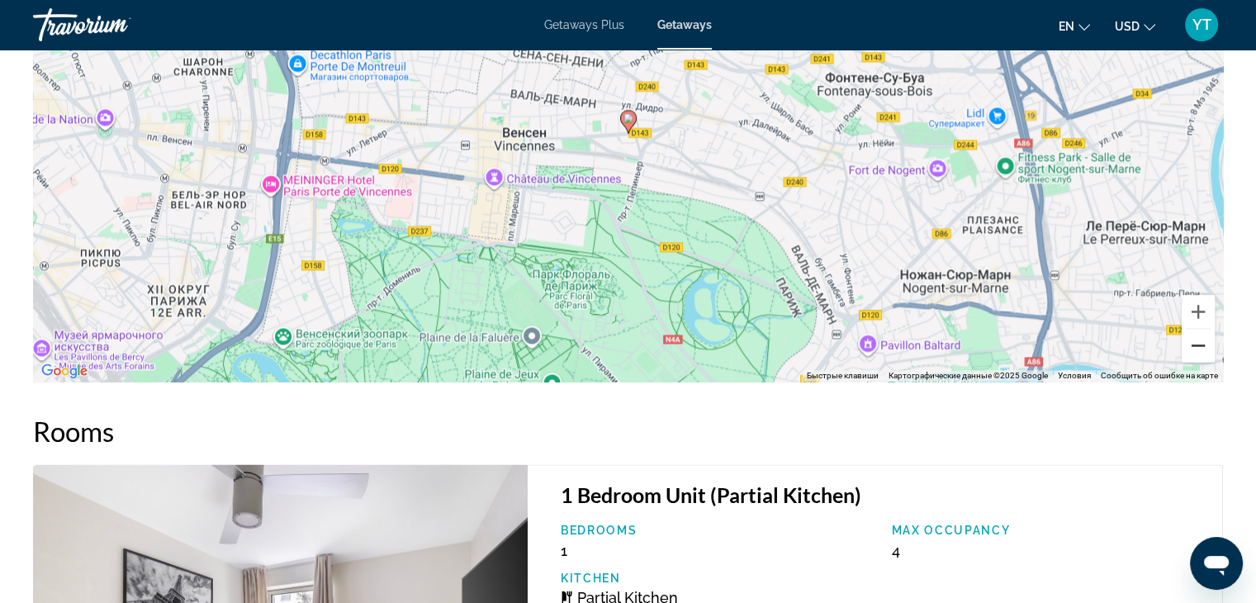
click at [1192, 361] on button "Уменьшить" at bounding box center [1197, 345] width 33 height 33
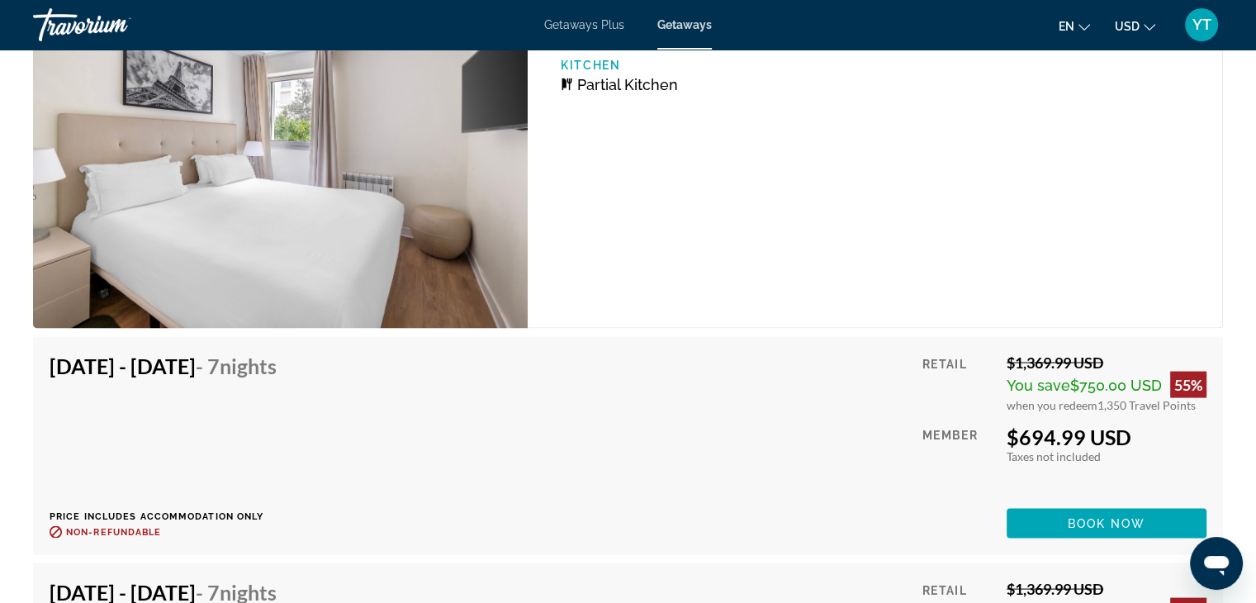
scroll to position [2972, 0]
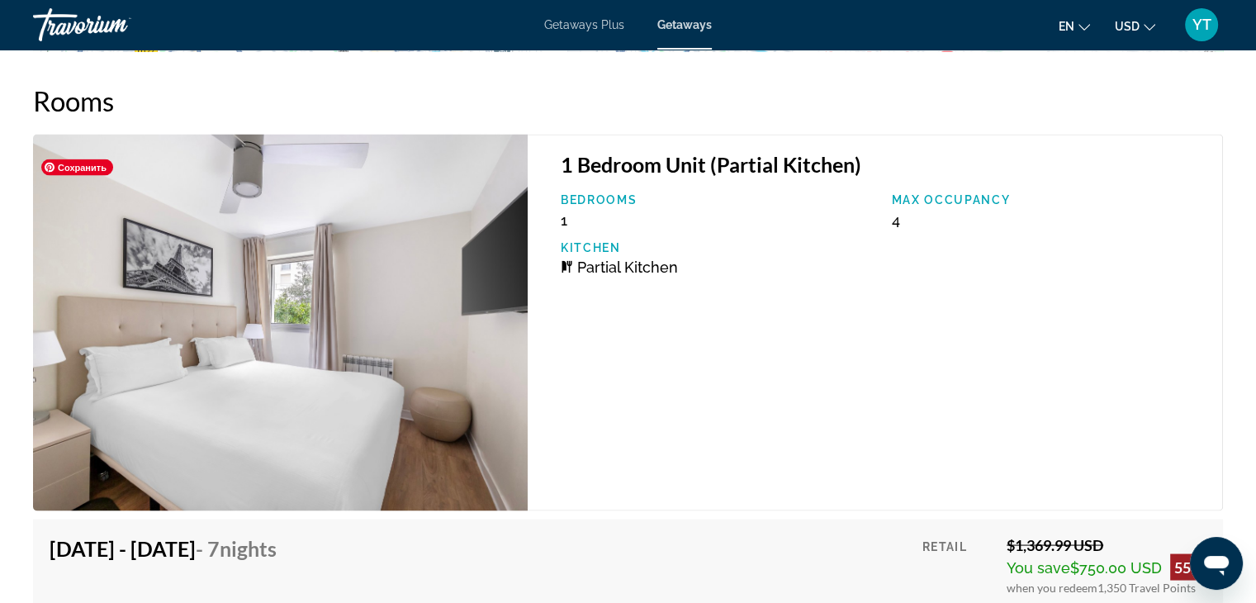
click at [335, 310] on img "Main content" at bounding box center [280, 322] width 495 height 376
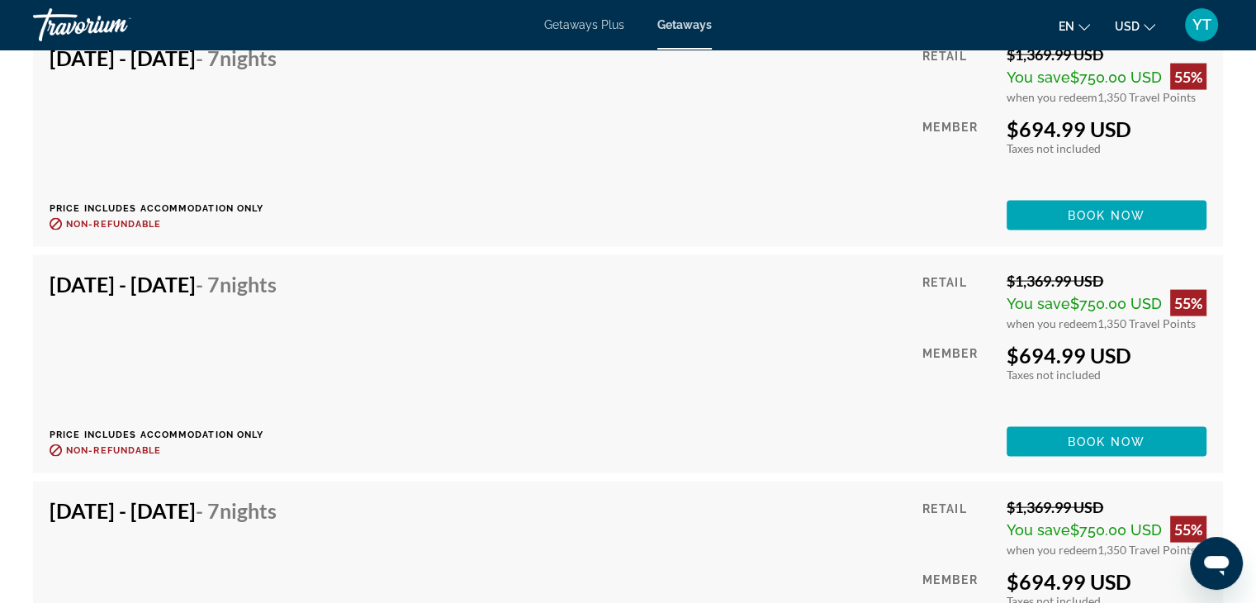
scroll to position [3487, 0]
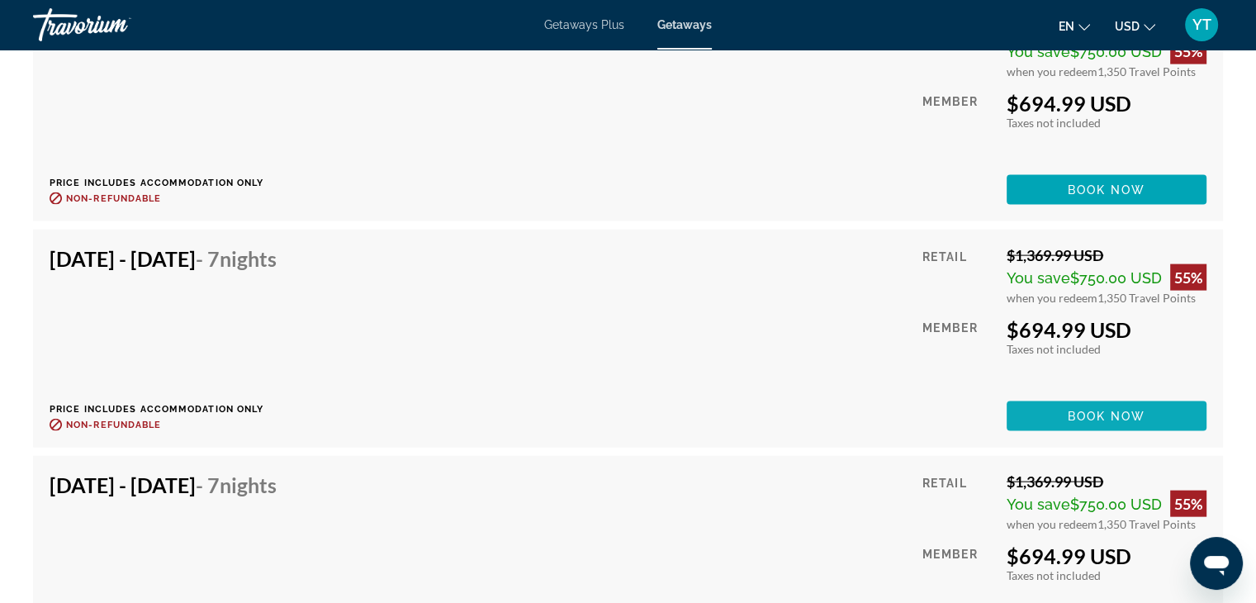
click at [1073, 423] on span "Book now" at bounding box center [1106, 415] width 78 height 13
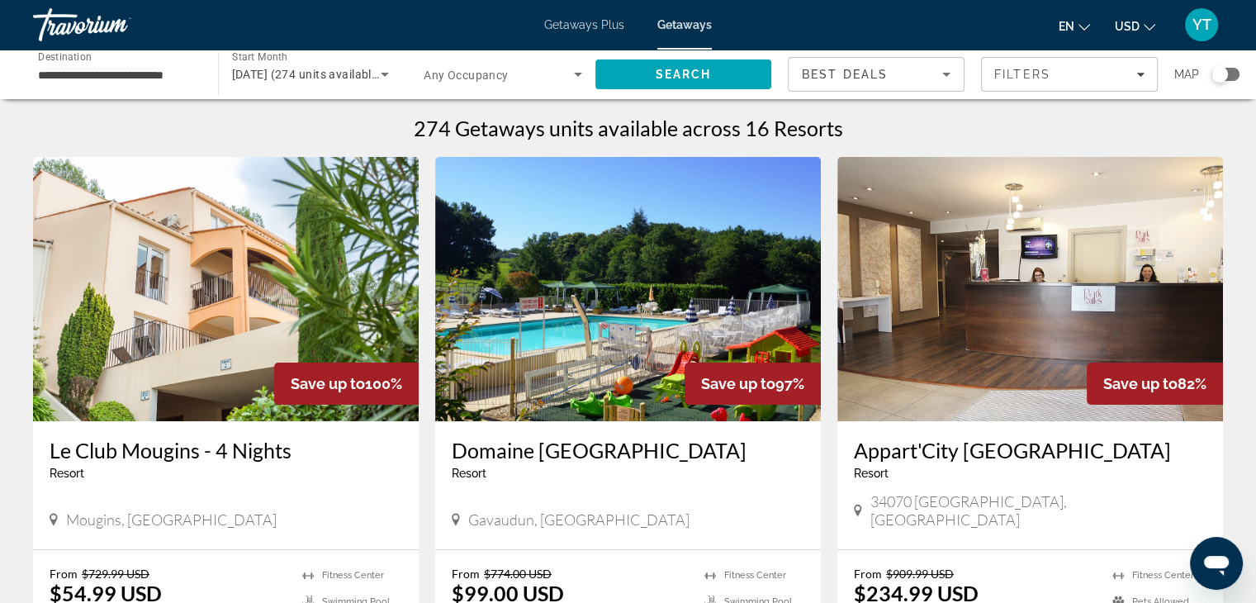
click at [1232, 77] on div "Search widget" at bounding box center [1225, 74] width 28 height 13
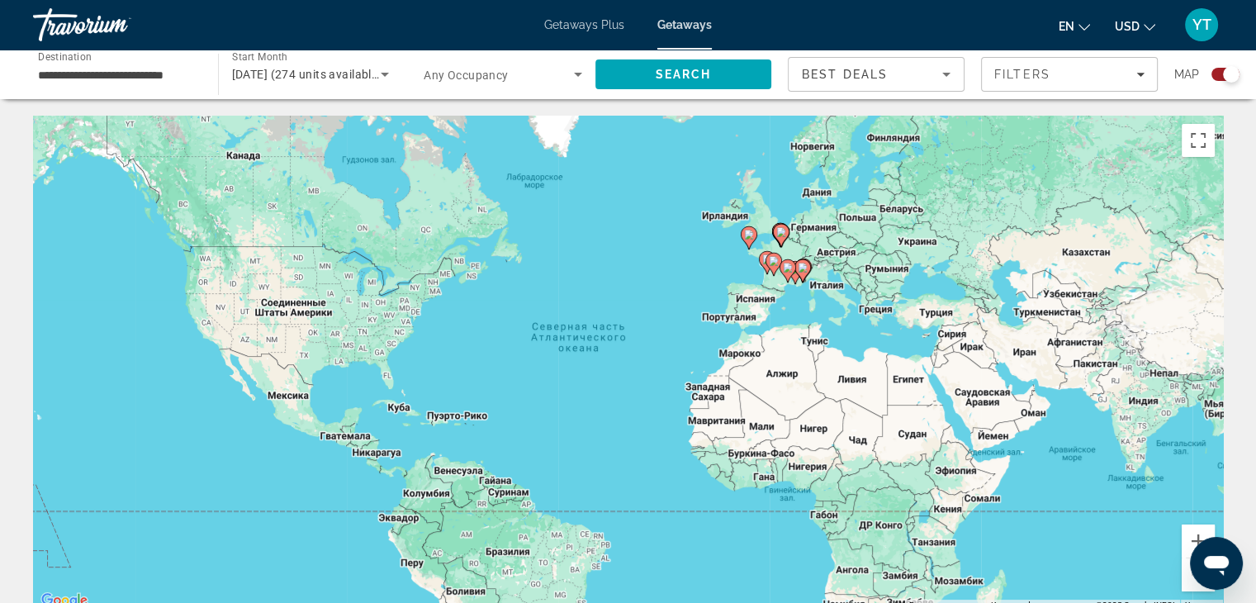
click at [781, 234] on image "Main content" at bounding box center [781, 232] width 10 height 10
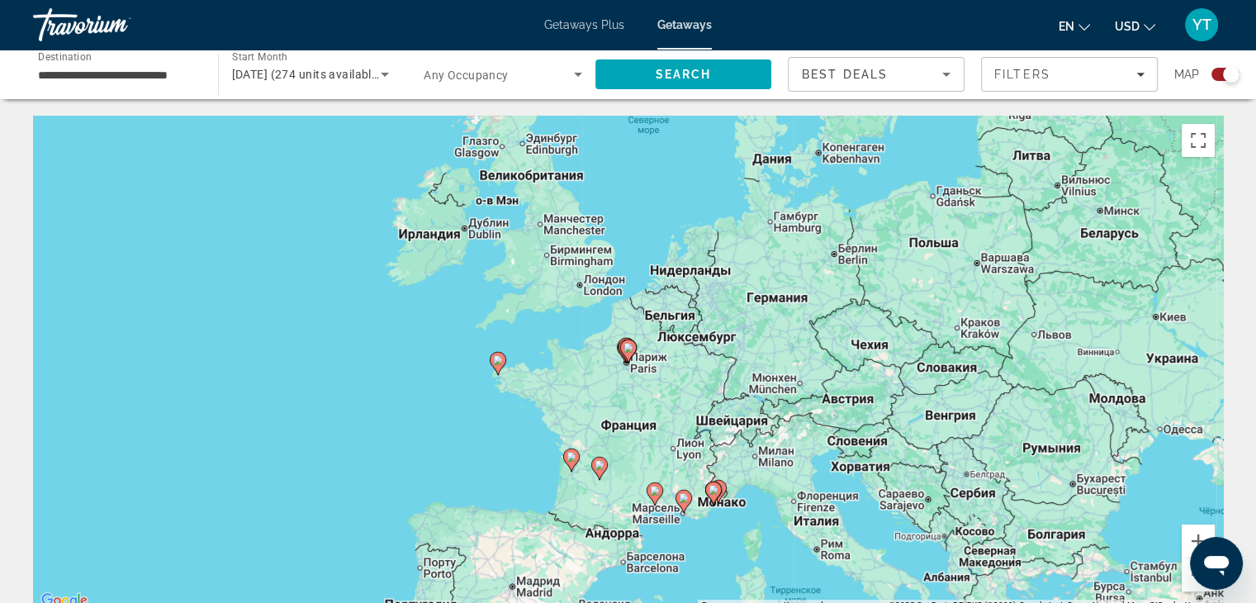
click at [629, 357] on icon "Main content" at bounding box center [627, 350] width 15 height 21
type input "**********"
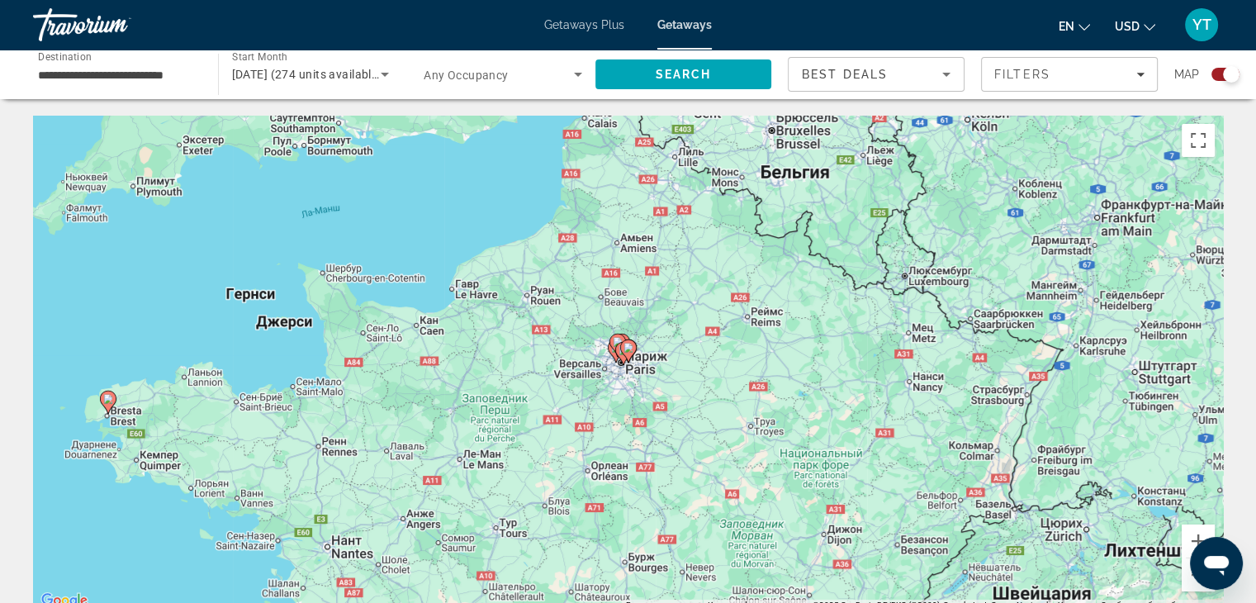
click at [630, 350] on image "Main content" at bounding box center [628, 348] width 10 height 10
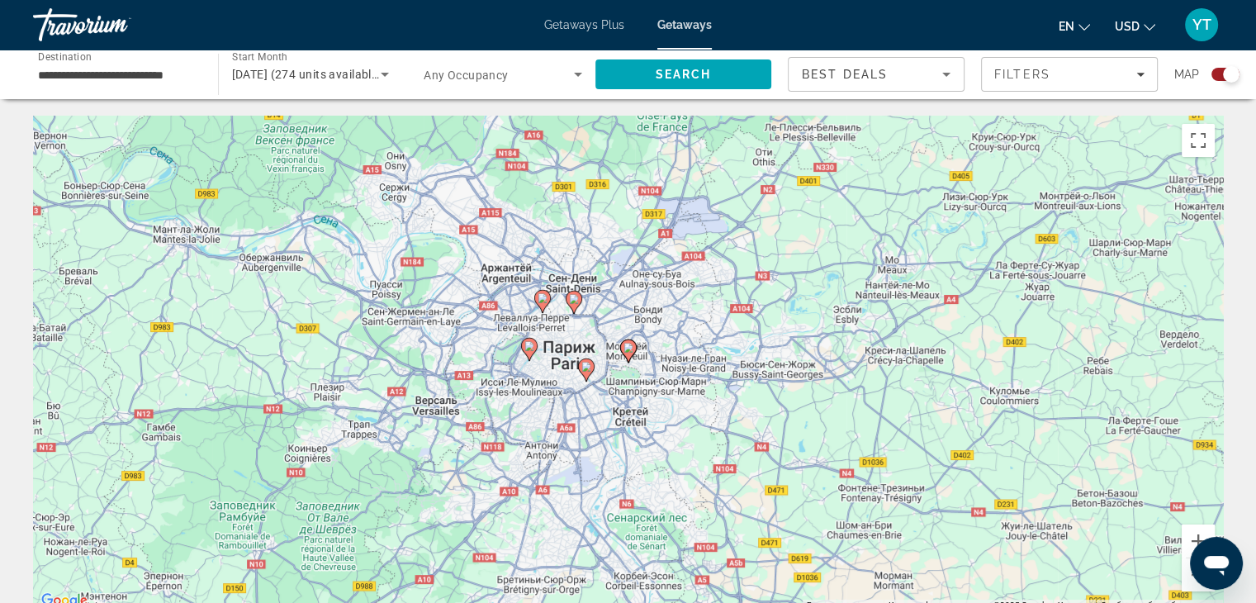
click at [547, 301] on image "Main content" at bounding box center [542, 298] width 10 height 10
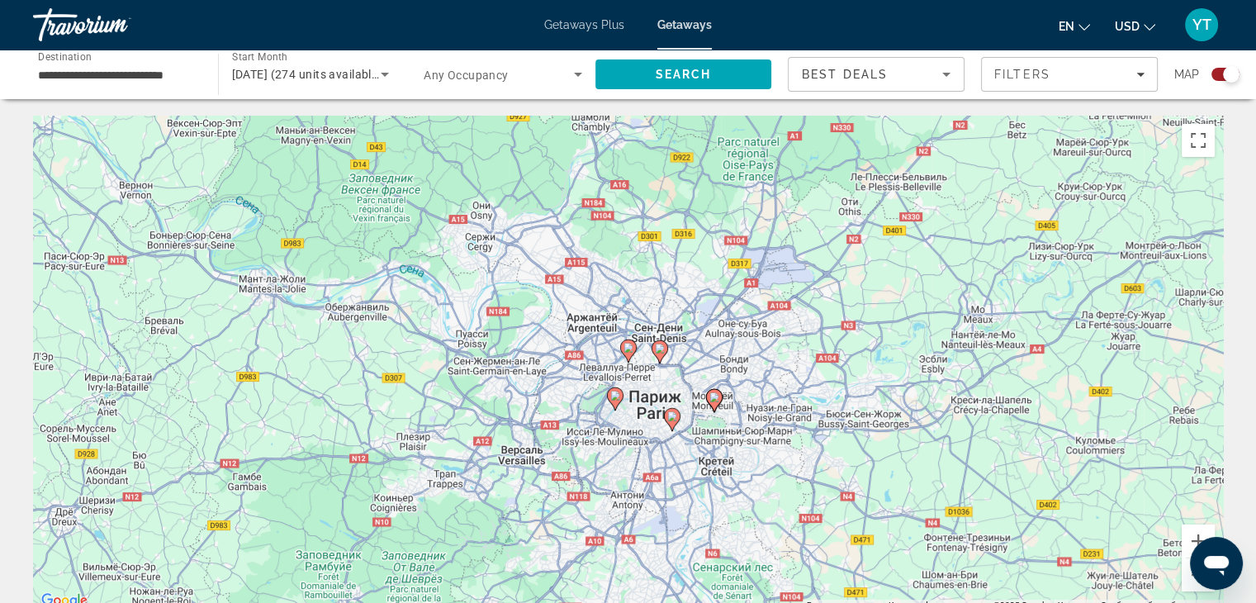
click at [630, 355] on icon "Main content" at bounding box center [627, 350] width 15 height 21
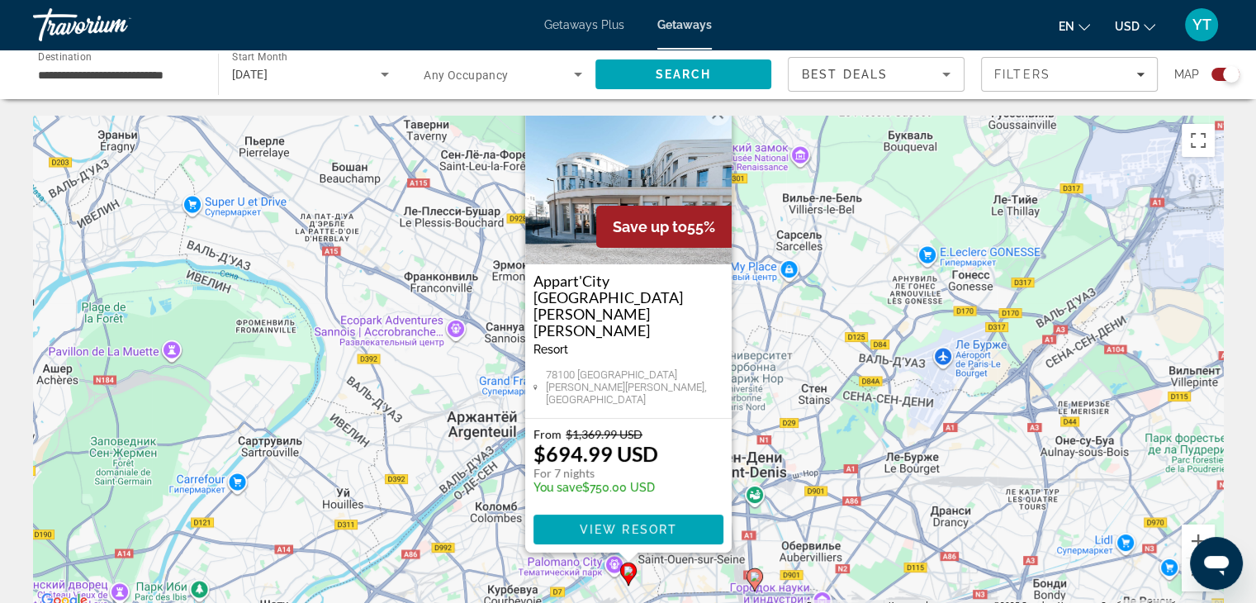
click at [756, 578] on image "Main content" at bounding box center [755, 576] width 10 height 10
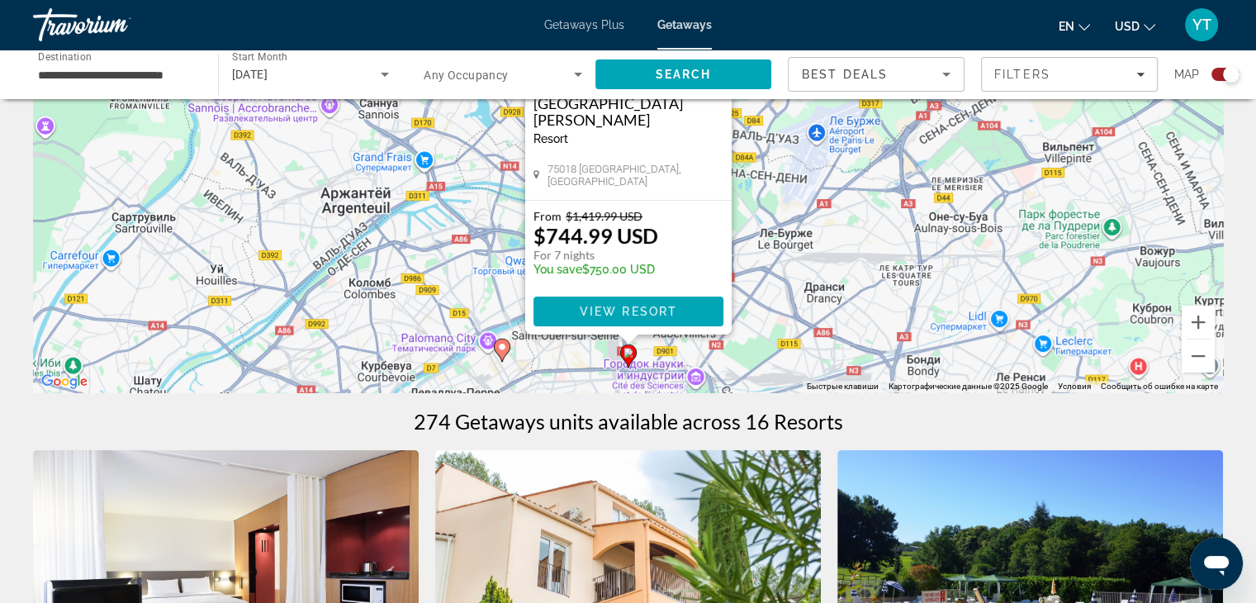
scroll to position [248, 0]
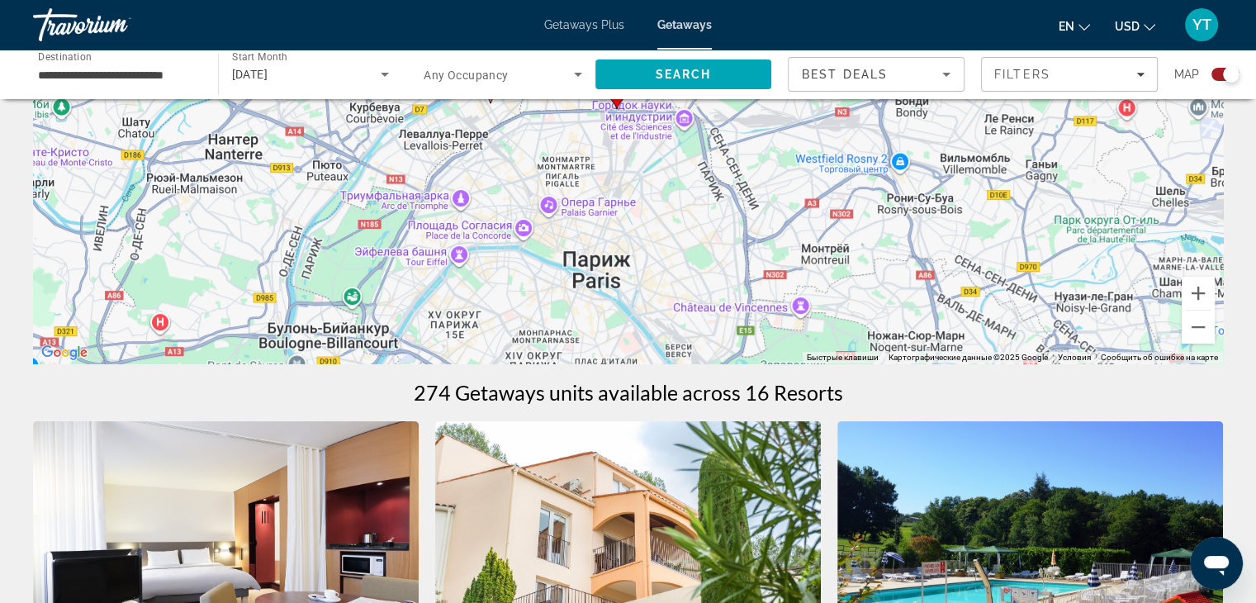
drag, startPoint x: 885, startPoint y: 270, endPoint x: 874, endPoint y: 34, distance: 236.4
click at [874, 34] on div "**********" at bounding box center [628, 53] width 1256 height 603
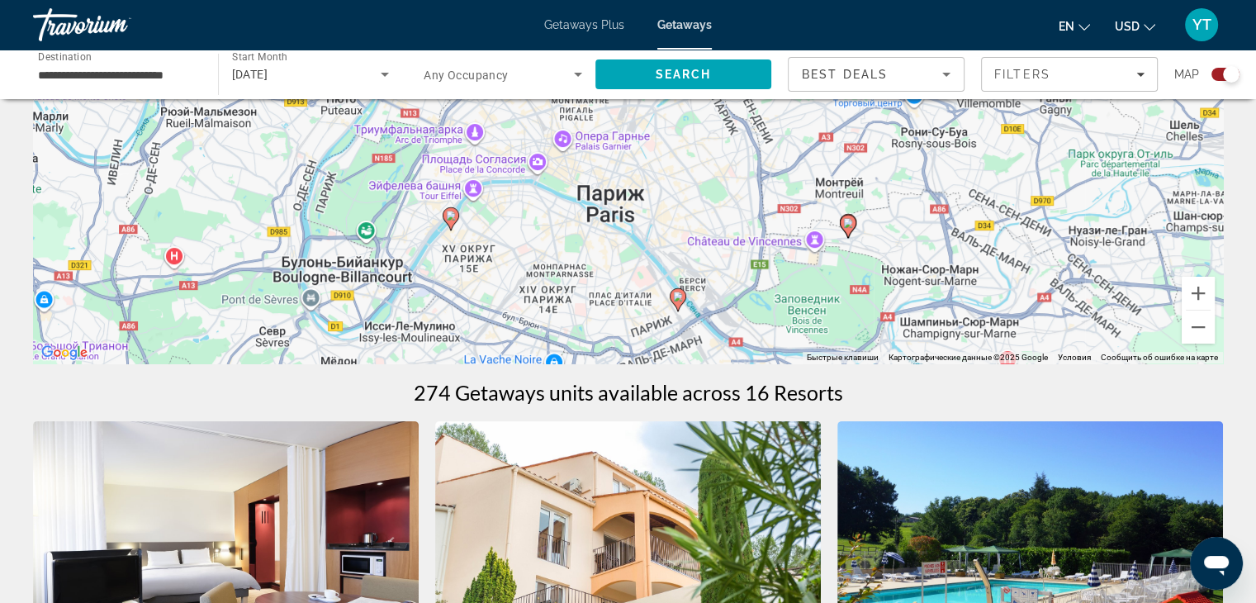
drag, startPoint x: 784, startPoint y: 247, endPoint x: 798, endPoint y: 186, distance: 62.7
click at [798, 186] on div "Чтобы активировать перетаскивание с помощью клавиатуры, нажмите Alt + Ввод. Пос…" at bounding box center [628, 115] width 1190 height 495
click at [677, 299] on image "Main content" at bounding box center [678, 296] width 10 height 10
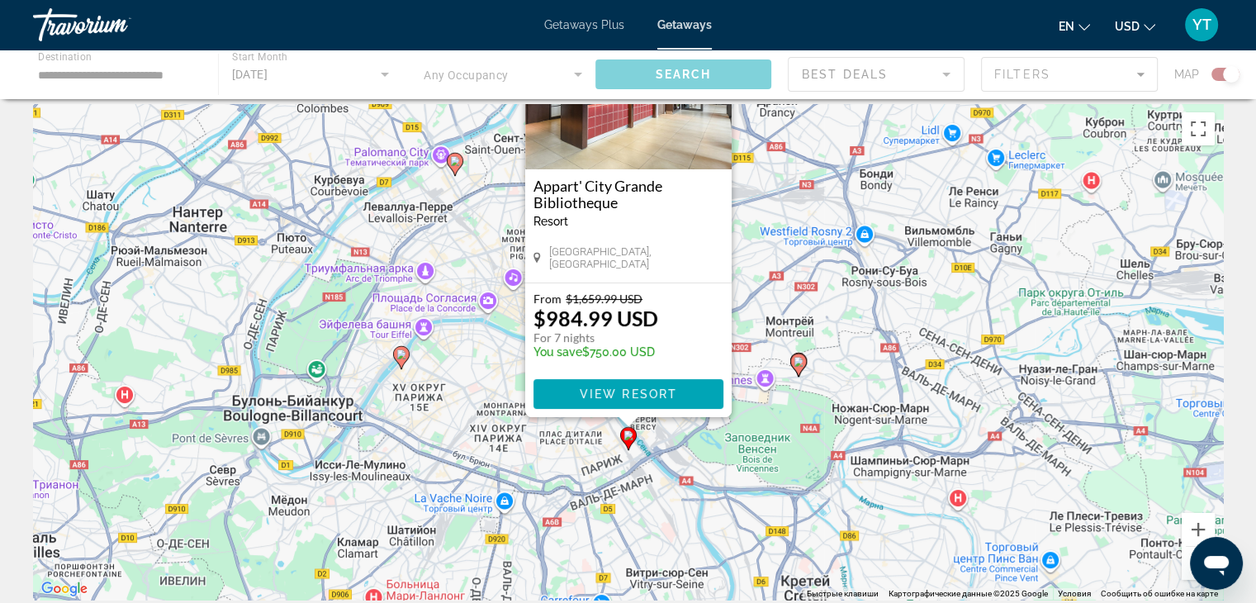
scroll to position [0, 0]
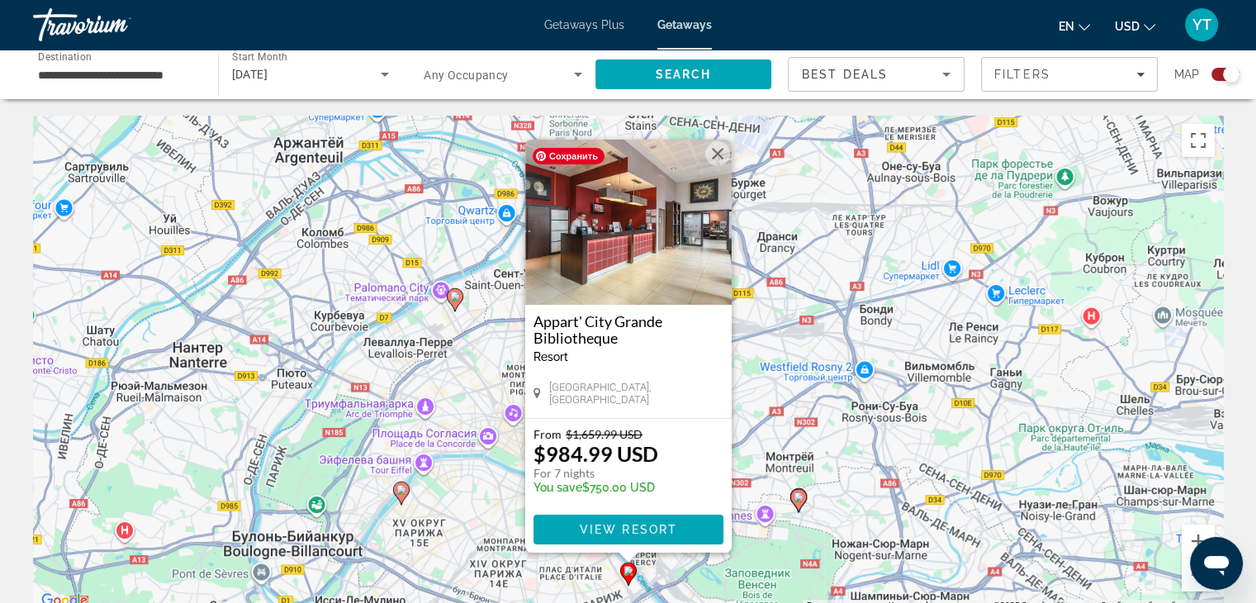
click at [763, 361] on div "Чтобы активировать перетаскивание с помощью клавиатуры, нажмите Alt + Ввод. Пос…" at bounding box center [628, 363] width 1190 height 495
drag, startPoint x: 425, startPoint y: 481, endPoint x: 447, endPoint y: 255, distance: 227.3
click at [447, 255] on div "Чтобы активировать перетаскивание с помощью клавиатуры, нажмите Alt + Ввод. Пос…" at bounding box center [628, 363] width 1190 height 495
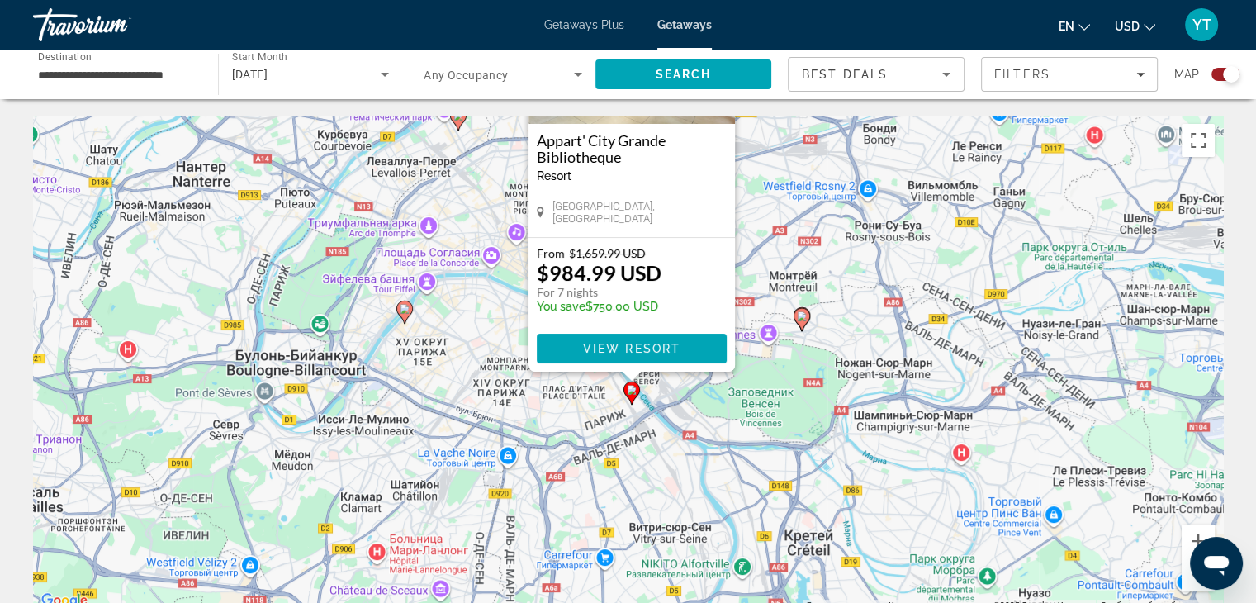
drag, startPoint x: 478, startPoint y: 358, endPoint x: 481, endPoint y: 177, distance: 180.8
click at [481, 177] on div "Чтобы активировать перетаскивание с помощью клавиатуры, нажмите Alt + Ввод. Пос…" at bounding box center [628, 363] width 1190 height 495
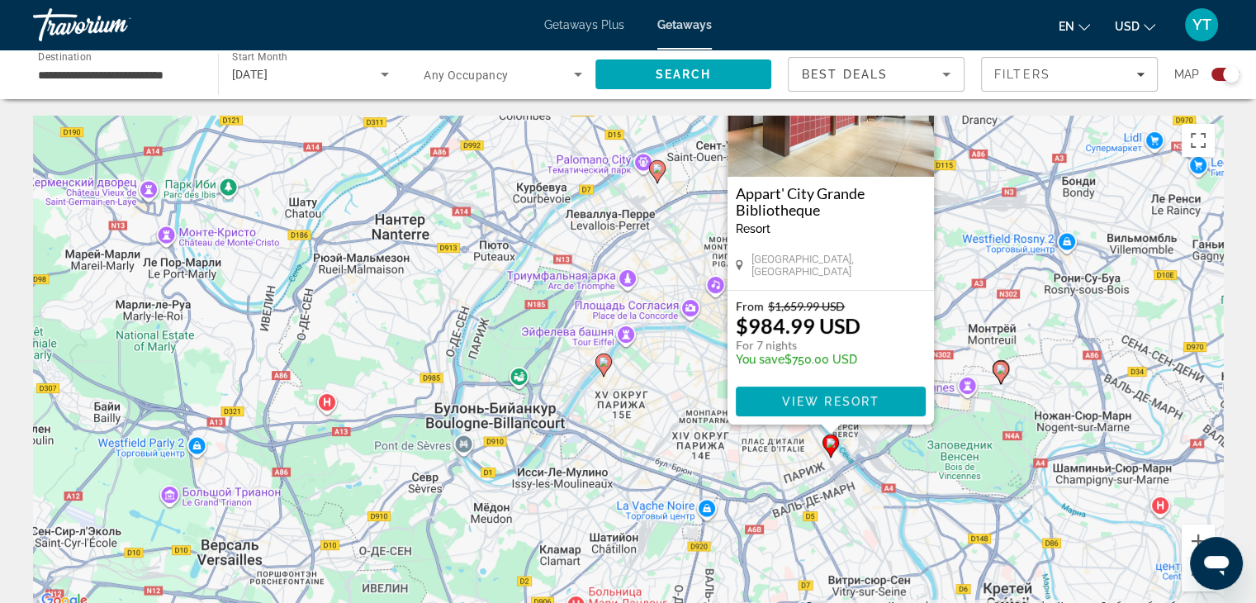
drag, startPoint x: 494, startPoint y: 409, endPoint x: 666, endPoint y: 483, distance: 187.9
click at [666, 483] on div "Чтобы активировать перетаскивание с помощью клавиатуры, нажмите Alt + Ввод. Пос…" at bounding box center [628, 363] width 1190 height 495
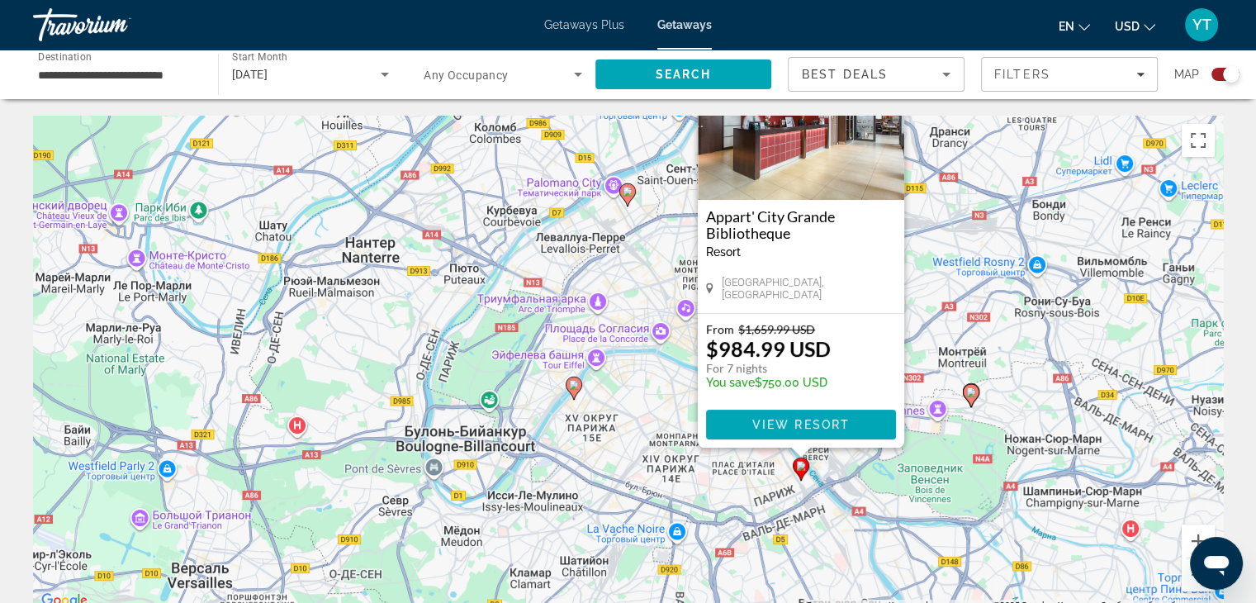
click at [574, 390] on icon "Main content" at bounding box center [573, 387] width 15 height 21
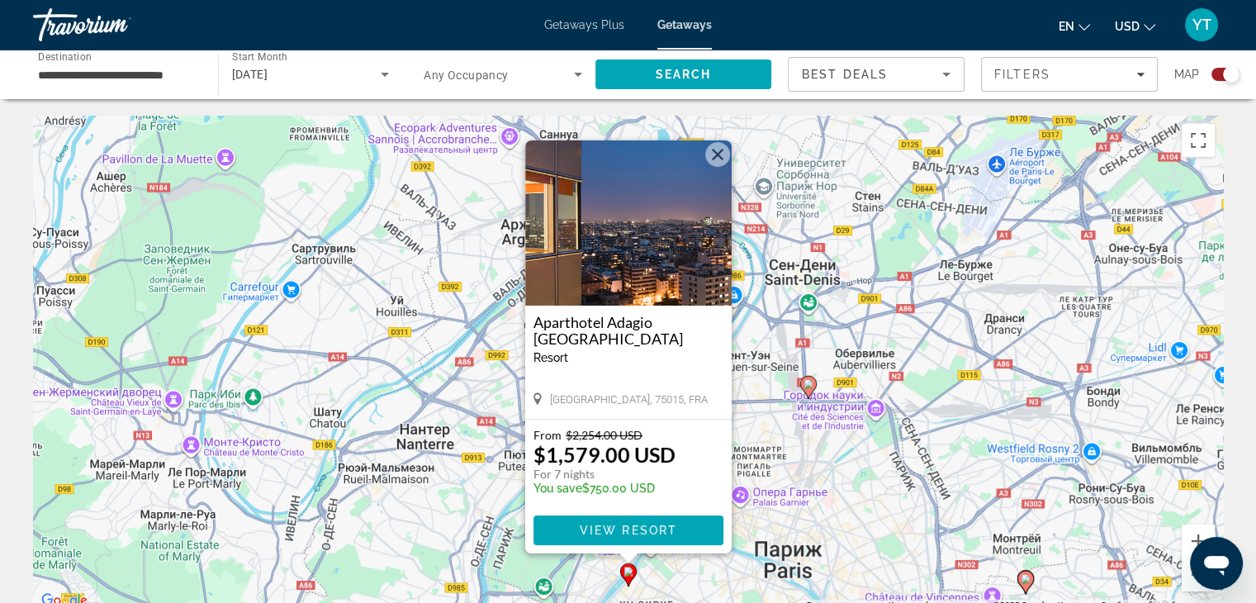
click at [722, 162] on button "Закрыть" at bounding box center [717, 154] width 25 height 25
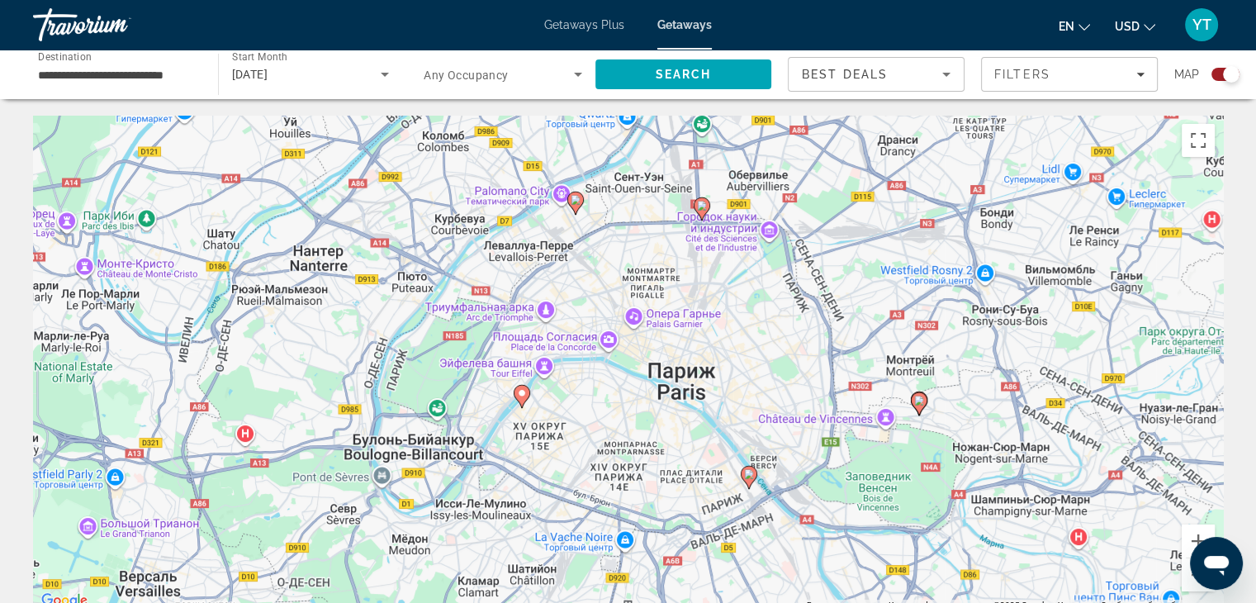
drag, startPoint x: 951, startPoint y: 398, endPoint x: 853, endPoint y: 237, distance: 188.6
click at [853, 237] on div "Чтобы активировать перетаскивание с помощью клавиатуры, нажмите Alt + Ввод. Пос…" at bounding box center [628, 363] width 1190 height 495
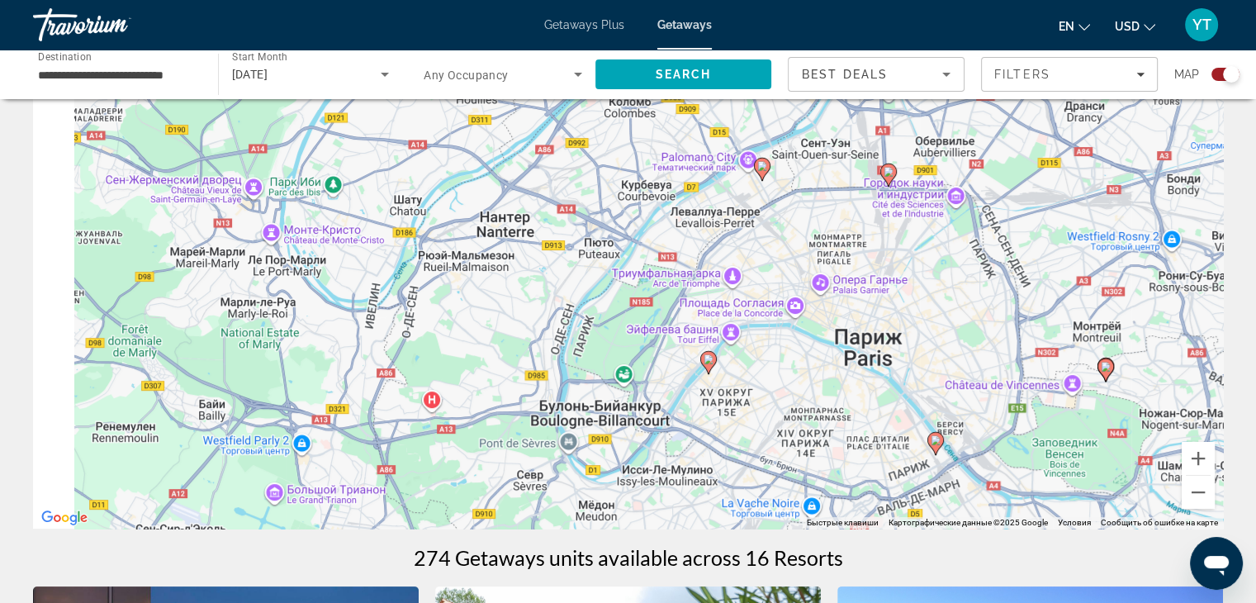
drag, startPoint x: 479, startPoint y: 232, endPoint x: 677, endPoint y: 291, distance: 206.6
click at [677, 291] on div "Чтобы активировать перетаскивание с помощью клавиатуры, нажмите Alt + Ввод. Пос…" at bounding box center [628, 280] width 1190 height 495
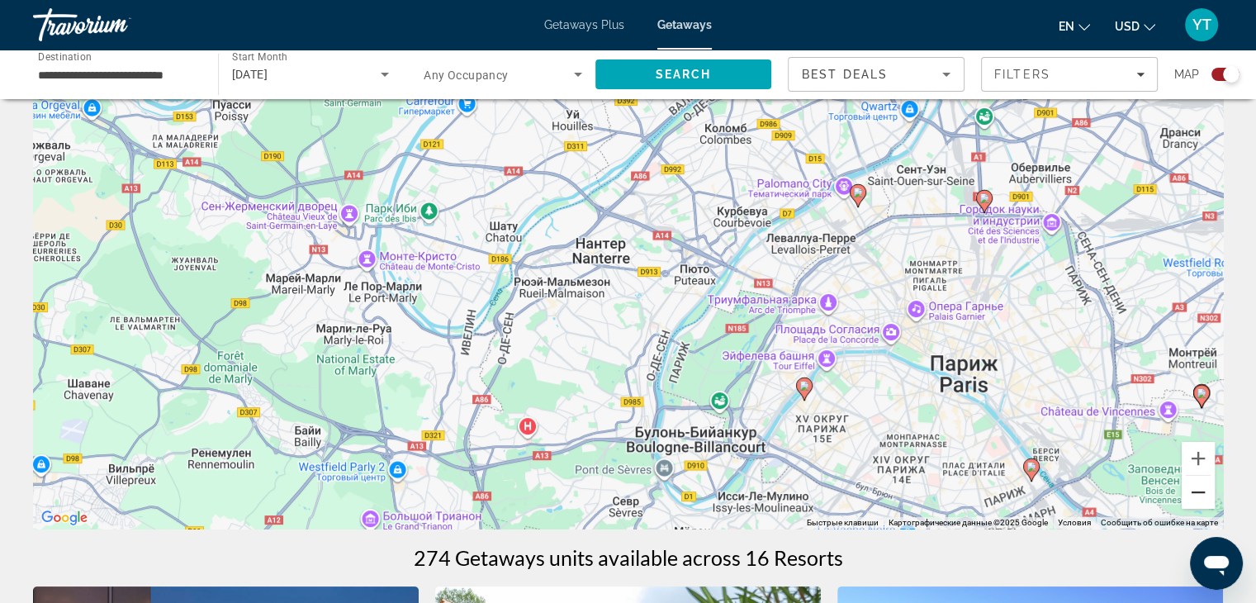
click at [1199, 493] on button "Уменьшить" at bounding box center [1197, 492] width 33 height 33
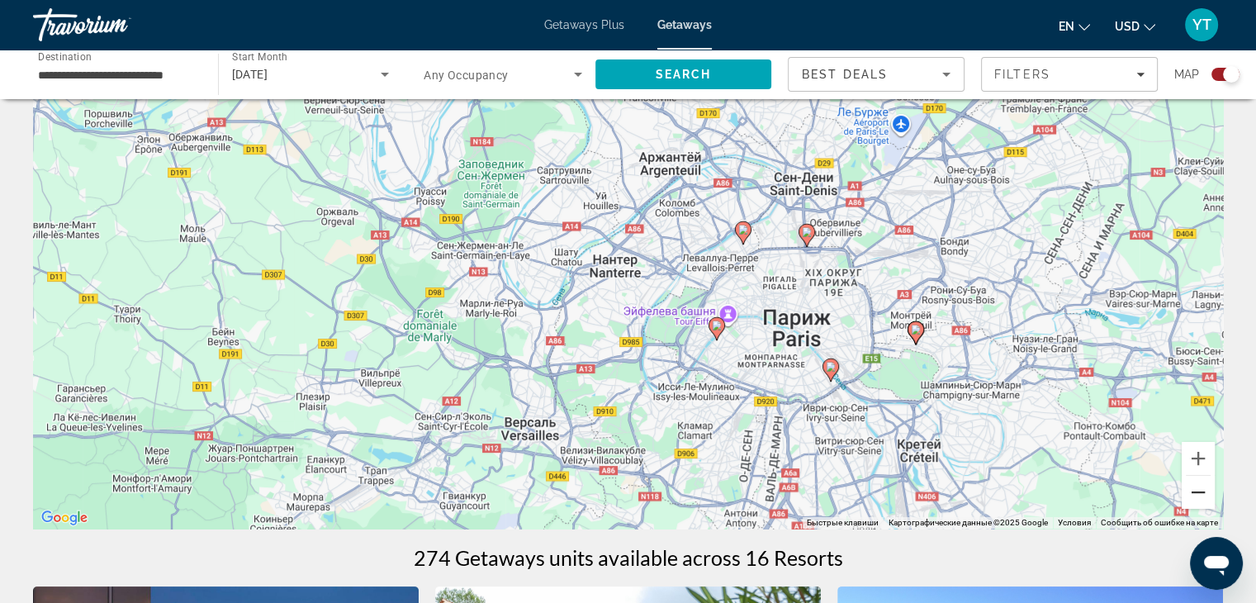
click at [1199, 493] on button "Уменьшить" at bounding box center [1197, 492] width 33 height 33
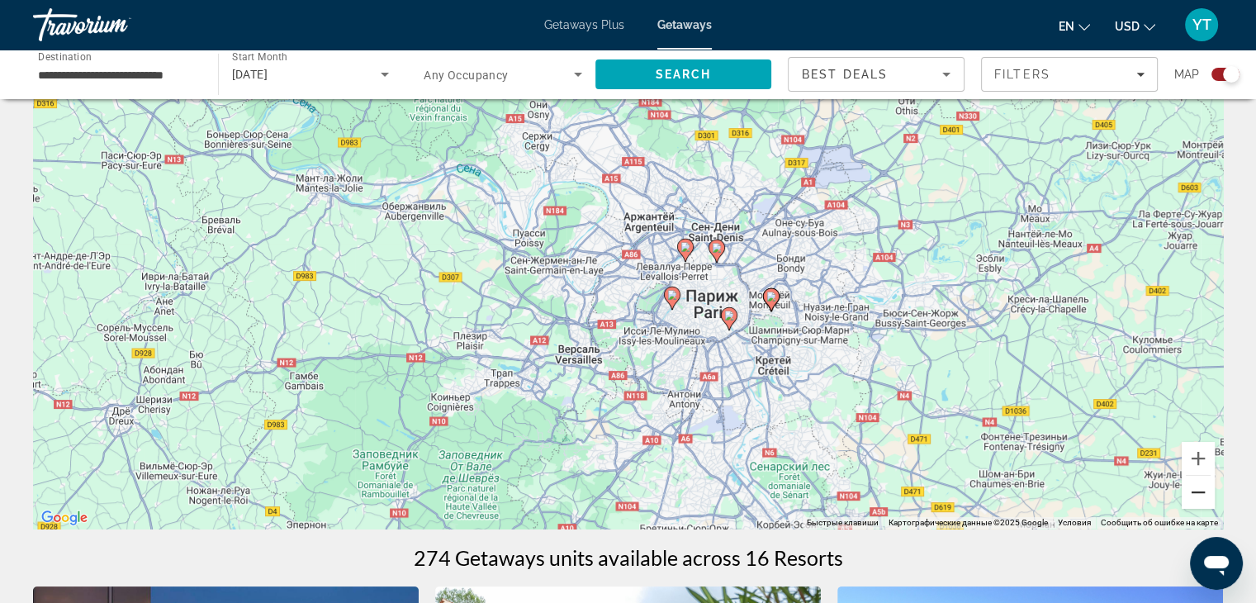
click at [1199, 493] on button "Уменьшить" at bounding box center [1197, 492] width 33 height 33
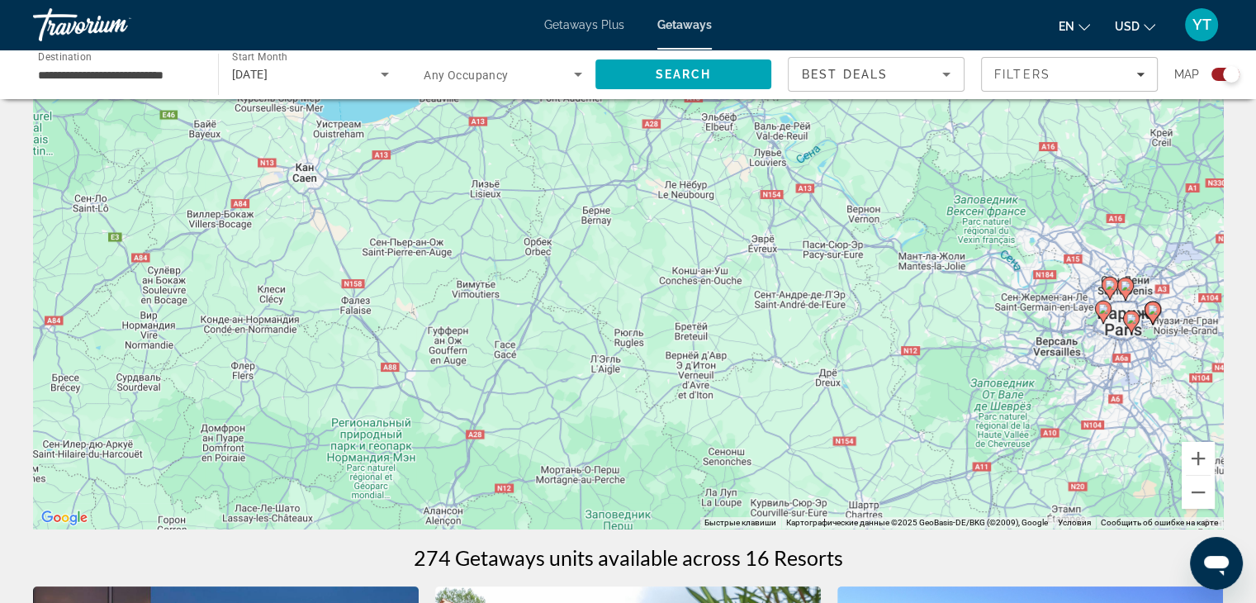
drag, startPoint x: 334, startPoint y: 321, endPoint x: 786, endPoint y: 350, distance: 453.3
click at [786, 350] on div "Чтобы активировать перетаскивание с помощью клавиатуры, нажмите Alt + Ввод. Пос…" at bounding box center [628, 280] width 1190 height 495
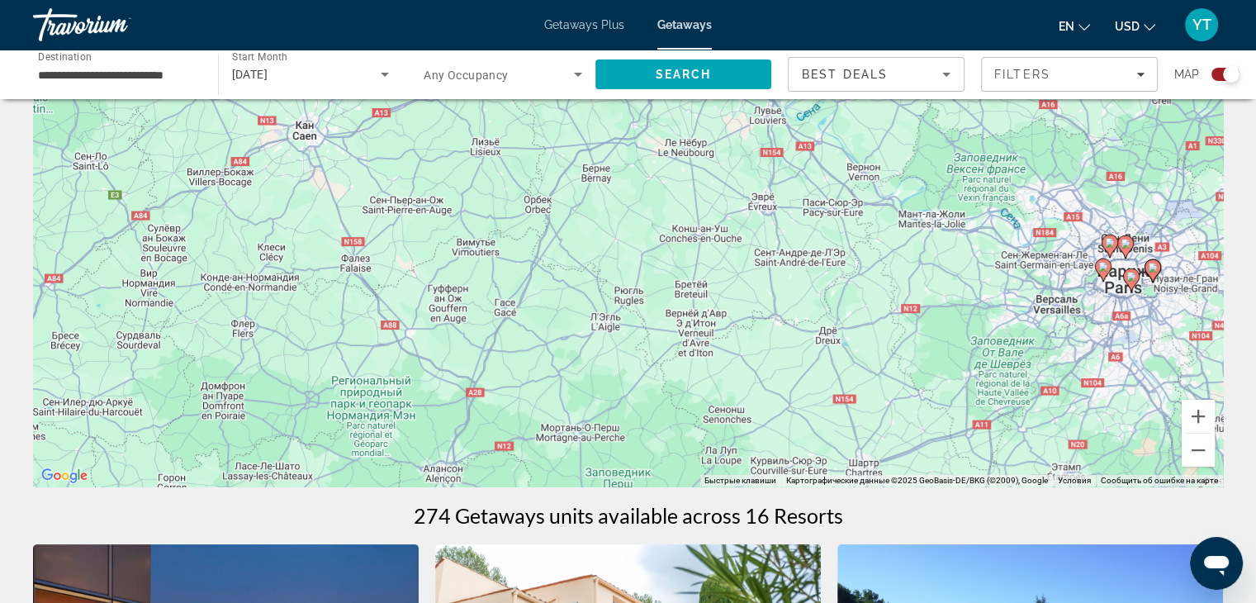
scroll to position [165, 0]
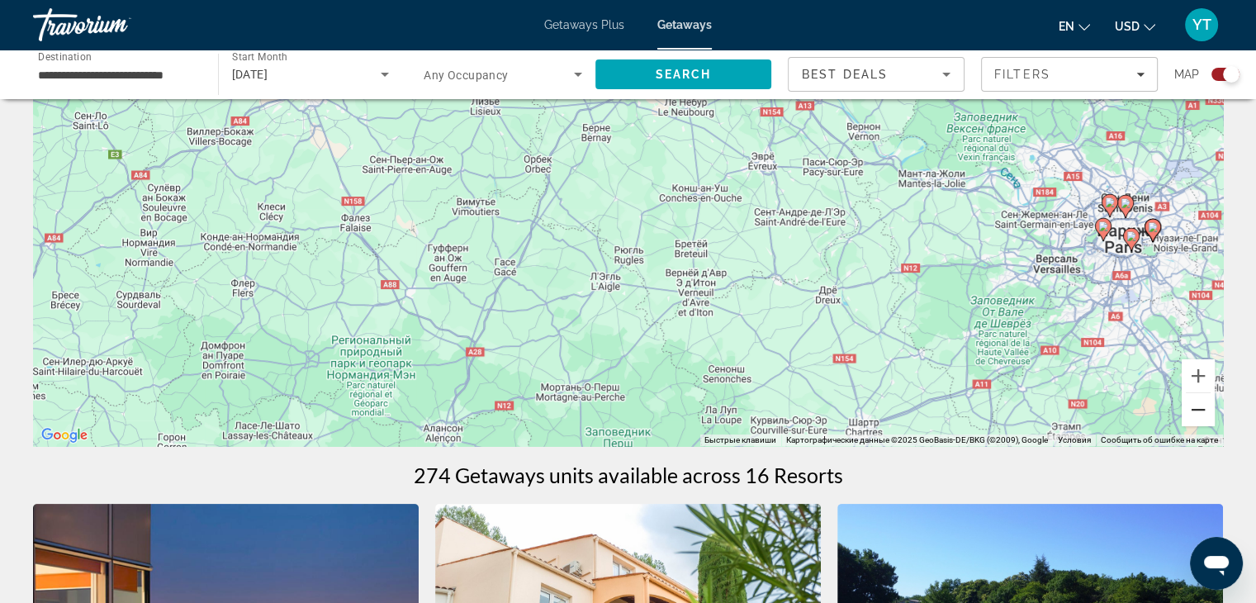
click at [1198, 407] on button "Уменьшить" at bounding box center [1197, 409] width 33 height 33
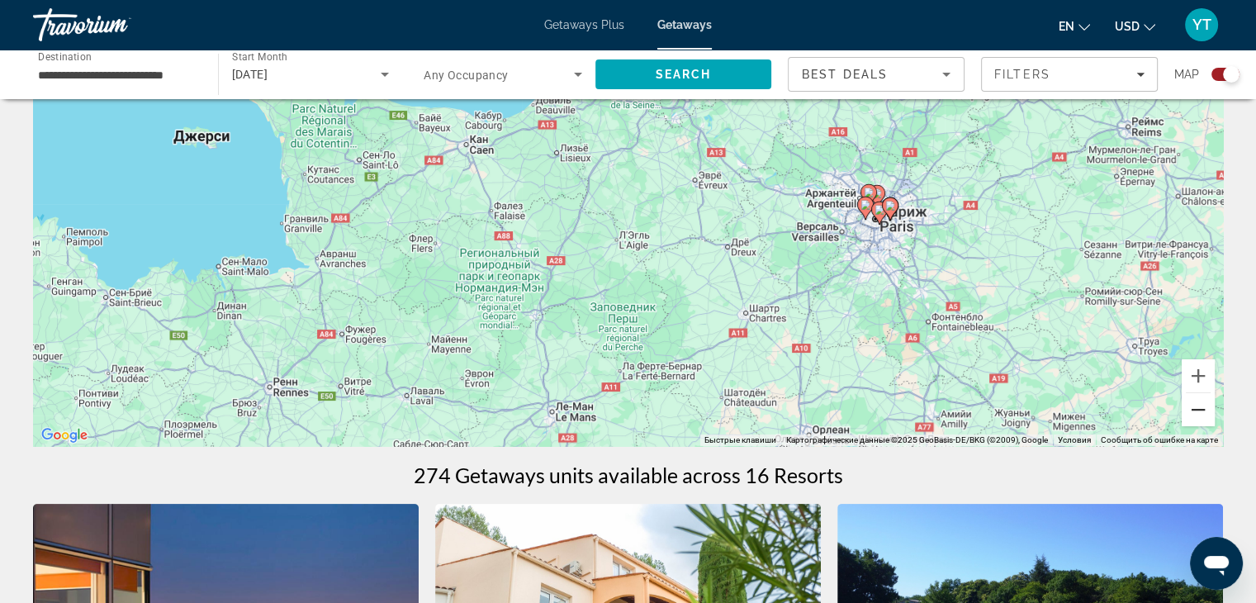
click at [1198, 407] on button "Уменьшить" at bounding box center [1197, 409] width 33 height 33
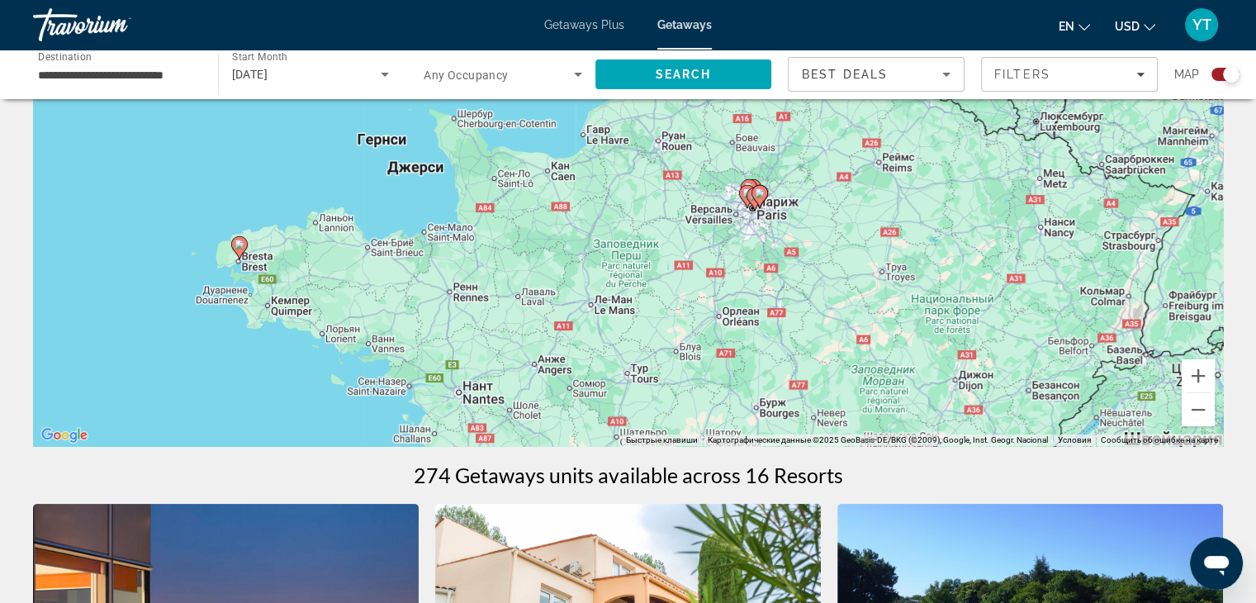
click at [237, 241] on image "Main content" at bounding box center [239, 244] width 10 height 10
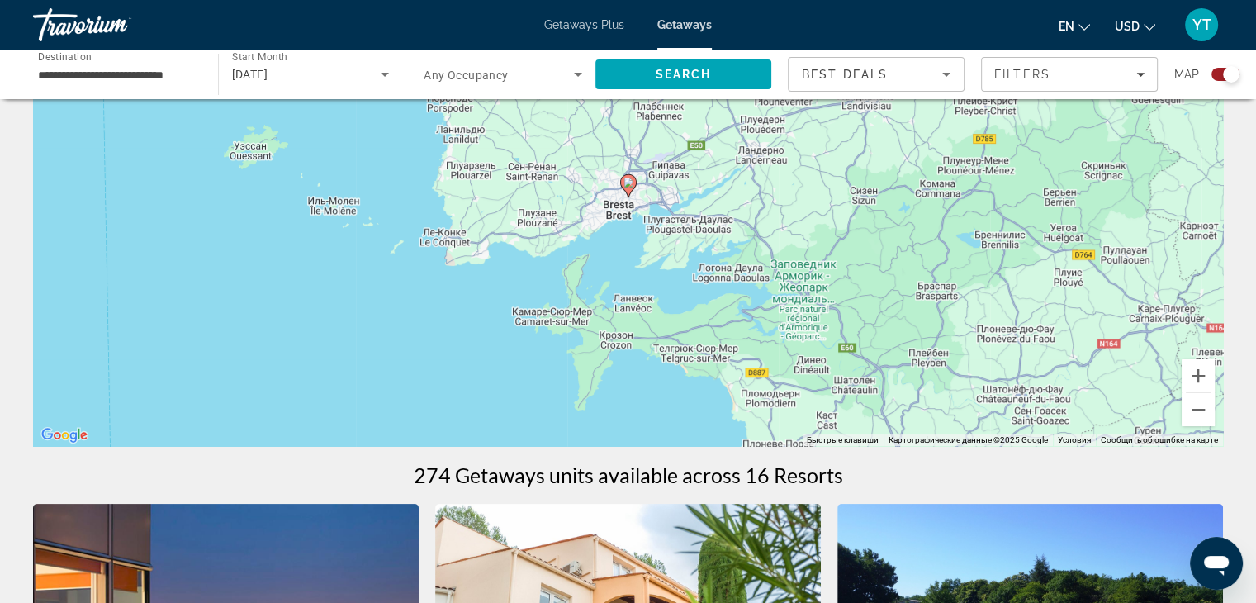
click at [629, 182] on image "Main content" at bounding box center [628, 182] width 10 height 10
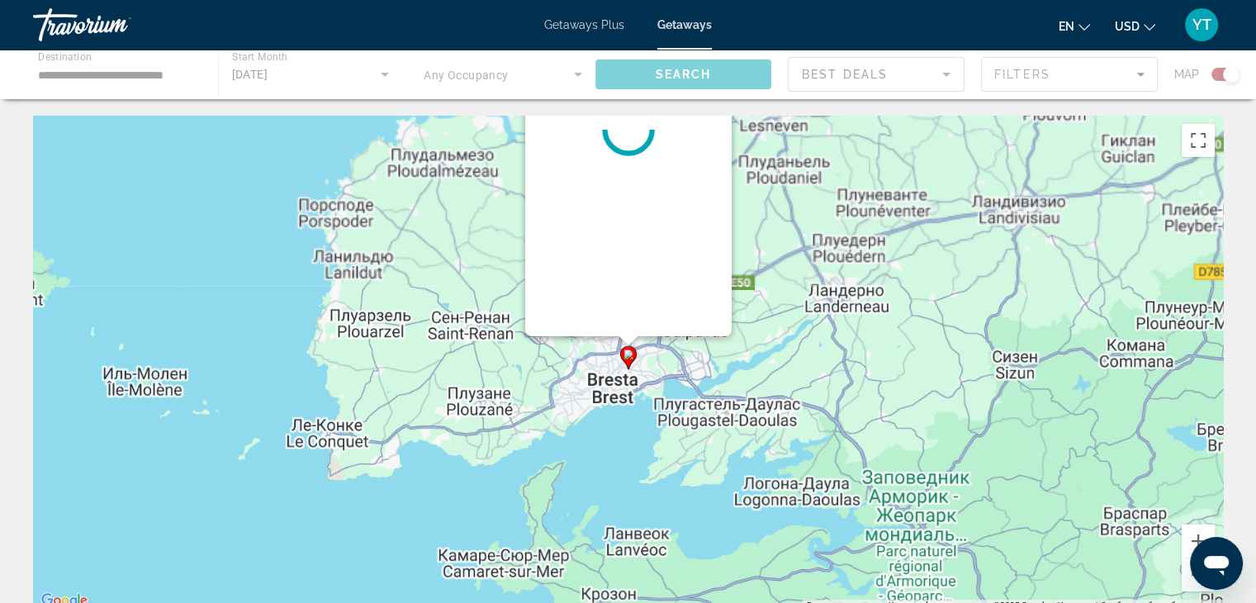
scroll to position [0, 0]
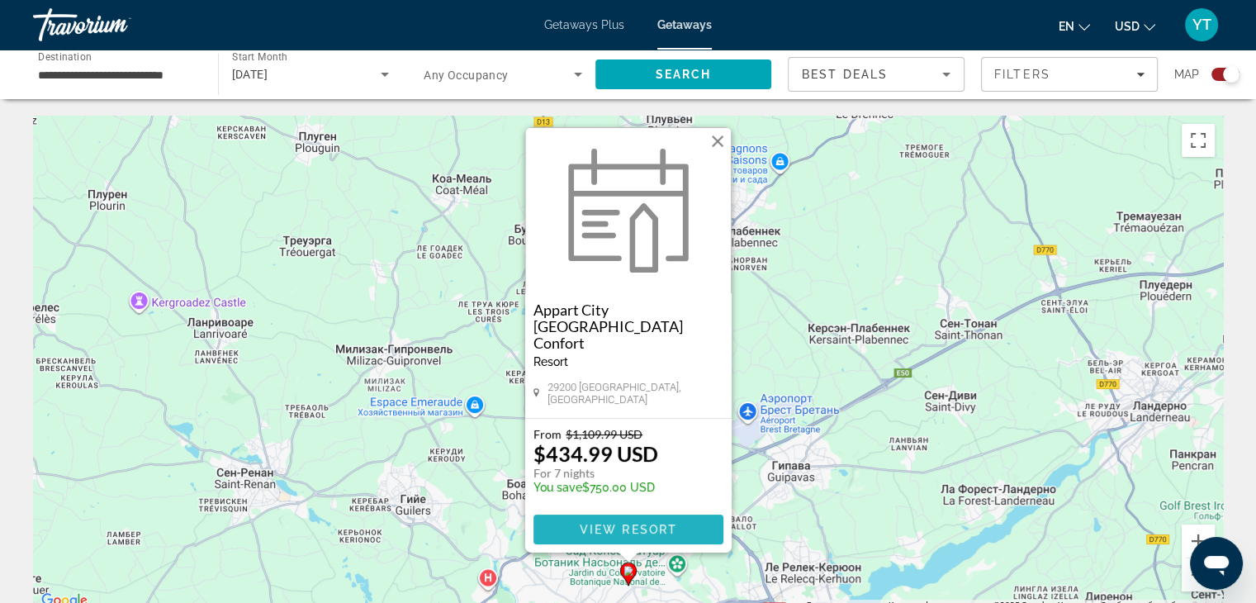
click at [630, 524] on span "View Resort" at bounding box center [627, 529] width 97 height 13
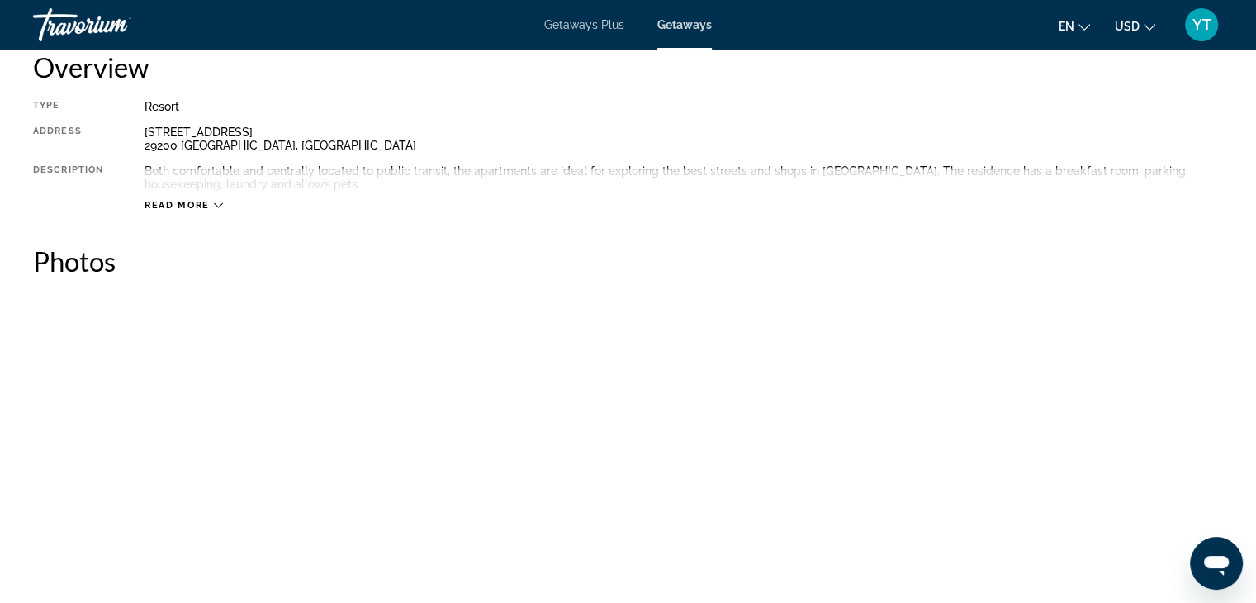
scroll to position [330, 0]
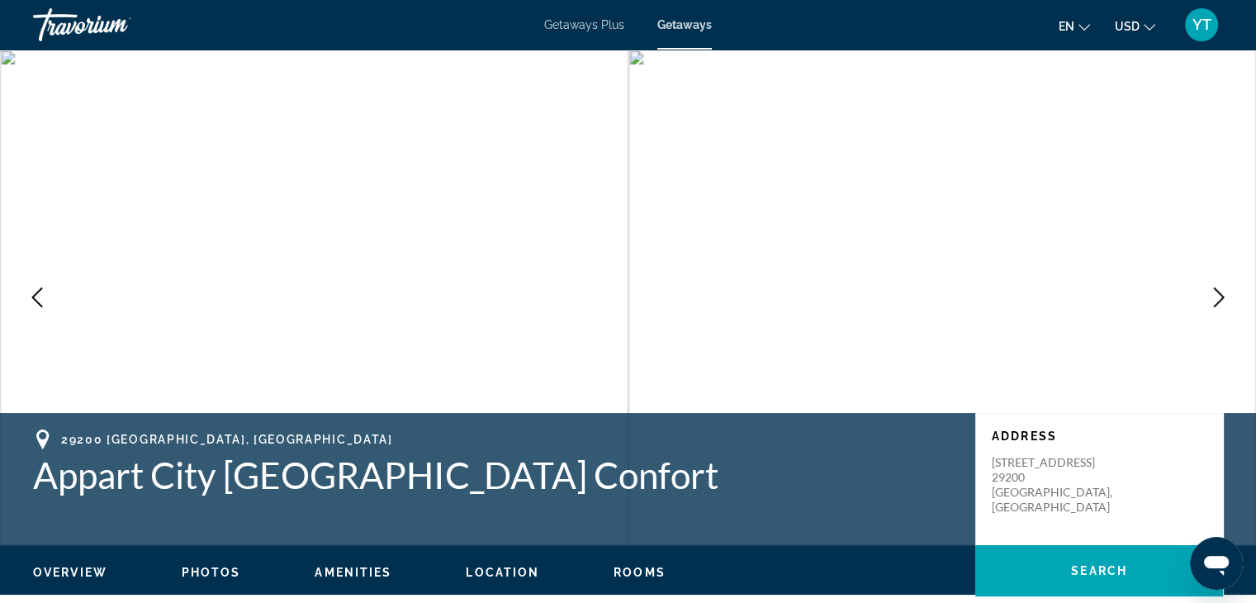
click at [1197, 291] on img "Main content" at bounding box center [942, 297] width 628 height 495
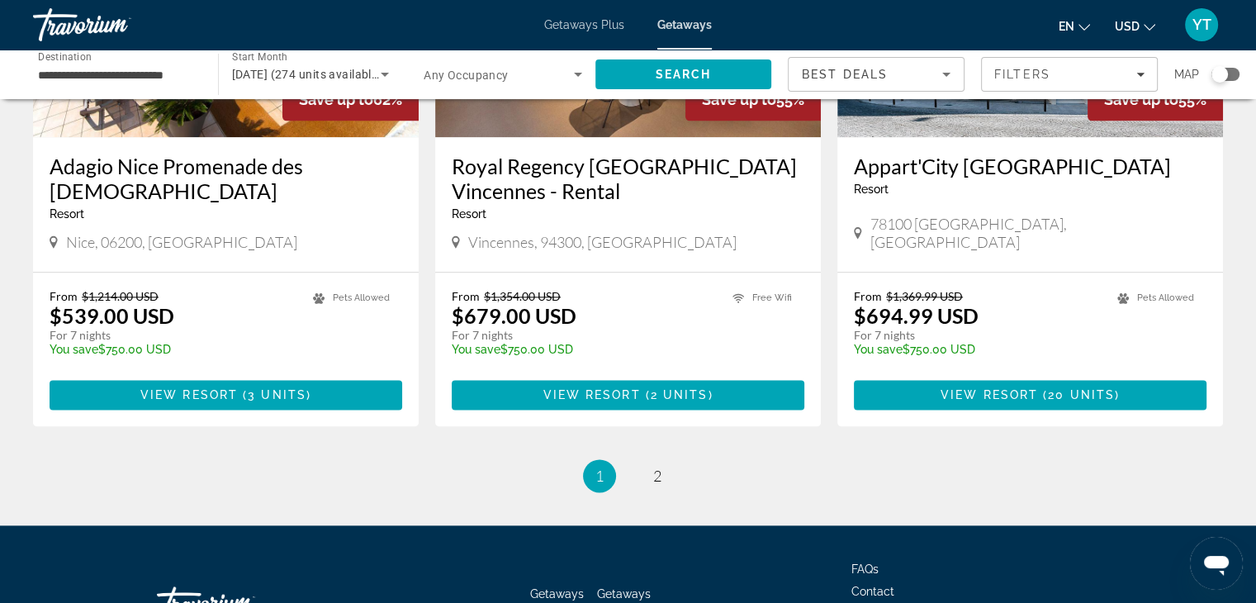
scroll to position [2093, 0]
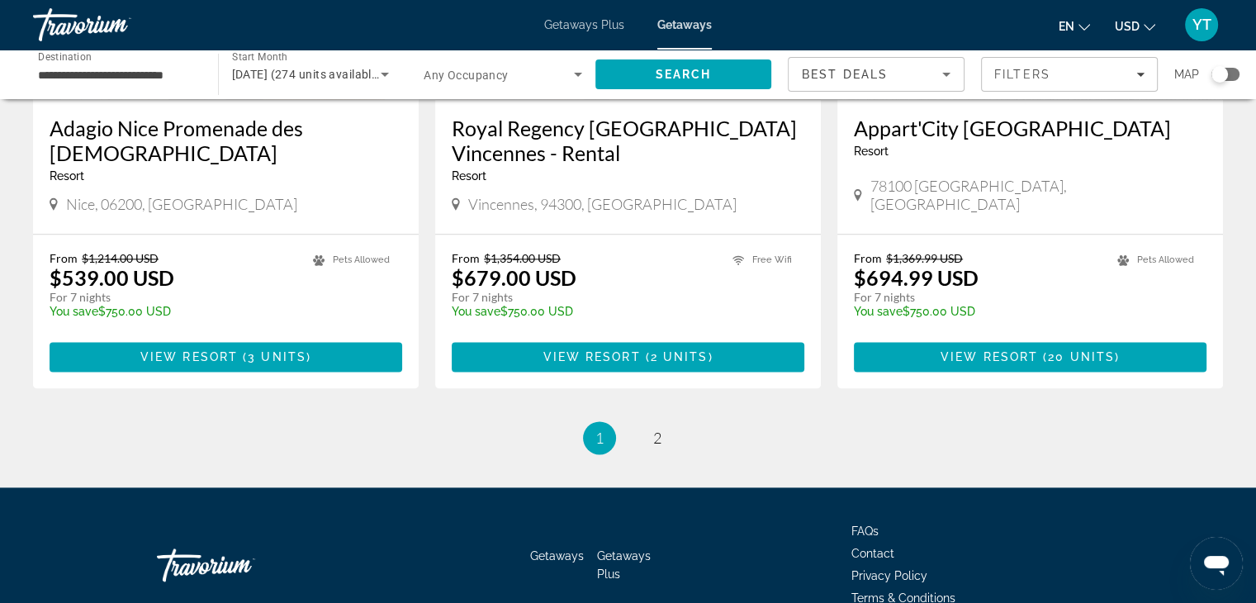
click at [634, 421] on ul "1 / 2 You're on page 1 page 2" at bounding box center [628, 437] width 1190 height 33
click at [656, 428] on span "2" at bounding box center [657, 437] width 8 height 18
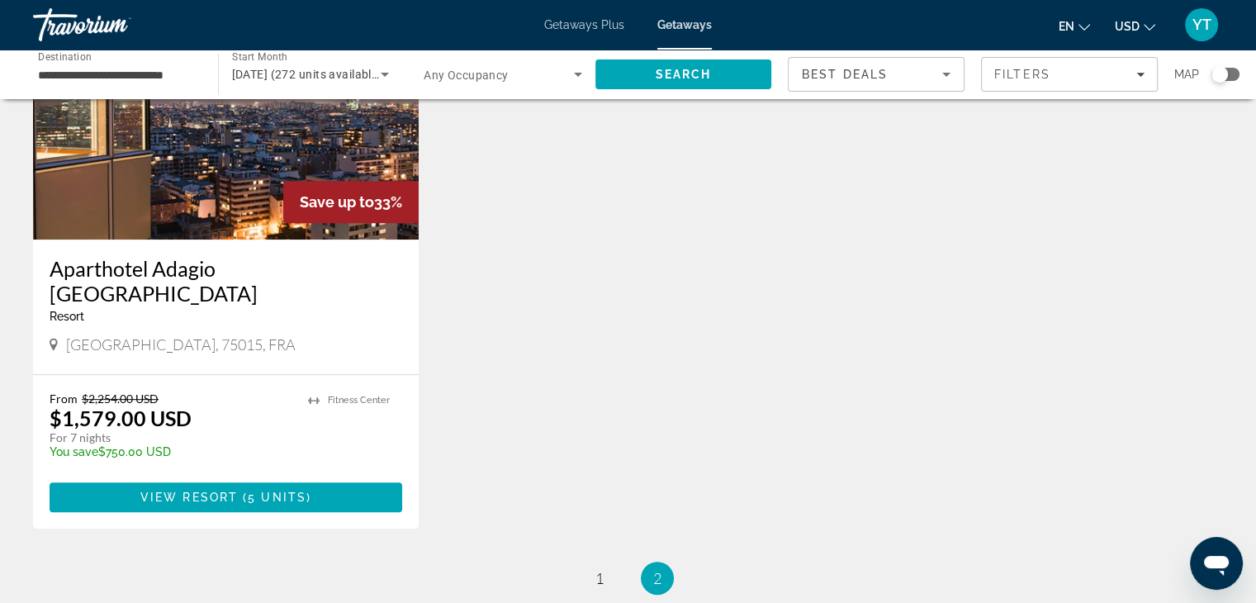
scroll to position [826, 0]
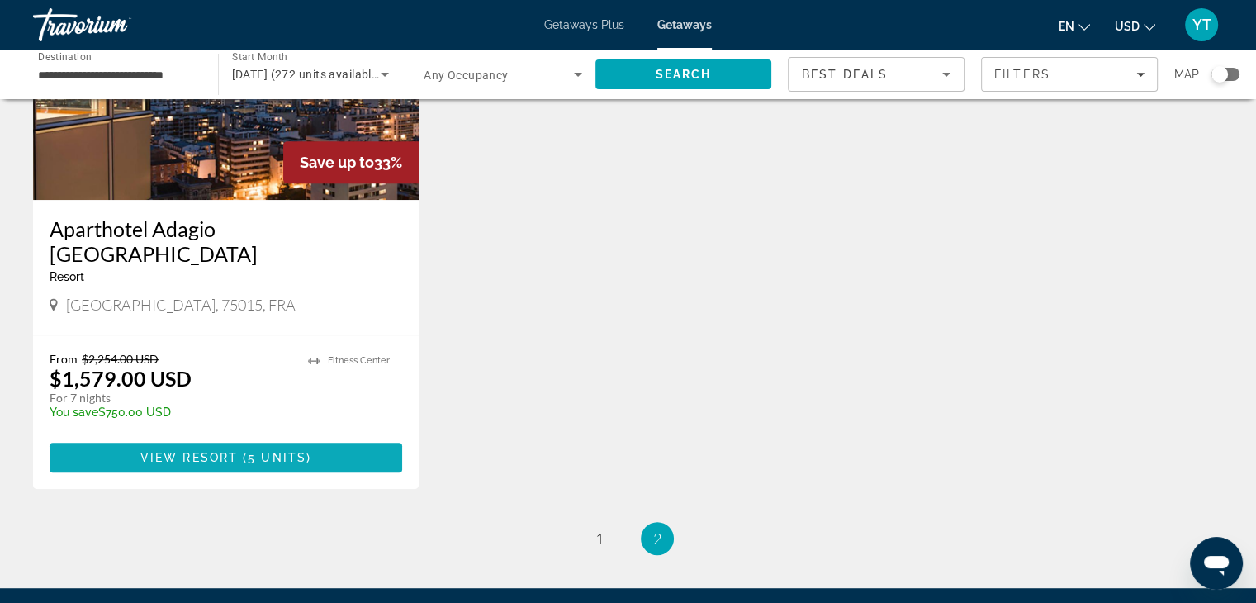
click at [277, 451] on span "5 units" at bounding box center [277, 457] width 59 height 13
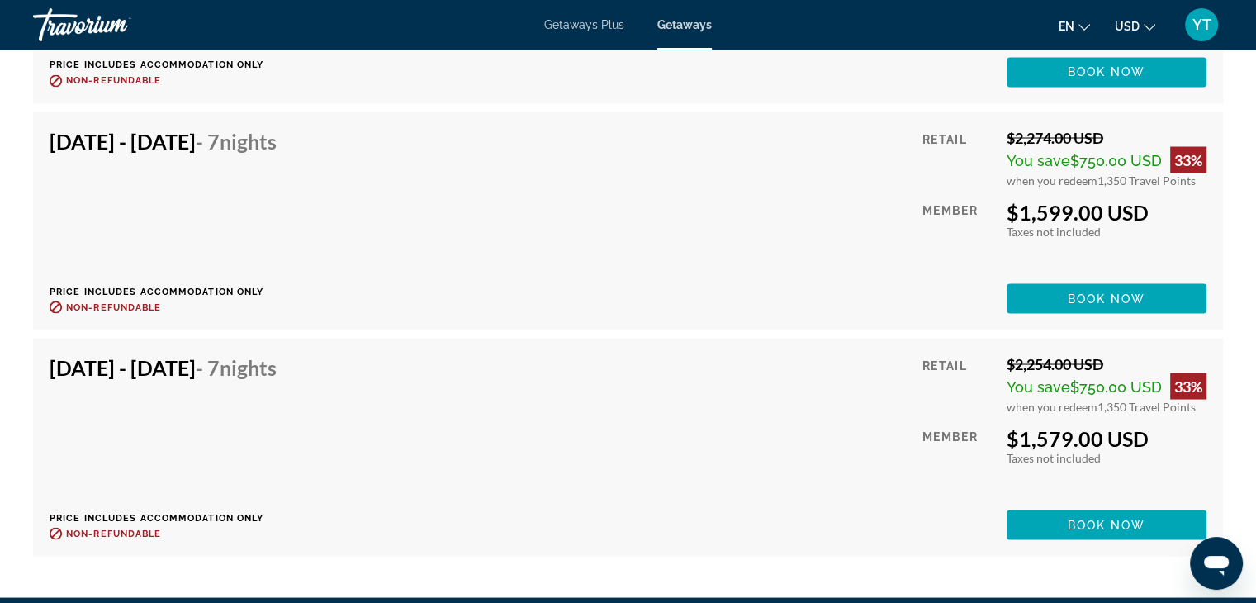
scroll to position [3046, 0]
